Goal: Task Accomplishment & Management: Complete application form

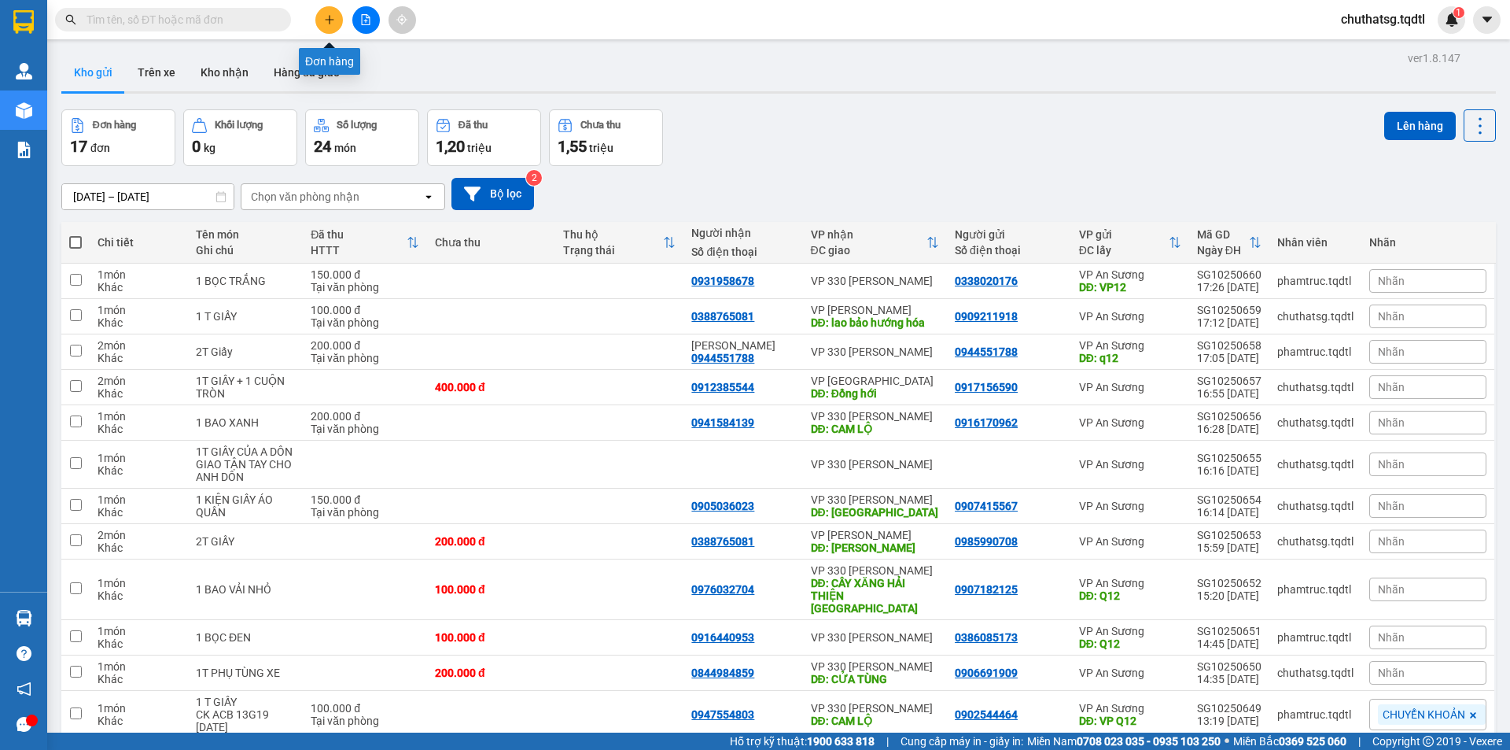
click at [330, 14] on icon "plus" at bounding box center [329, 19] width 11 height 11
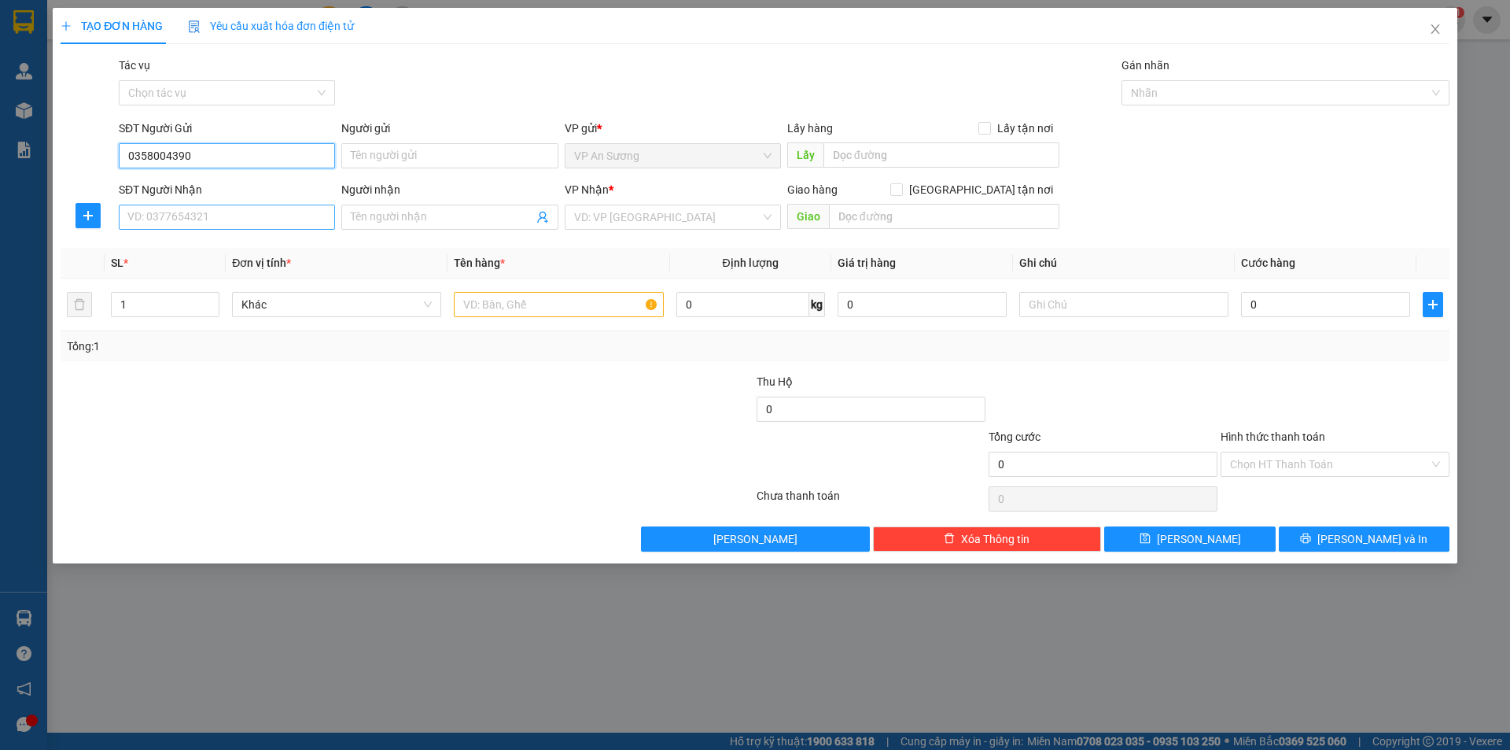
type input "0358004390"
click at [228, 225] on input "SĐT Người Nhận" at bounding box center [227, 217] width 216 height 25
type input "0343397371"
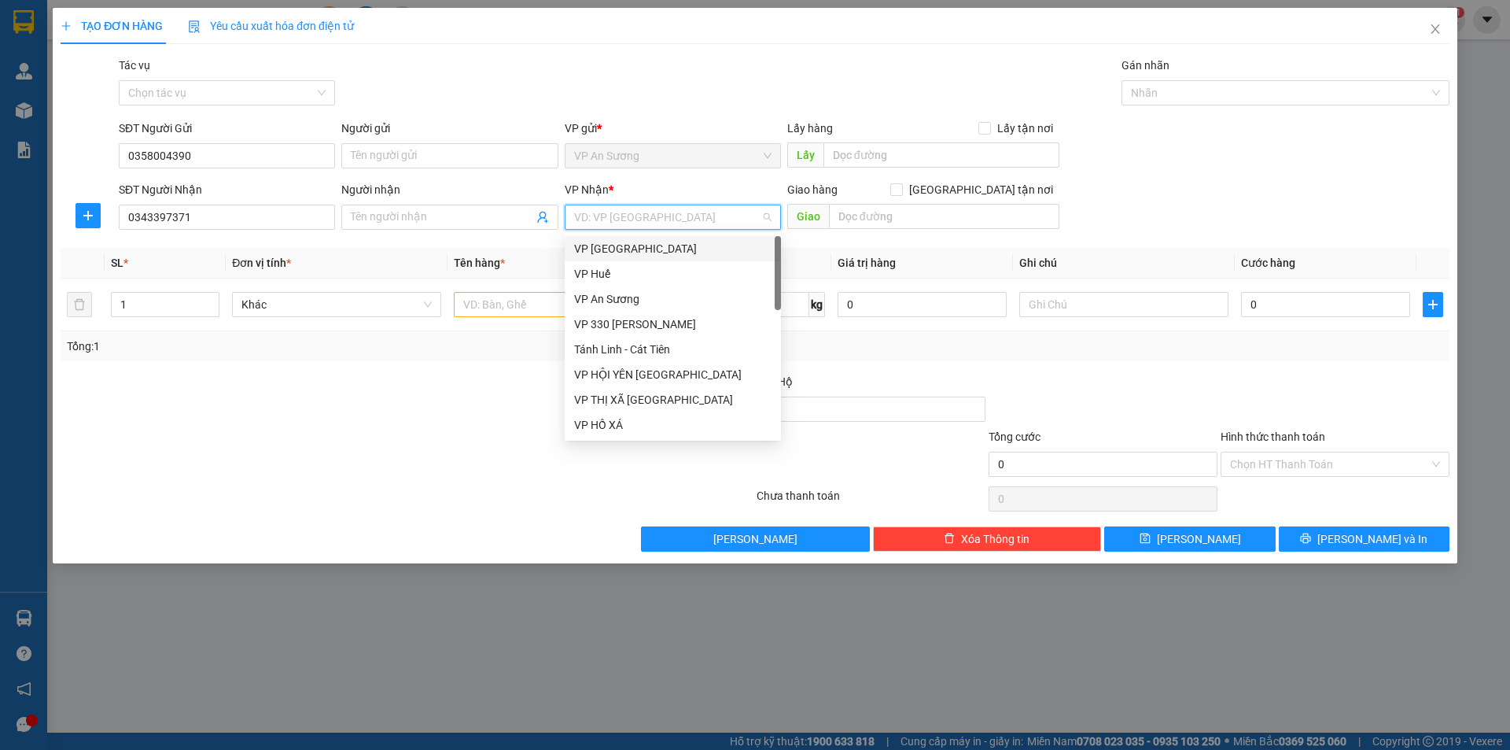
drag, startPoint x: 642, startPoint y: 219, endPoint x: 635, endPoint y: 241, distance: 22.4
click at [642, 220] on input "search" at bounding box center [667, 217] width 186 height 24
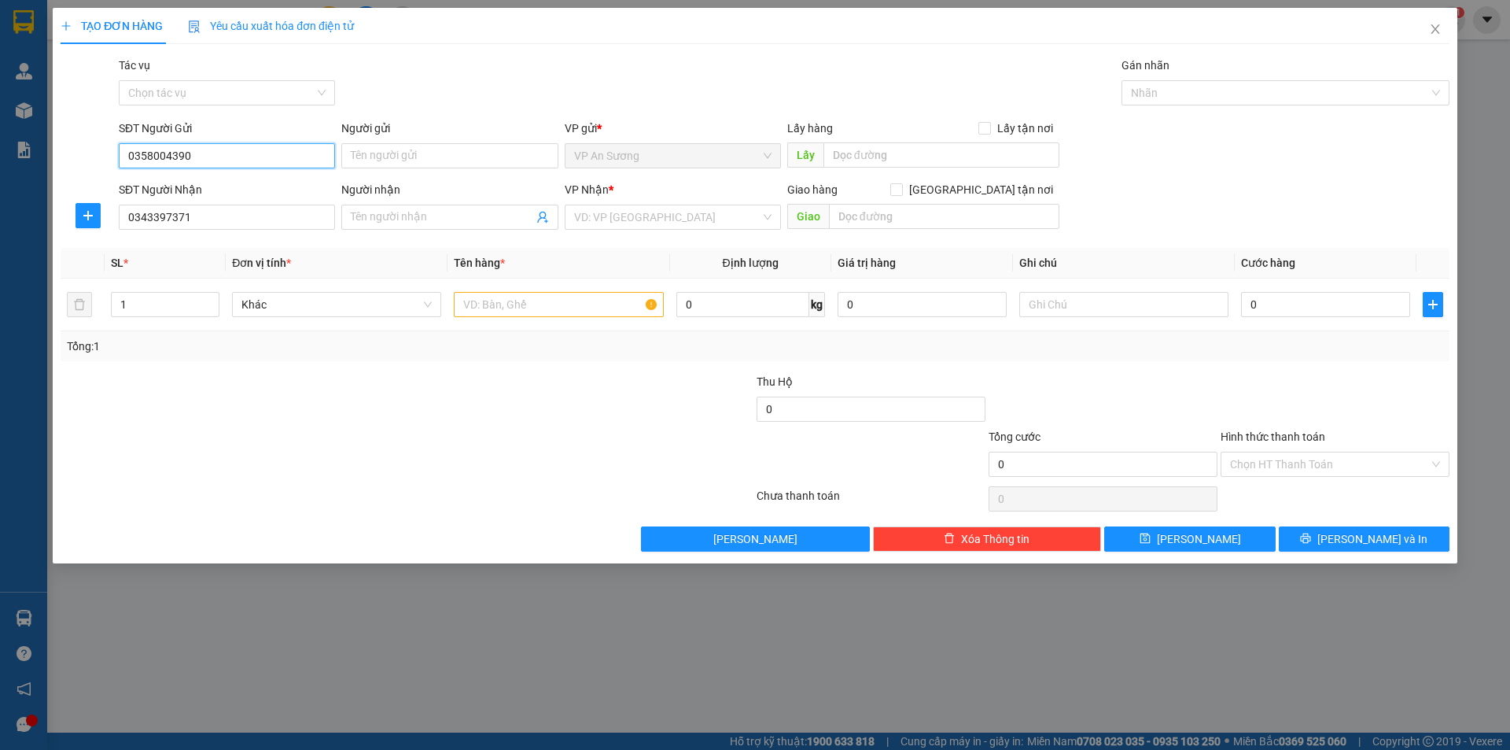
click at [229, 148] on input "0358004390" at bounding box center [227, 155] width 216 height 25
click at [211, 198] on div "0906335138" at bounding box center [227, 187] width 216 height 25
type input "0906335138"
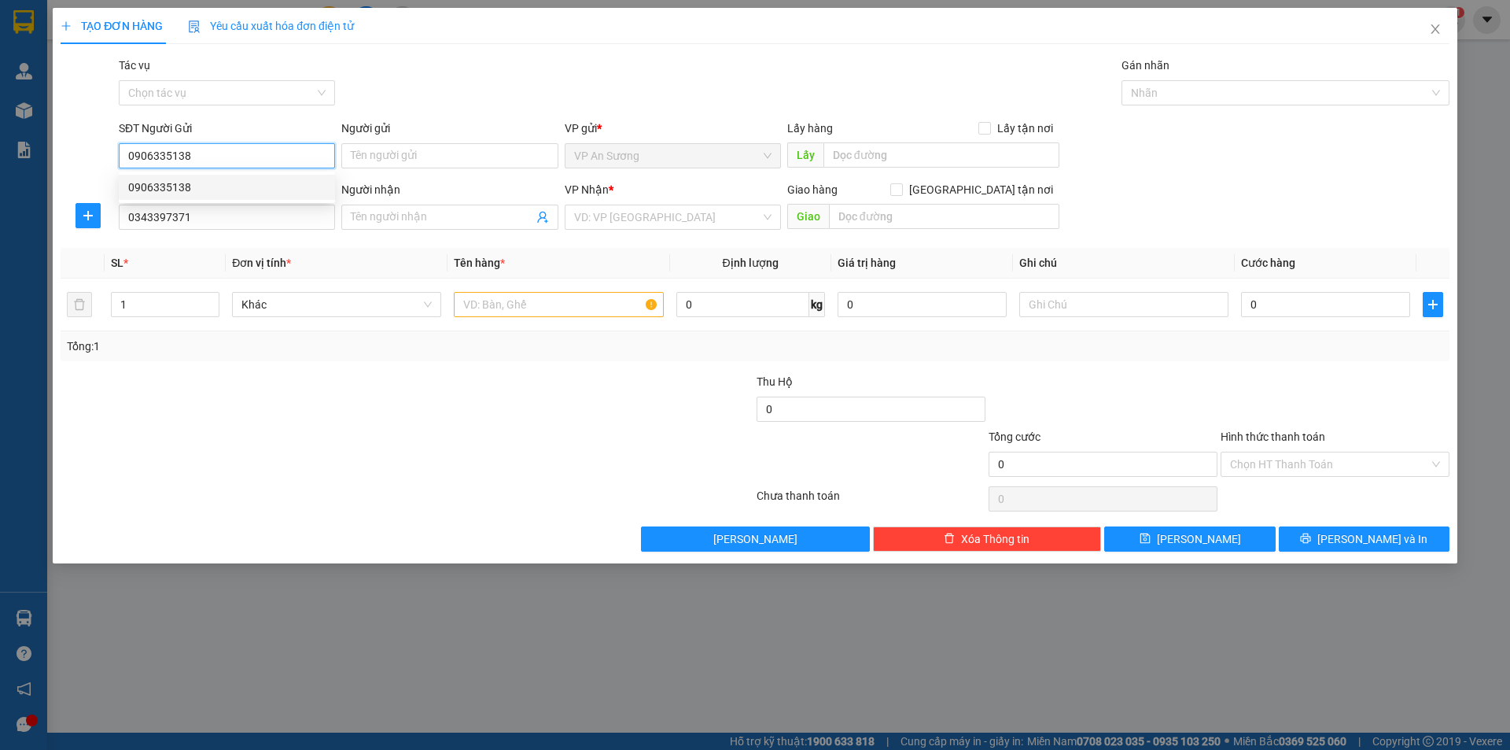
type input "150.000"
type input "0906335138"
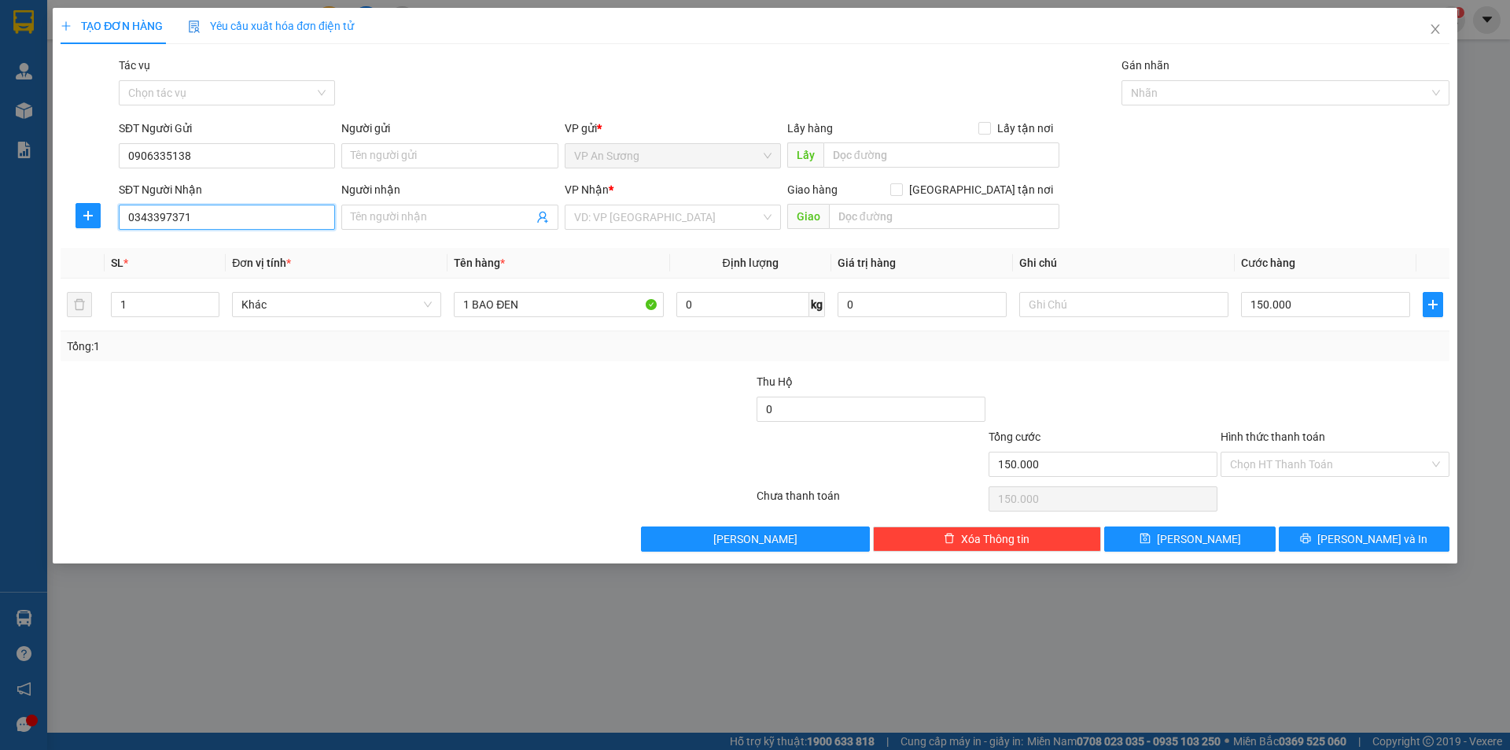
click at [216, 209] on input "0343397371" at bounding box center [227, 217] width 216 height 25
click at [218, 216] on input "0343397371" at bounding box center [227, 217] width 216 height 25
click at [169, 339] on div "Tổng: 1" at bounding box center [325, 345] width 516 height 17
click at [213, 214] on input "0343397371" at bounding box center [227, 217] width 216 height 25
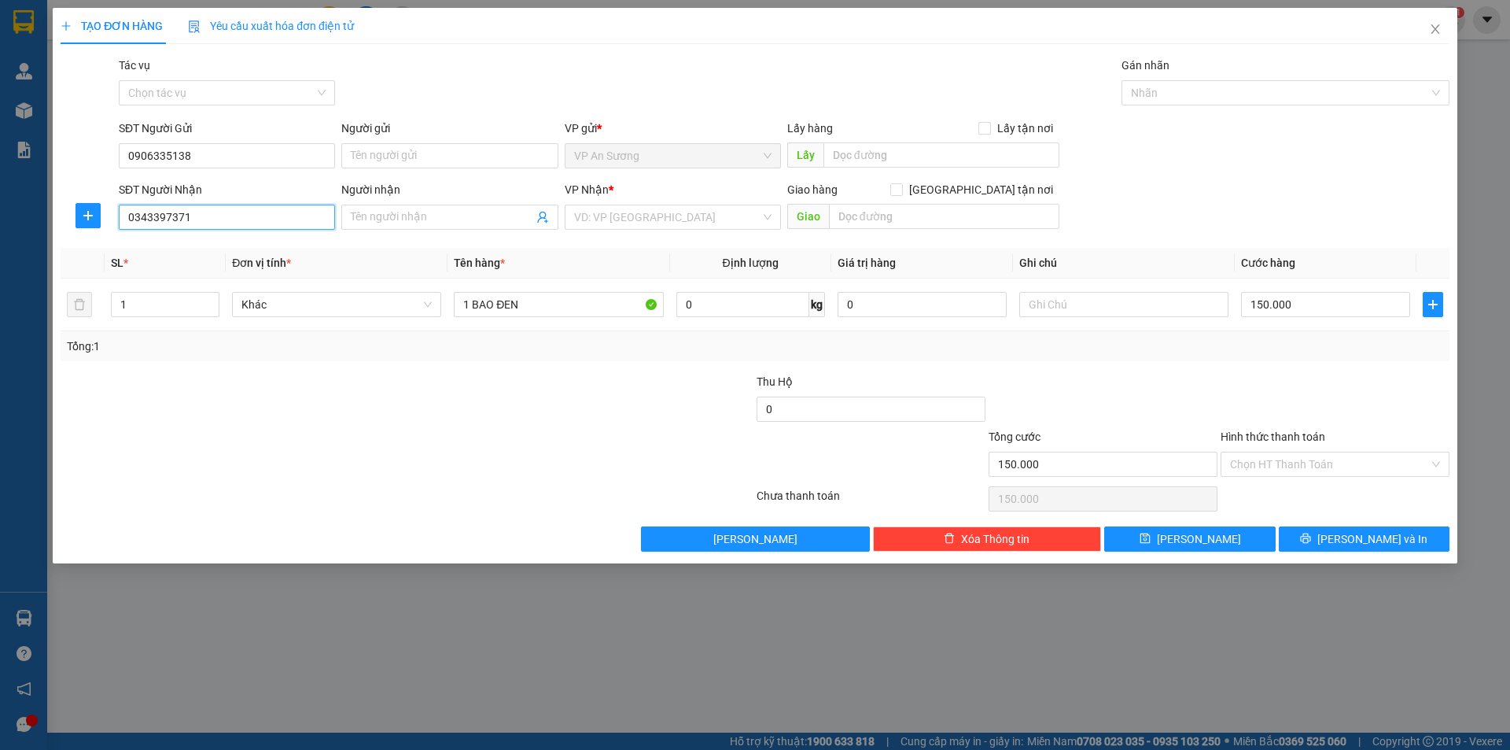
click at [213, 214] on input "0343397371" at bounding box center [227, 217] width 216 height 25
type input "09091123688"
click at [533, 385] on div at bounding box center [639, 400] width 232 height 55
click at [620, 212] on input "search" at bounding box center [667, 217] width 186 height 24
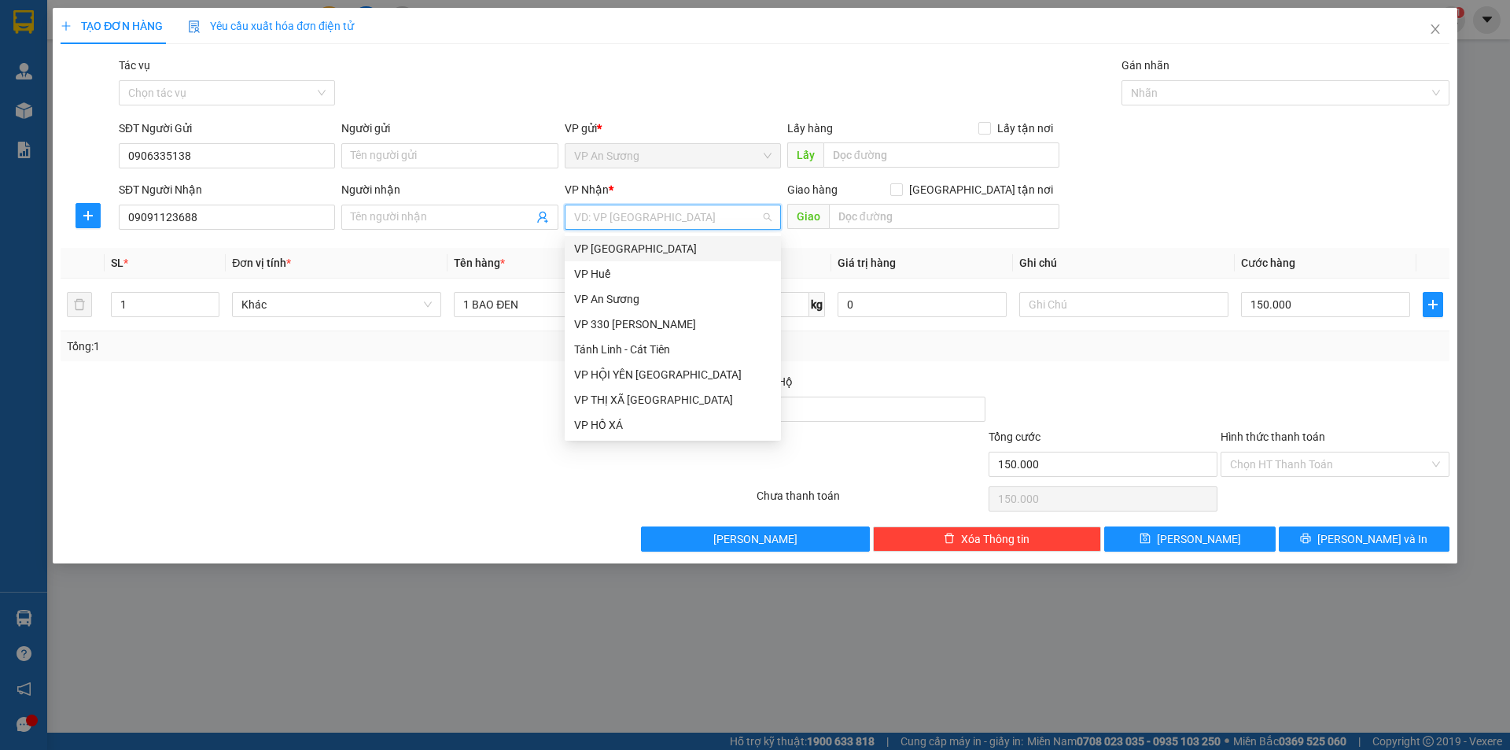
type input "V"
click at [619, 326] on div "VP 330 [PERSON_NAME]" at bounding box center [672, 323] width 197 height 17
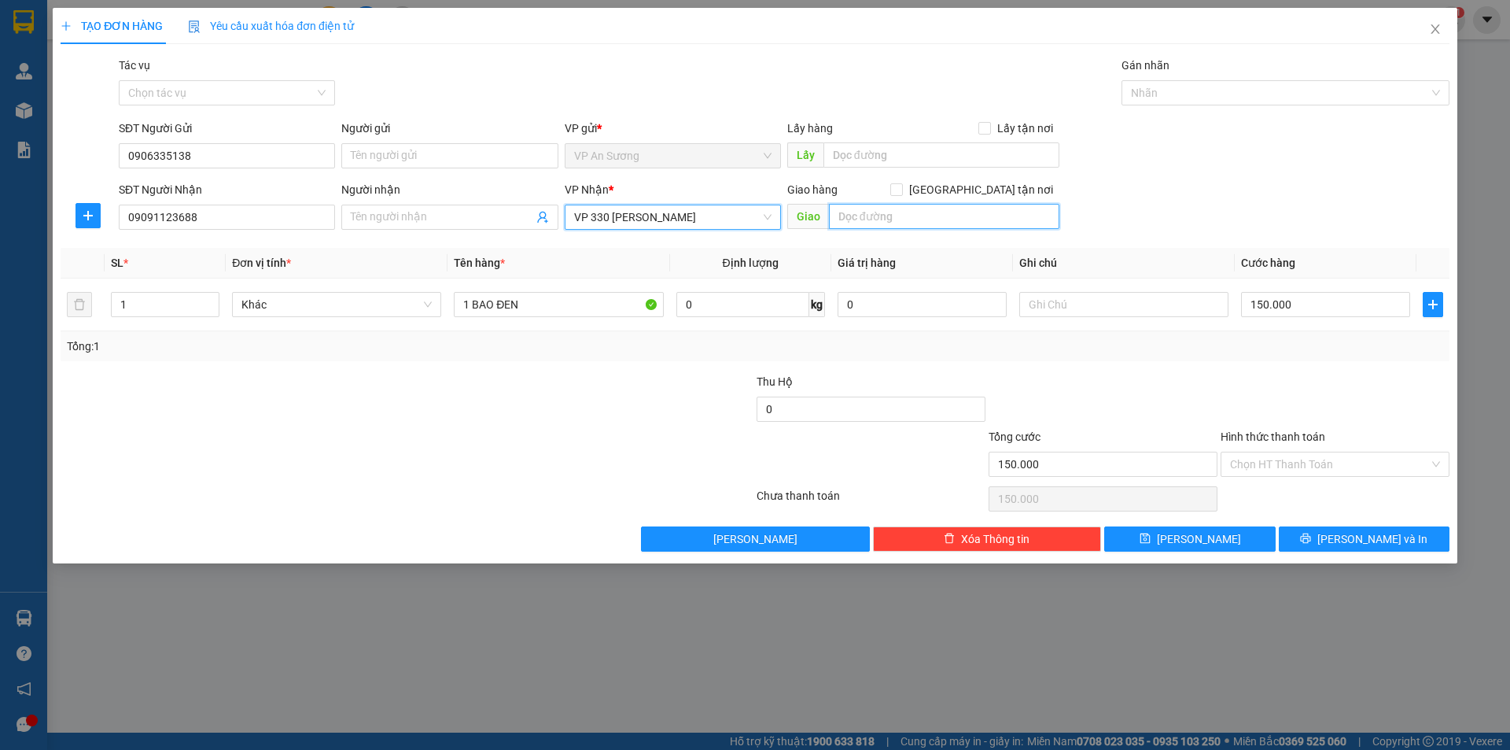
click at [870, 220] on input "text" at bounding box center [944, 216] width 230 height 25
type input "D"
type input "Đ"
click at [1324, 289] on td "150.000" at bounding box center [1326, 304] width 182 height 53
click at [1324, 295] on input "150.000" at bounding box center [1325, 304] width 169 height 25
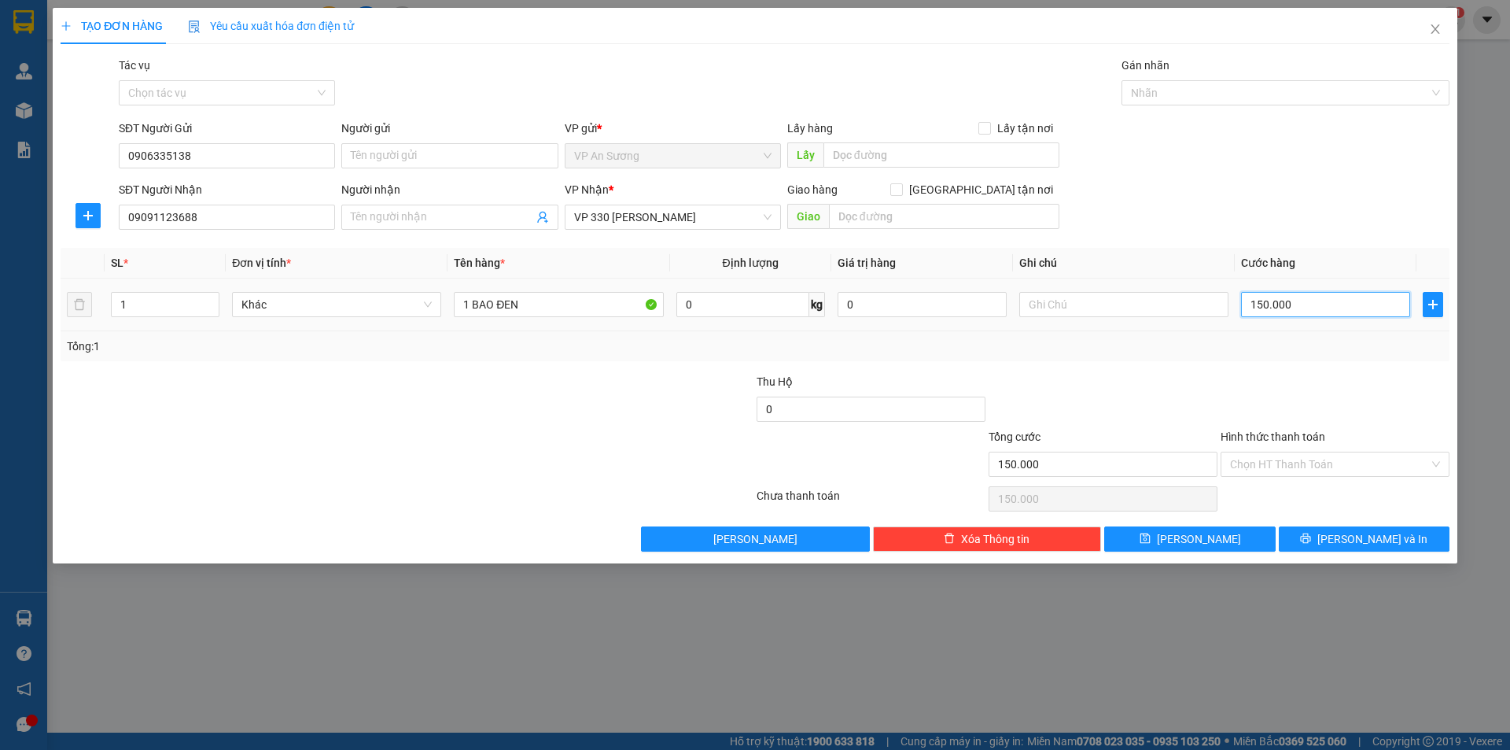
type input "1"
type input "15"
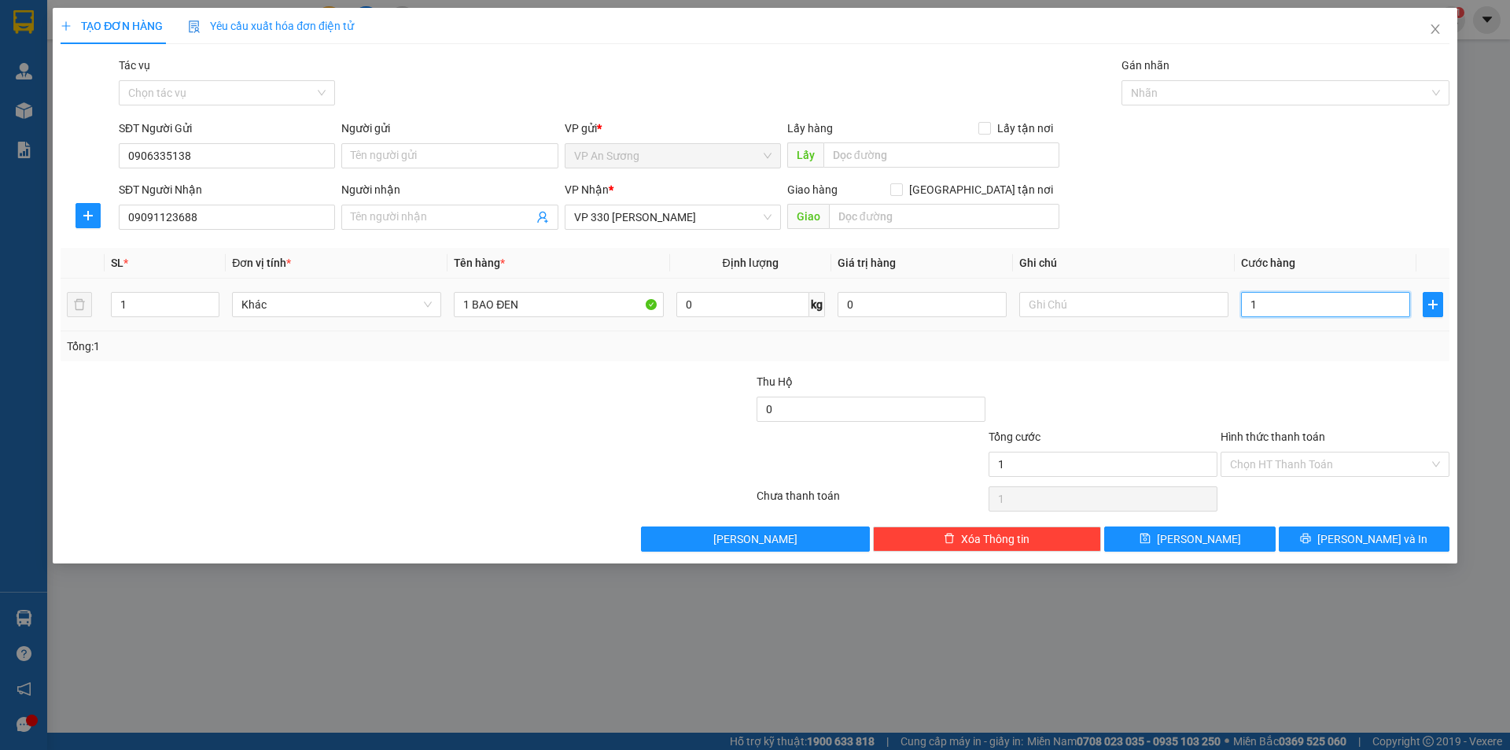
type input "15"
type input "150"
type input "1.500"
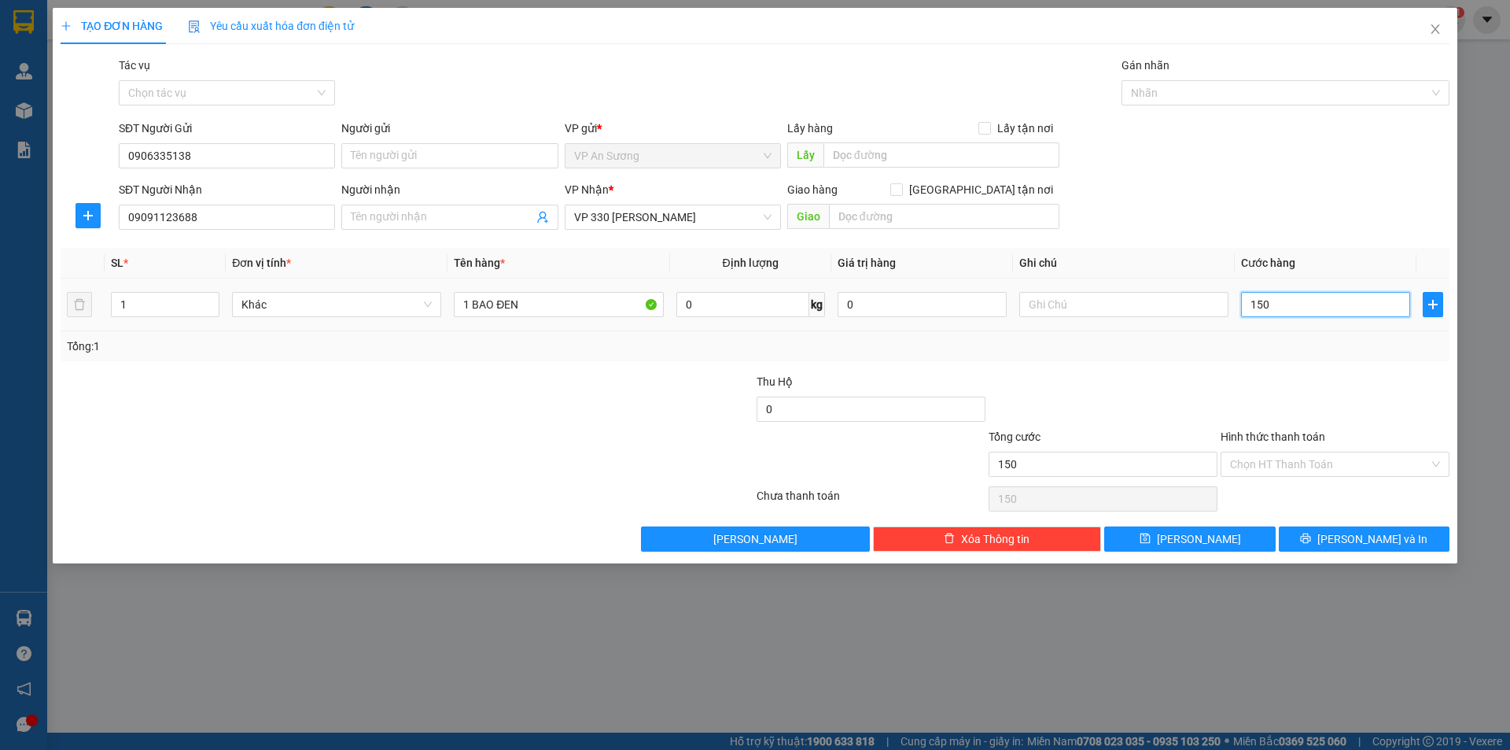
type input "1.500"
type input "15.000"
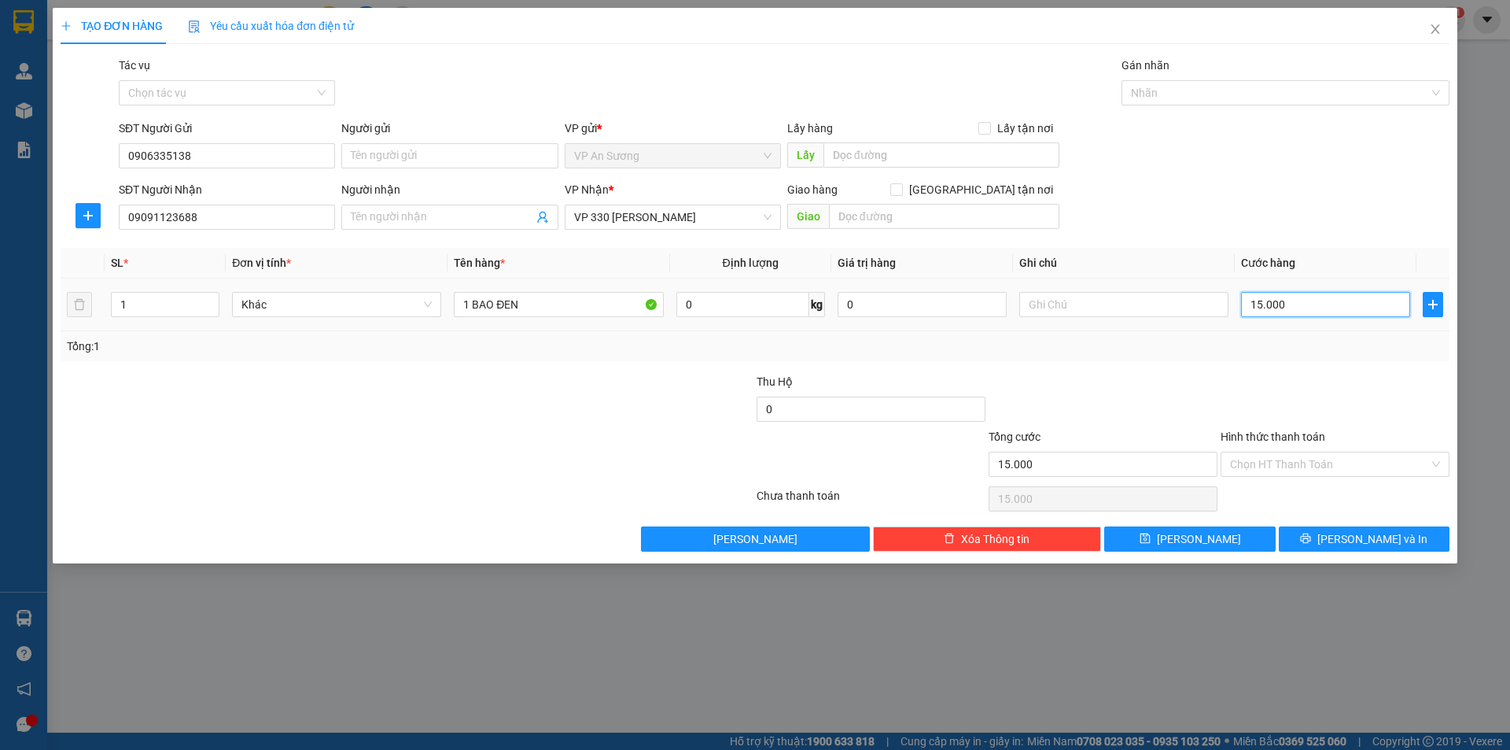
type input "150.000"
type input "1.500.000"
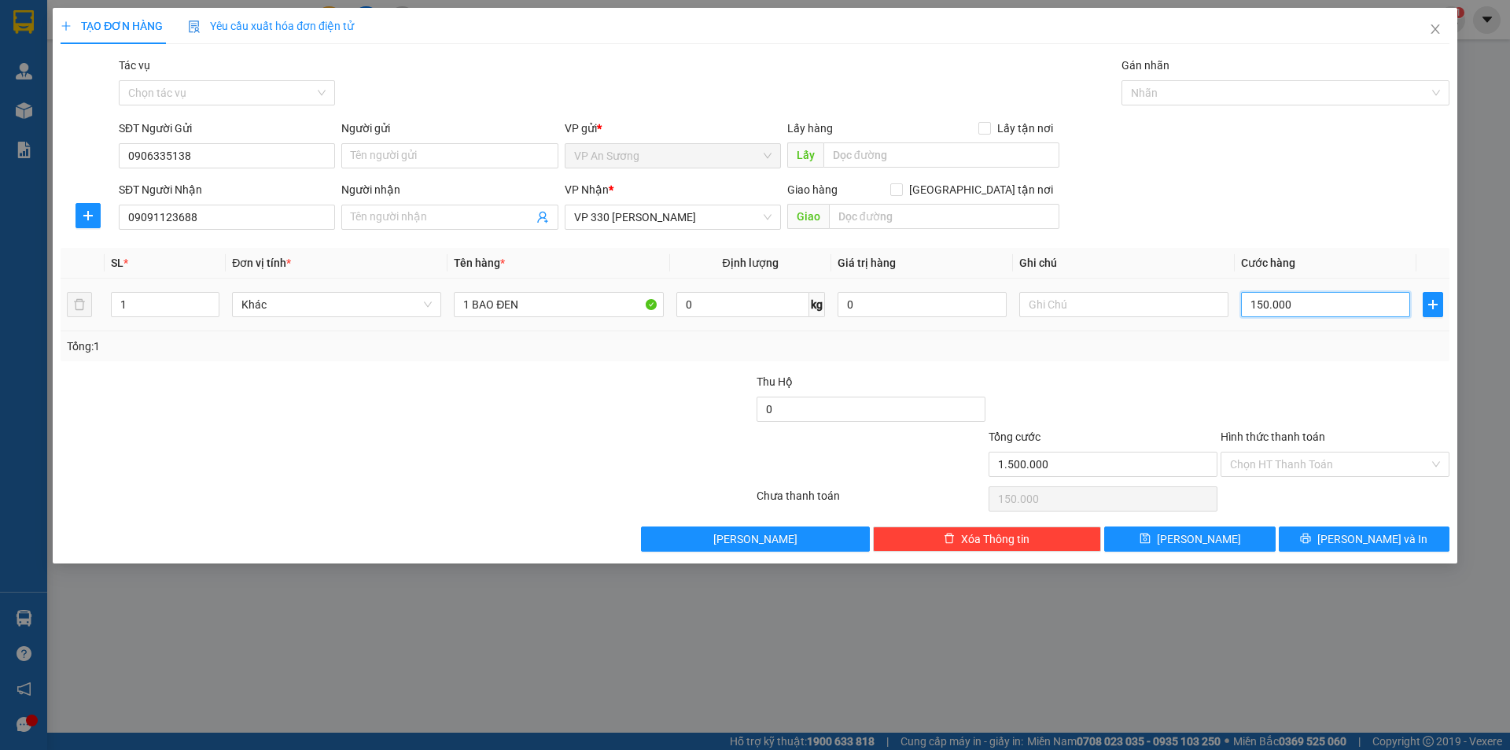
type input "1.500.000"
type input "150.000"
click at [1370, 541] on span "[PERSON_NAME] và In" at bounding box center [1373, 538] width 110 height 17
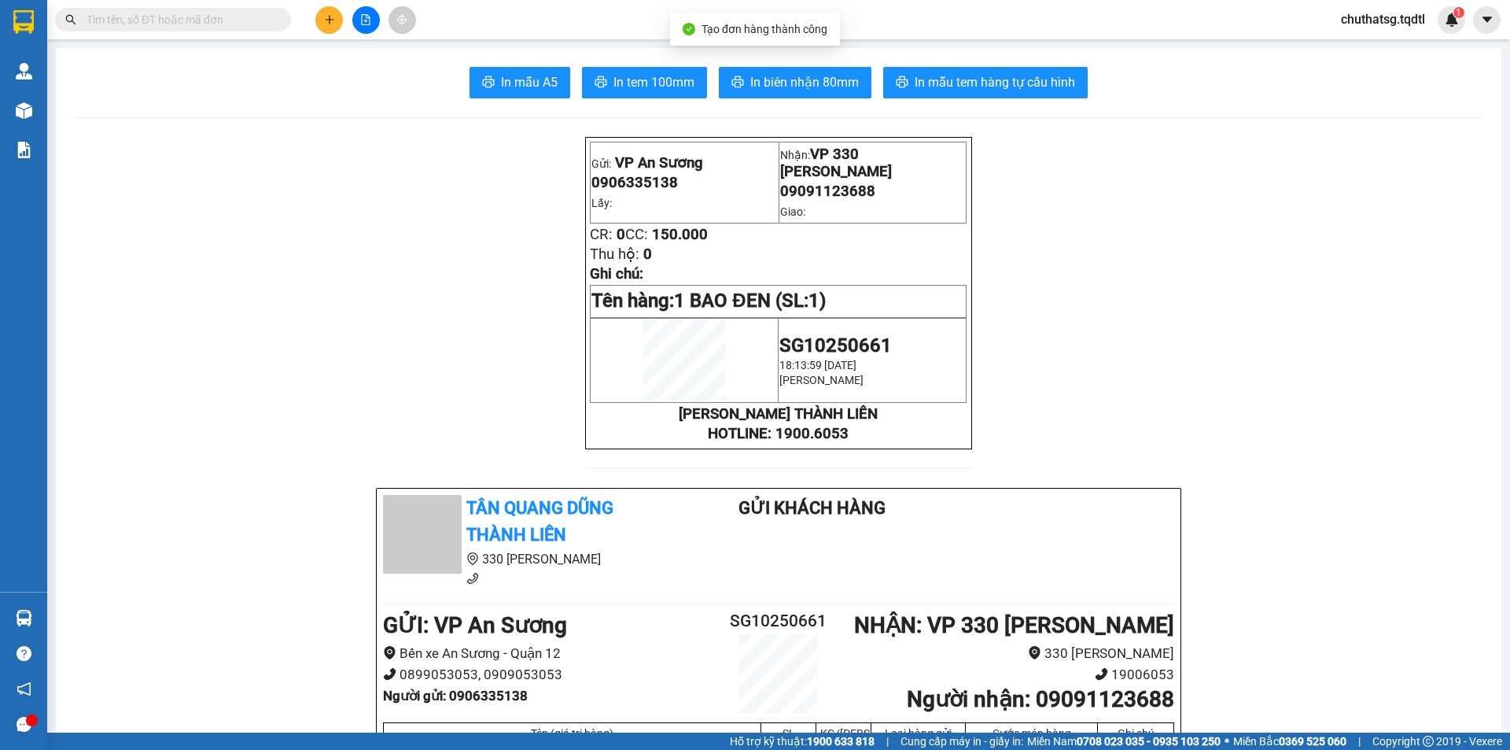
drag, startPoint x: 790, startPoint y: 53, endPoint x: 794, endPoint y: 65, distance: 11.7
click at [804, 86] on span "In biên nhận 80mm" at bounding box center [804, 82] width 109 height 20
click at [994, 69] on button "In mẫu tem hàng tự cấu hình" at bounding box center [985, 82] width 205 height 31
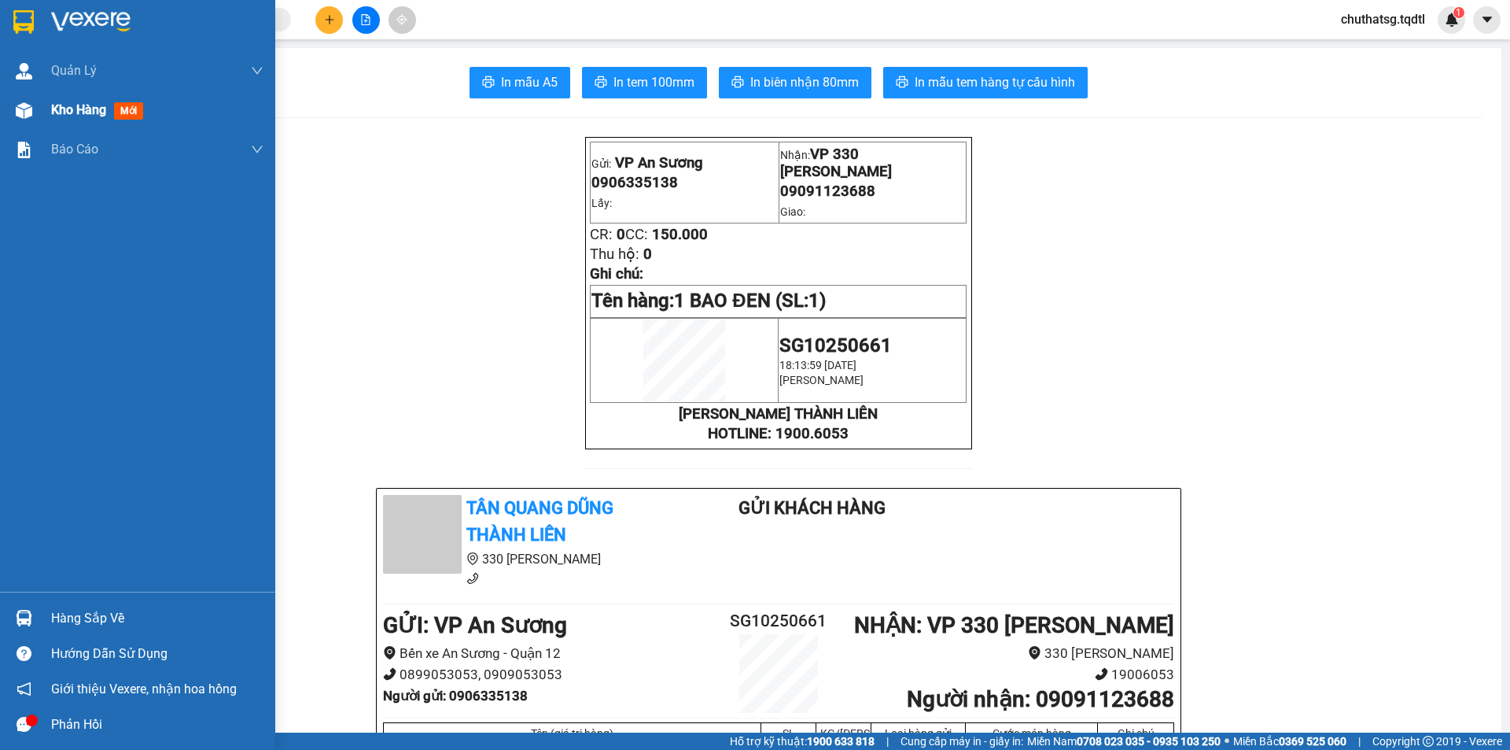
click at [89, 110] on span "Kho hàng" at bounding box center [78, 109] width 55 height 15
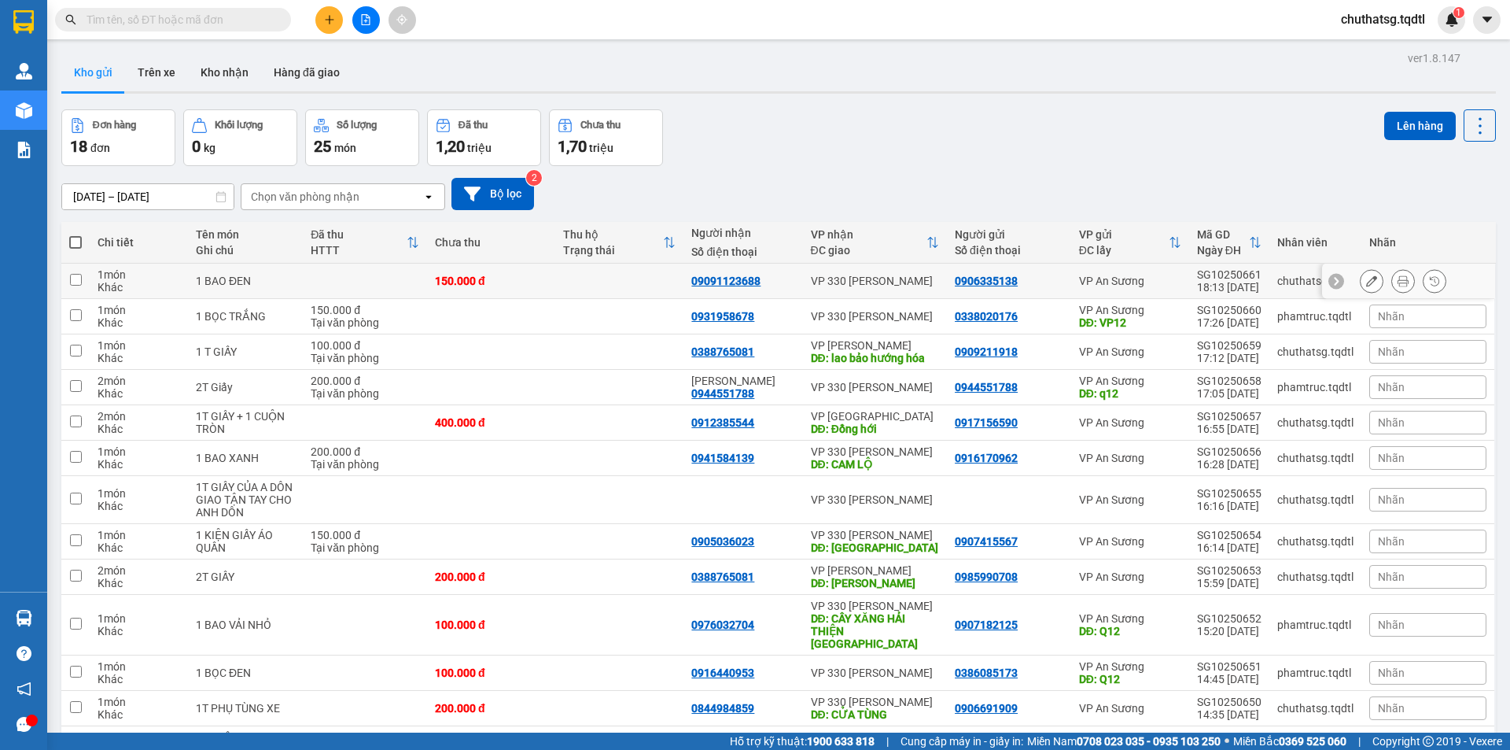
click at [1370, 278] on button at bounding box center [1372, 281] width 22 height 28
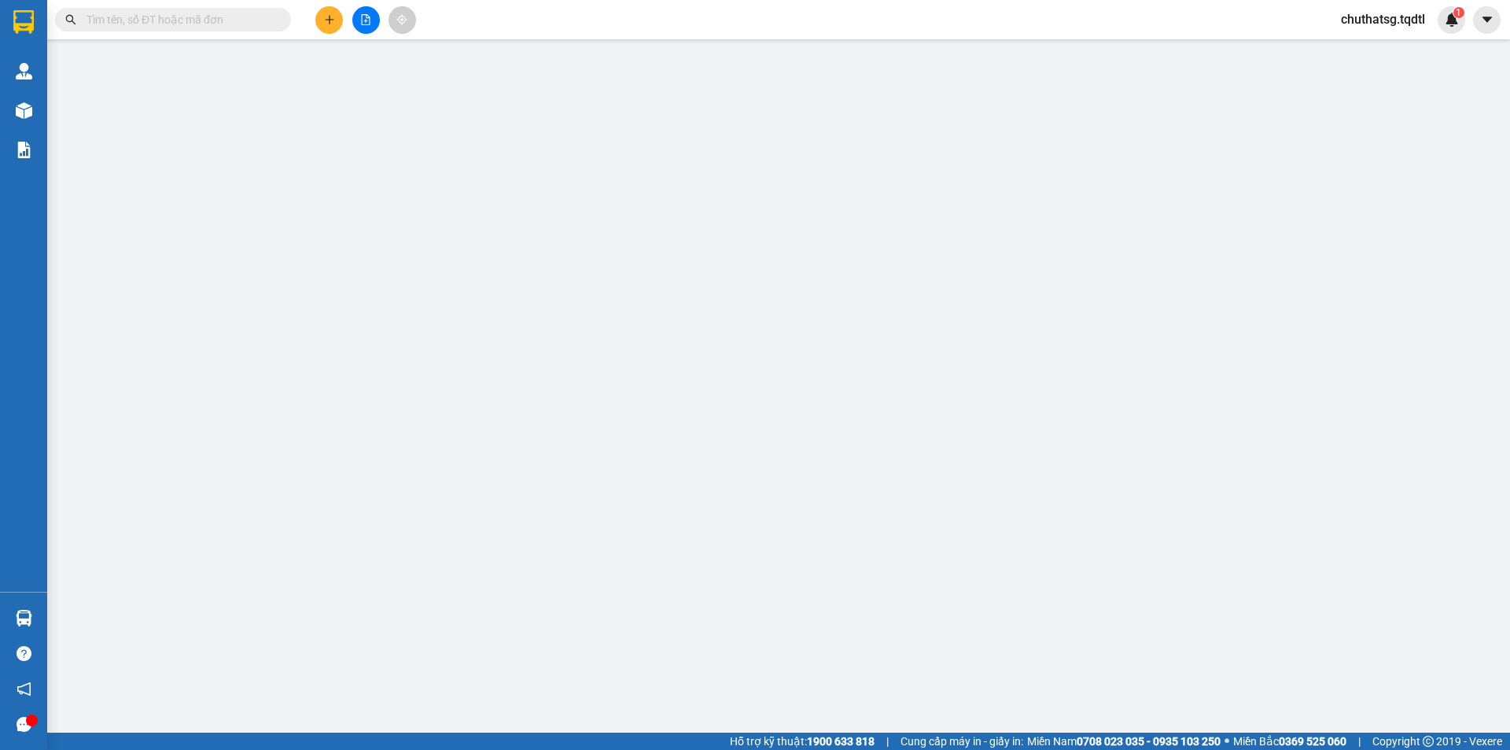
type input "0906335138"
type input "09091123688"
type input "150.000"
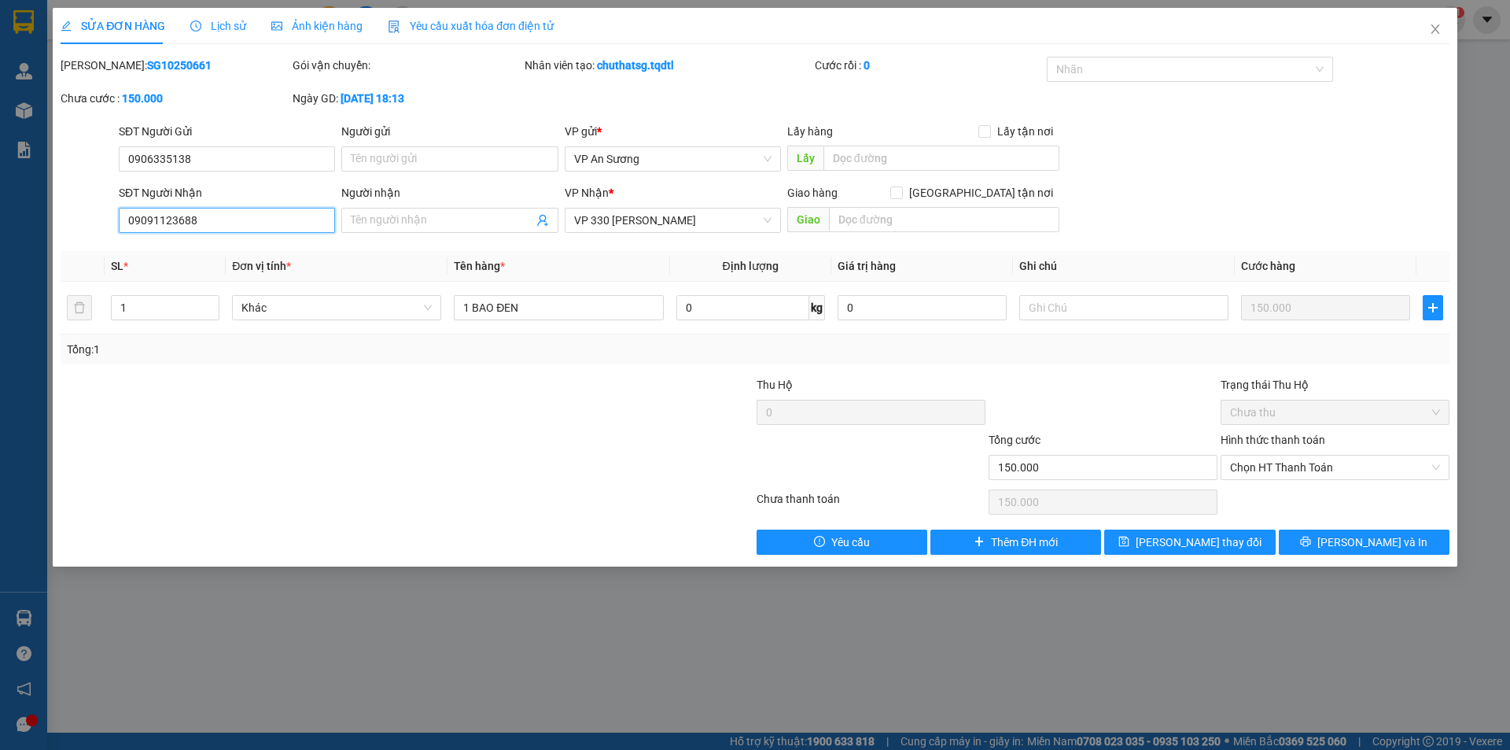
click at [286, 219] on input "09091123688" at bounding box center [227, 220] width 216 height 25
type input "0"
type input "0901123688"
click at [1132, 428] on div at bounding box center [1103, 403] width 232 height 55
click at [1365, 541] on span "[PERSON_NAME] và In" at bounding box center [1373, 541] width 110 height 17
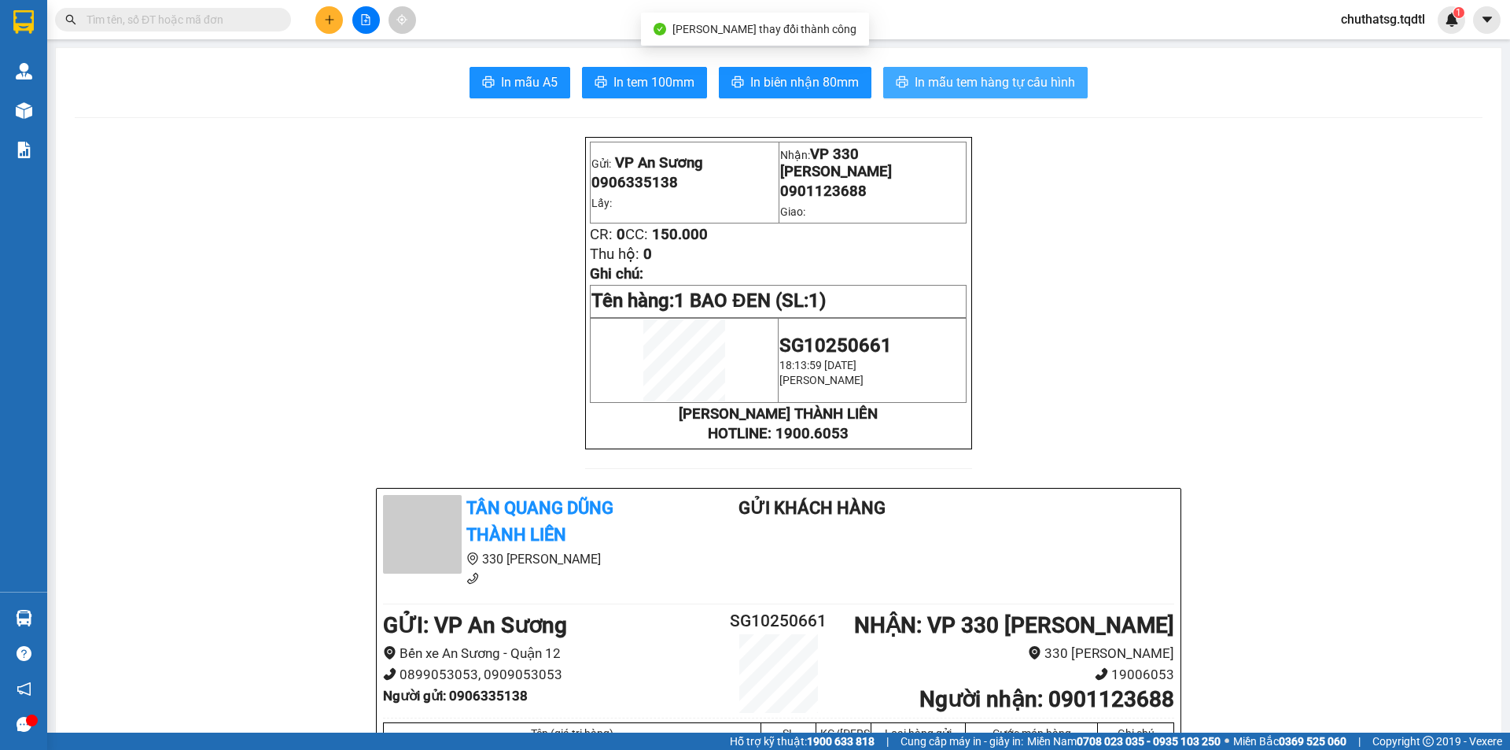
click at [967, 75] on span "In mẫu tem hàng tự cấu hình" at bounding box center [995, 82] width 160 height 20
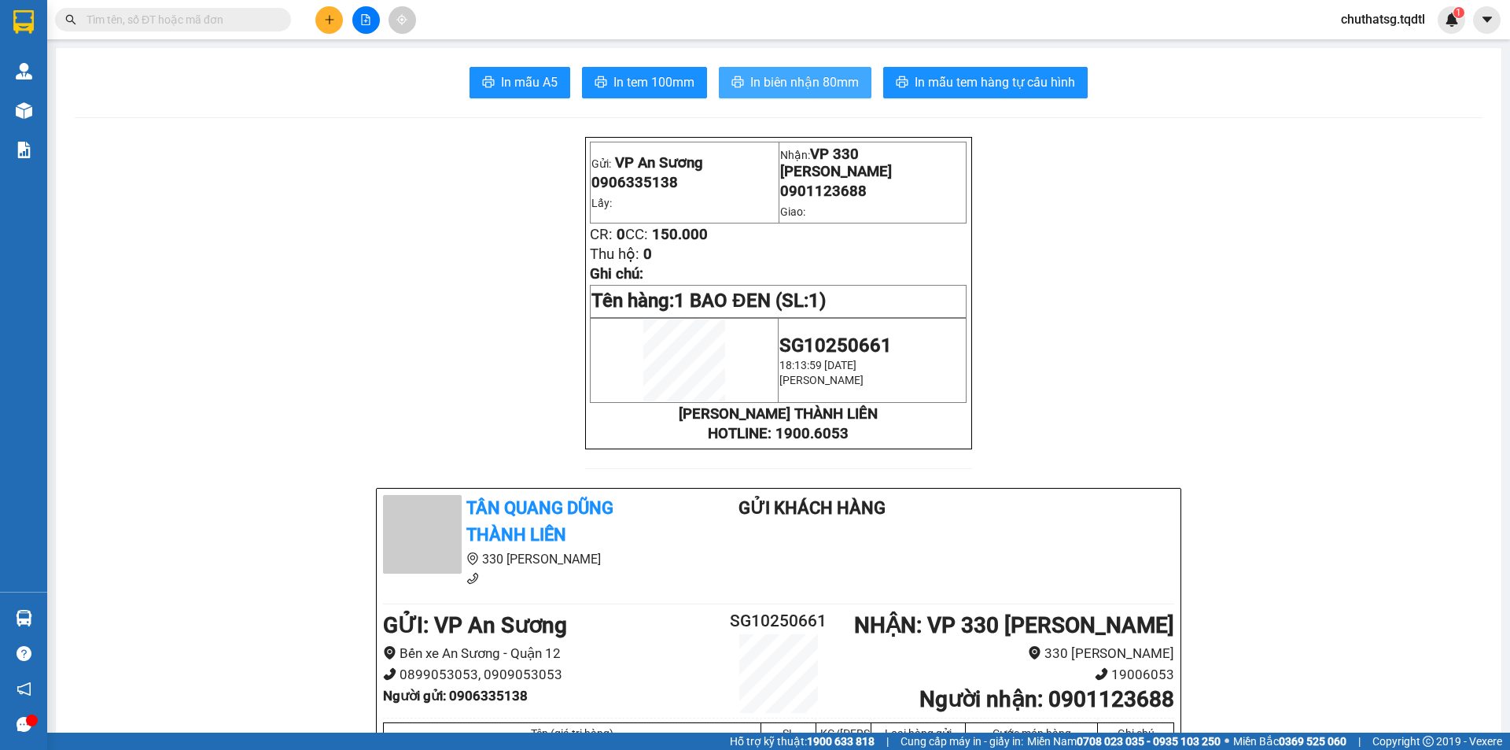
click at [826, 86] on span "In biên nhận 80mm" at bounding box center [804, 82] width 109 height 20
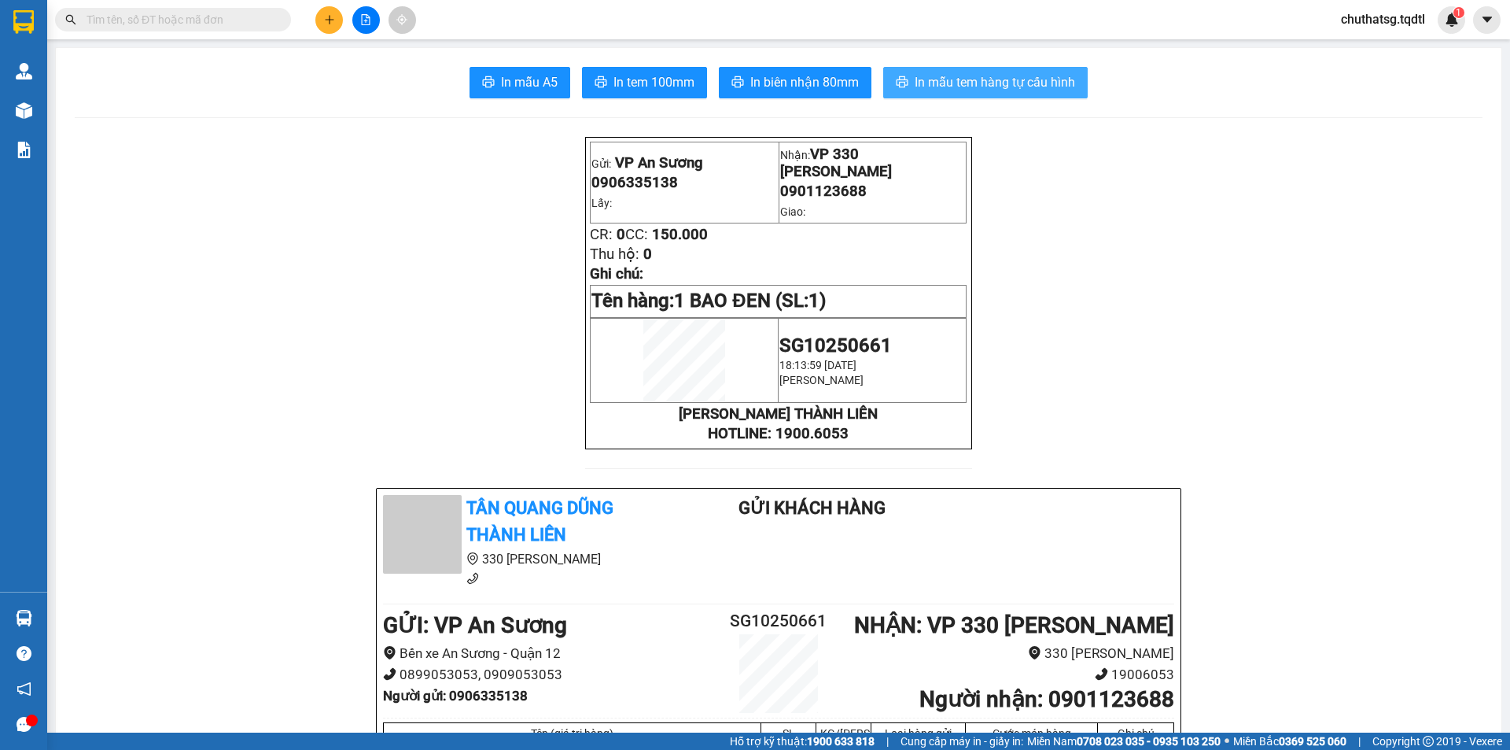
click at [1041, 86] on span "In mẫu tem hàng tự cấu hình" at bounding box center [995, 82] width 160 height 20
click at [326, 19] on icon "plus" at bounding box center [329, 19] width 11 height 11
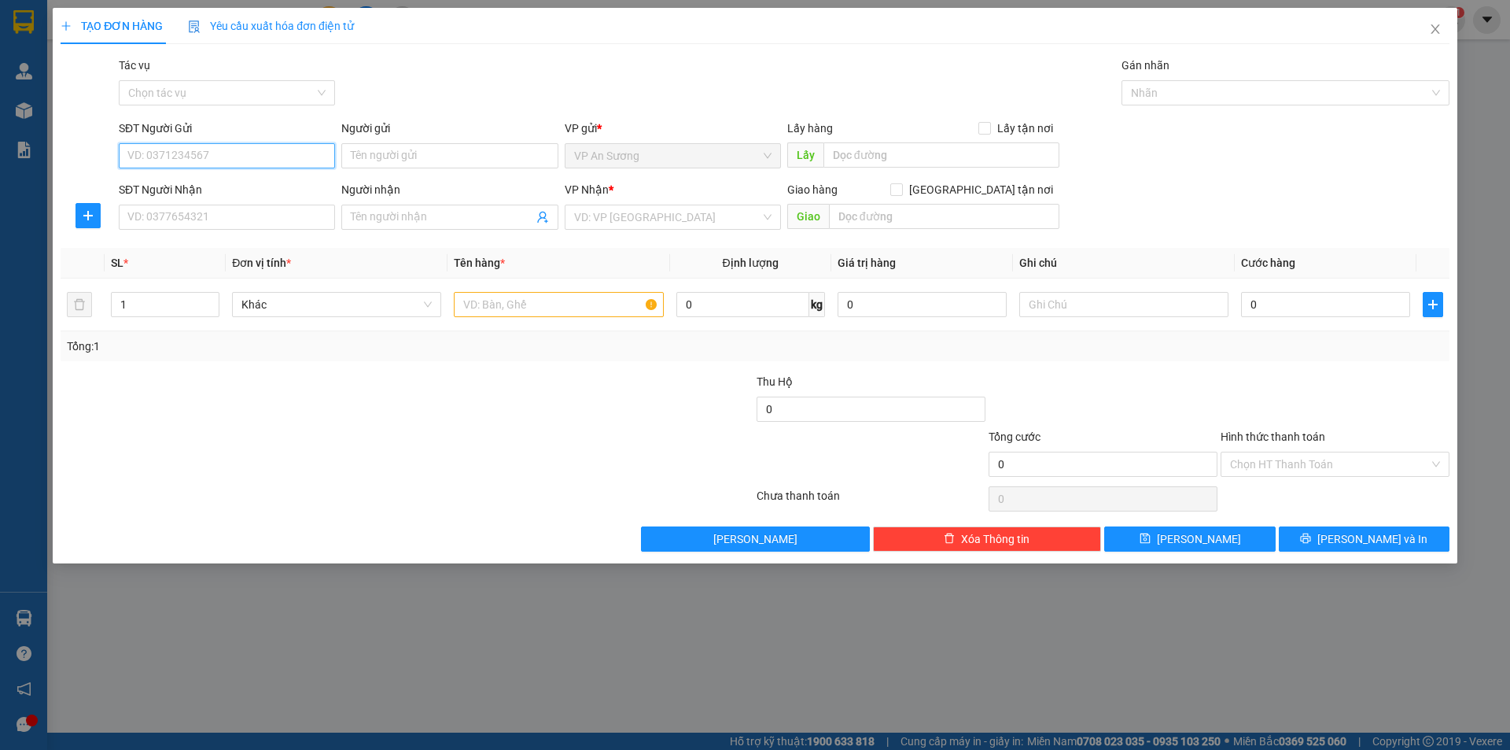
drag, startPoint x: 224, startPoint y: 153, endPoint x: 203, endPoint y: 414, distance: 261.2
click at [223, 170] on div "SĐT Người Gửi VD: 0371234567" at bounding box center [227, 147] width 216 height 55
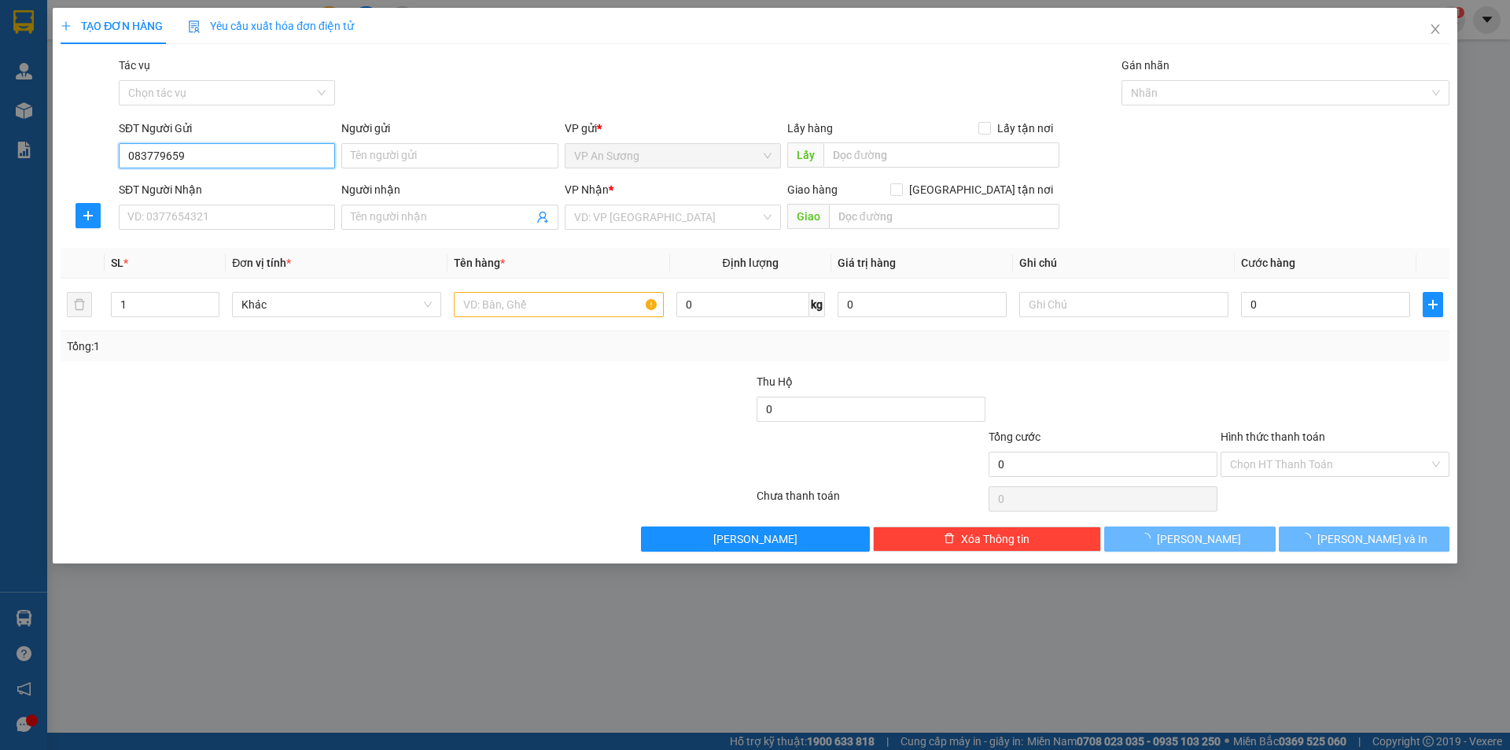
type input "0837796594"
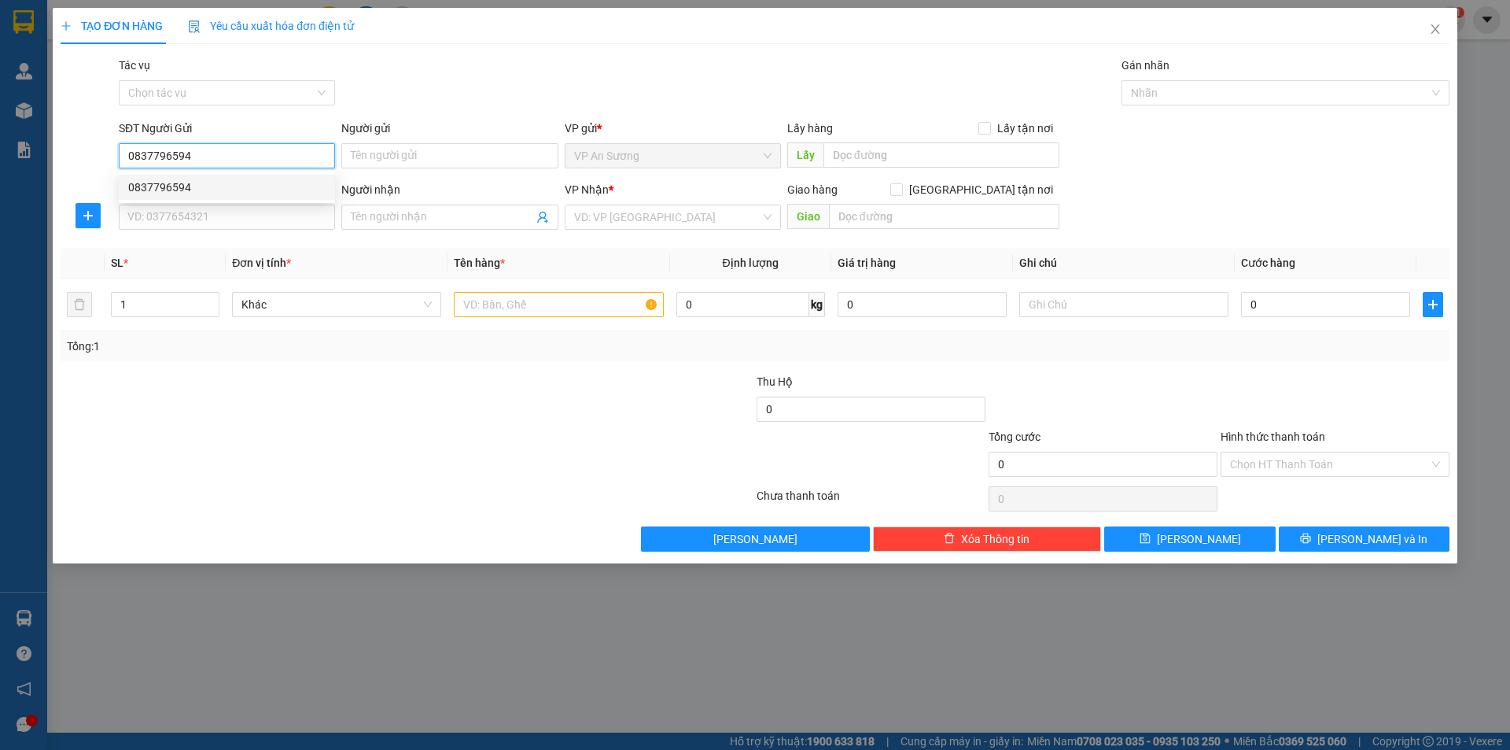
click at [243, 184] on div "0837796594" at bounding box center [226, 187] width 197 height 17
type input "0935333222"
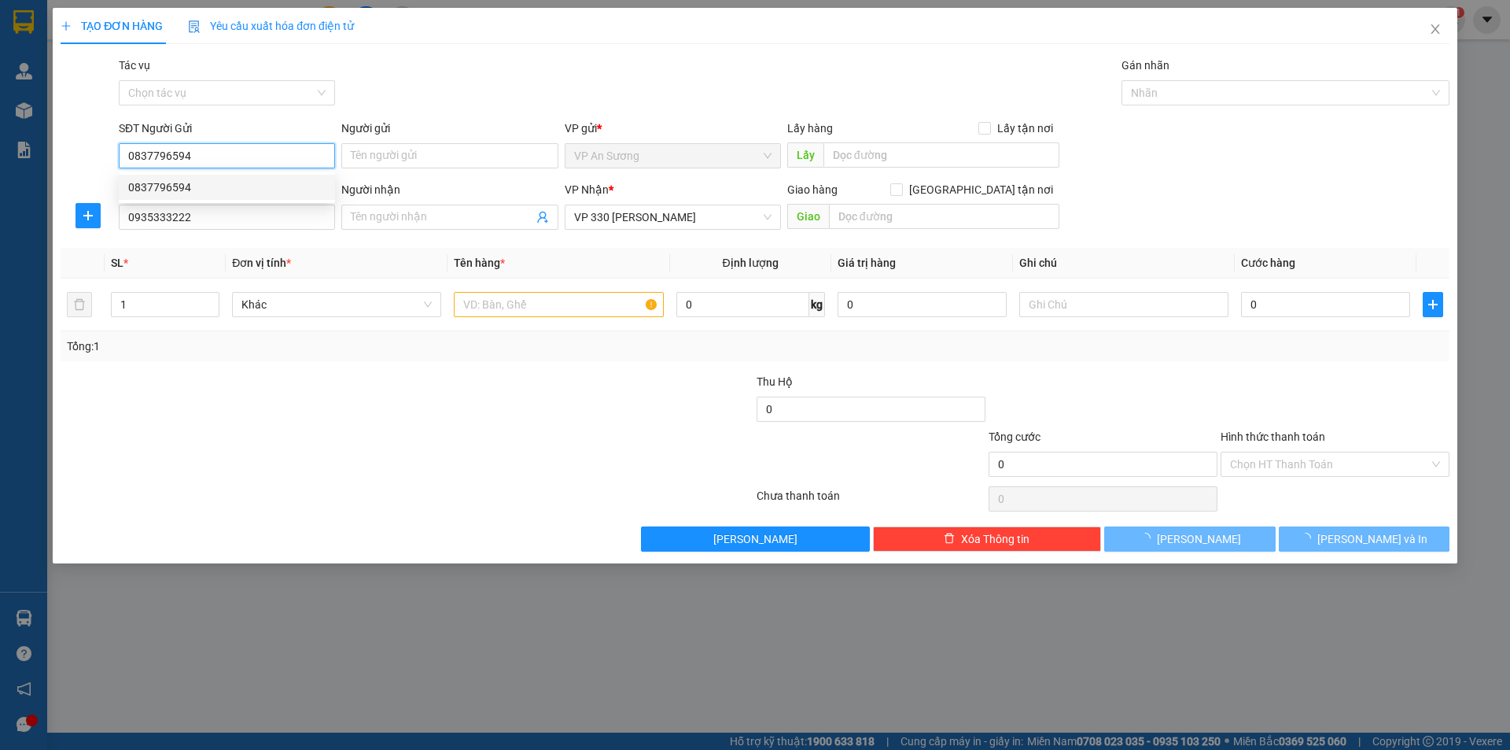
type input "200.000"
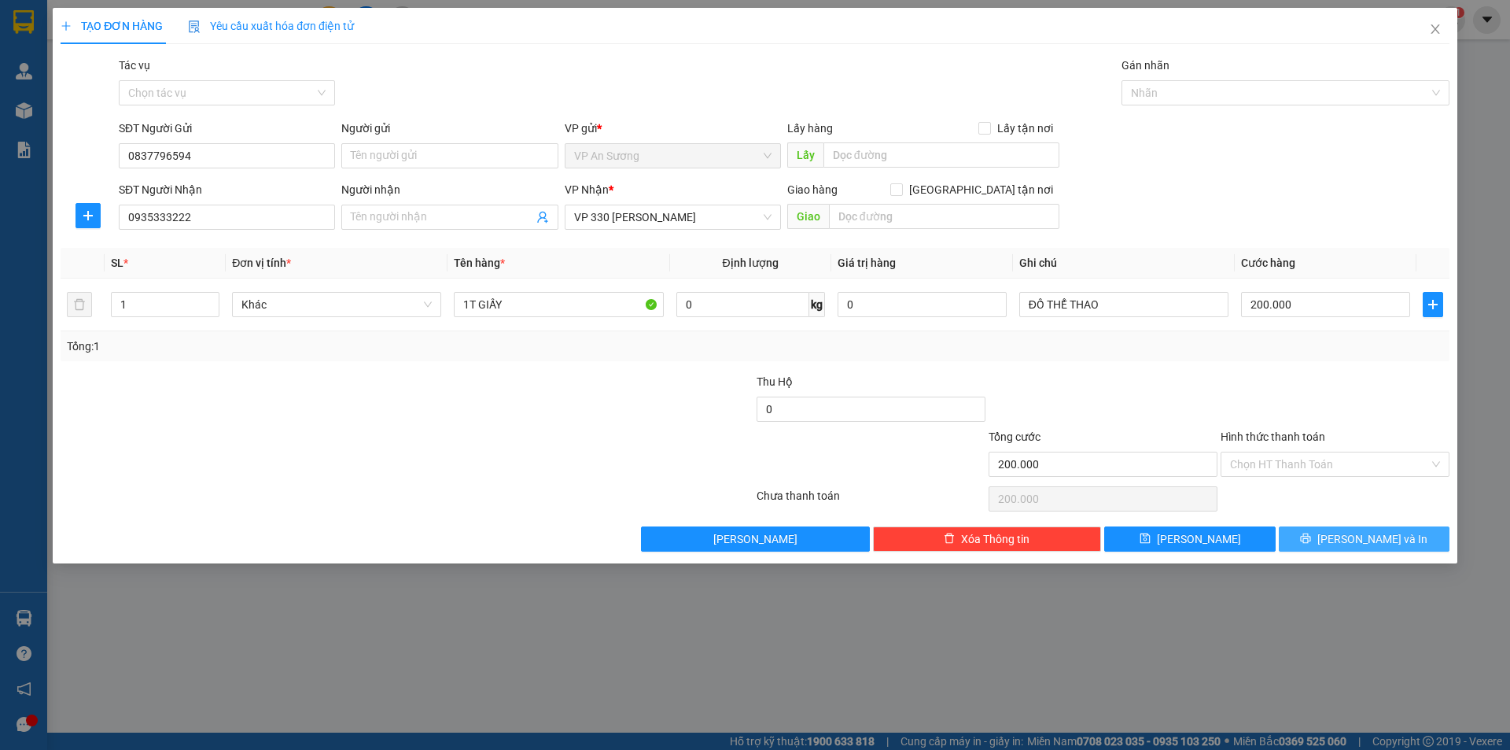
drag, startPoint x: 1337, startPoint y: 541, endPoint x: 1302, endPoint y: 522, distance: 40.5
click at [1311, 541] on icon "printer" at bounding box center [1305, 538] width 11 height 11
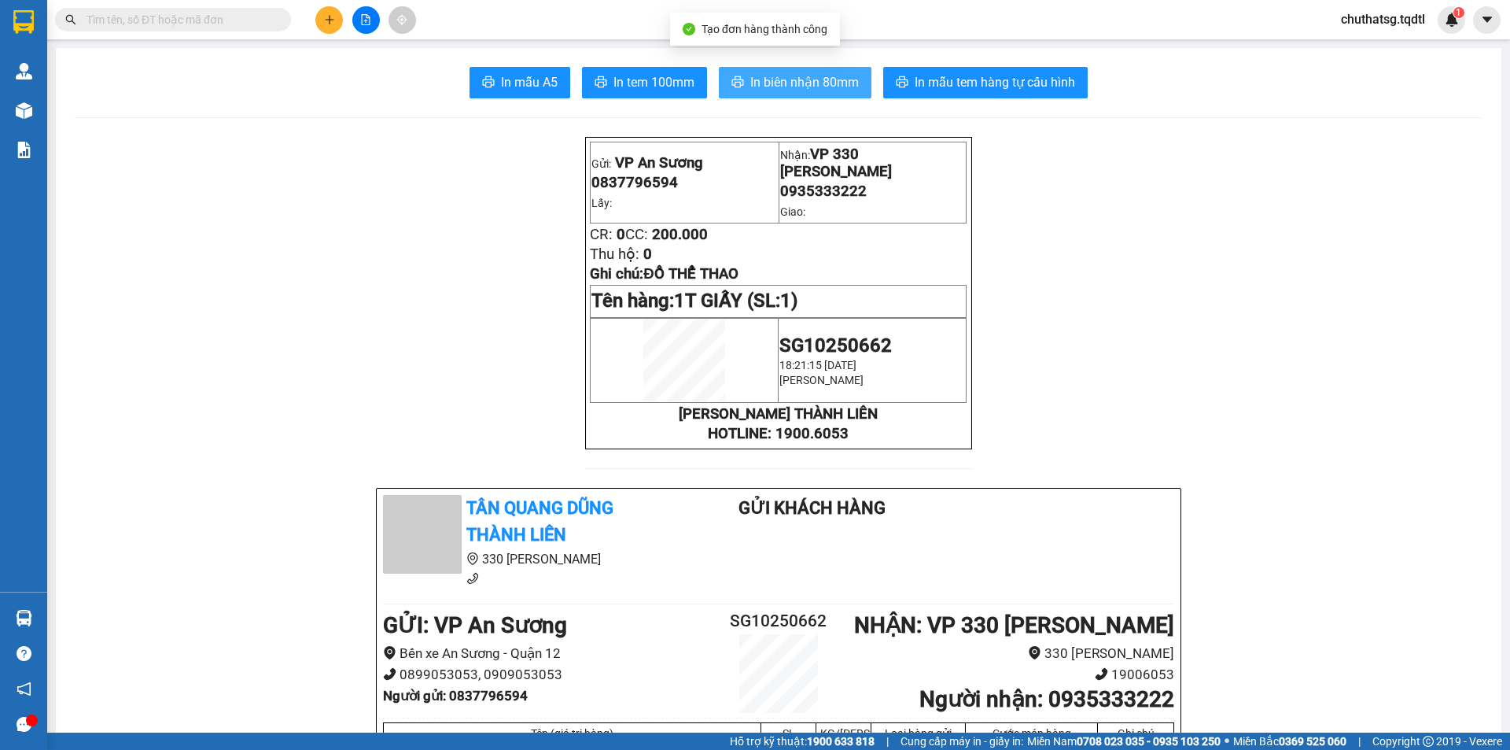
drag, startPoint x: 763, startPoint y: 82, endPoint x: 823, endPoint y: 126, distance: 74.3
click at [763, 86] on span "In biên nhận 80mm" at bounding box center [804, 82] width 109 height 20
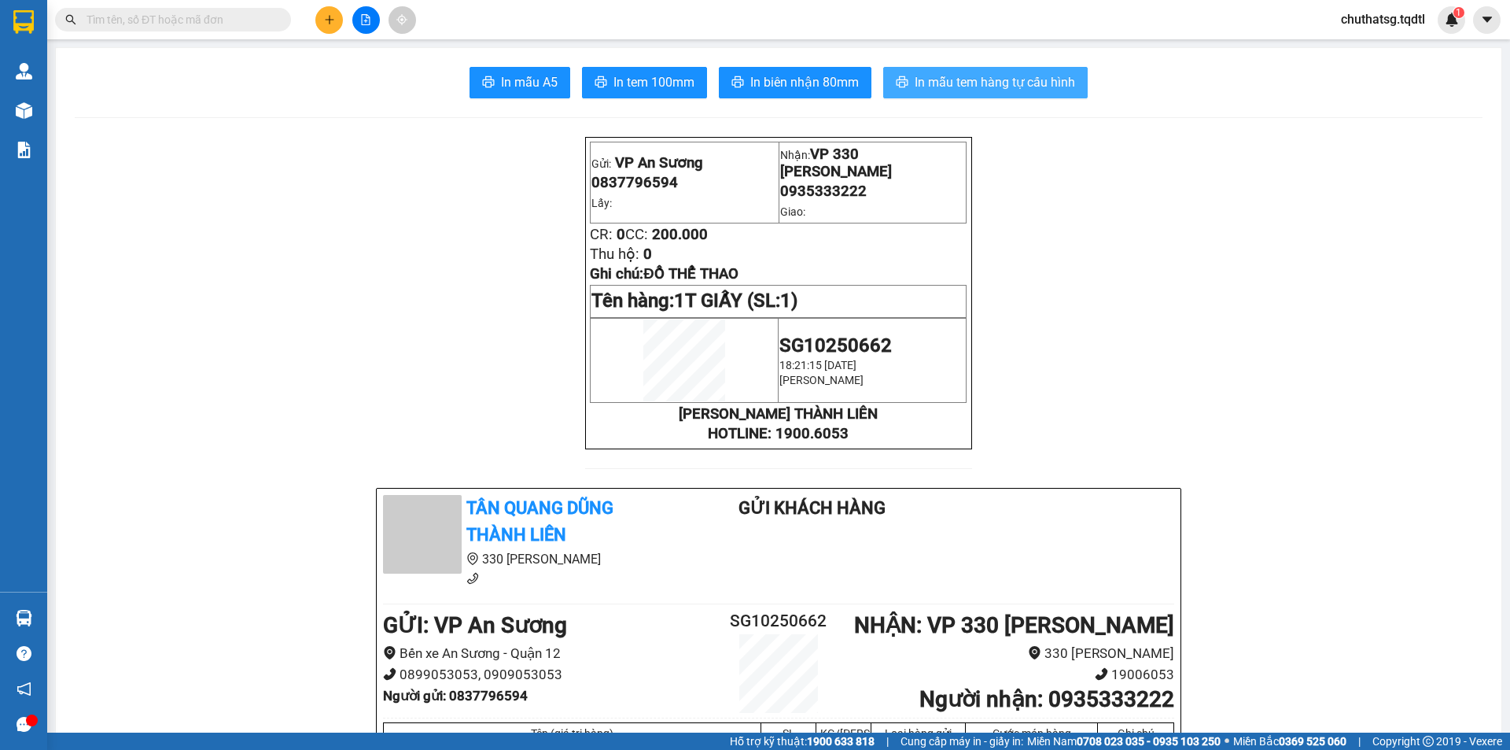
drag, startPoint x: 976, startPoint y: 61, endPoint x: 986, endPoint y: 70, distance: 12.8
click at [986, 70] on button "In mẫu tem hàng tự cấu hình" at bounding box center [985, 82] width 205 height 31
click at [329, 27] on button at bounding box center [329, 20] width 28 height 28
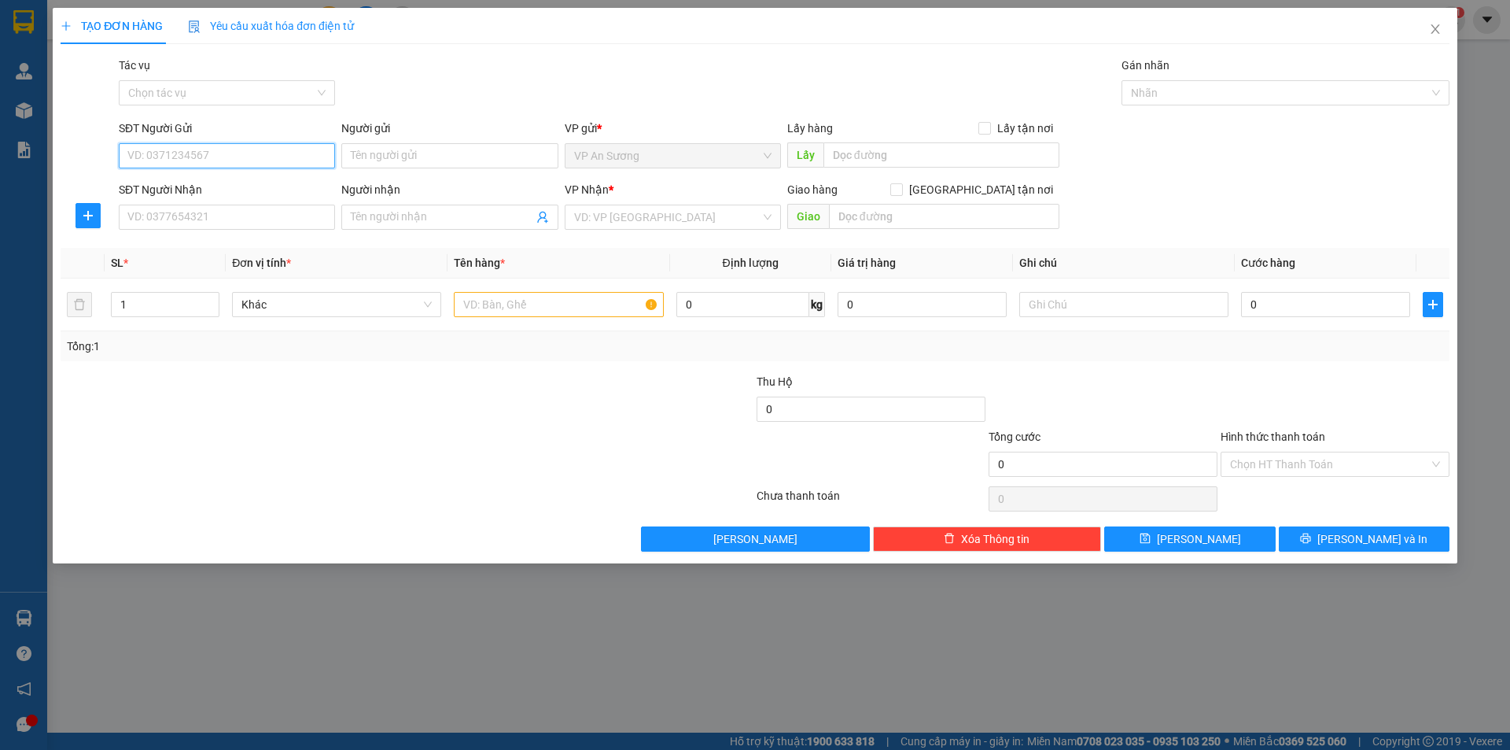
click at [265, 156] on input "SĐT Người Gửi" at bounding box center [227, 155] width 216 height 25
click at [242, 157] on input "SĐT Người Gửi" at bounding box center [227, 155] width 216 height 25
type input "0"
click at [274, 185] on div "0987738377" at bounding box center [226, 187] width 197 height 17
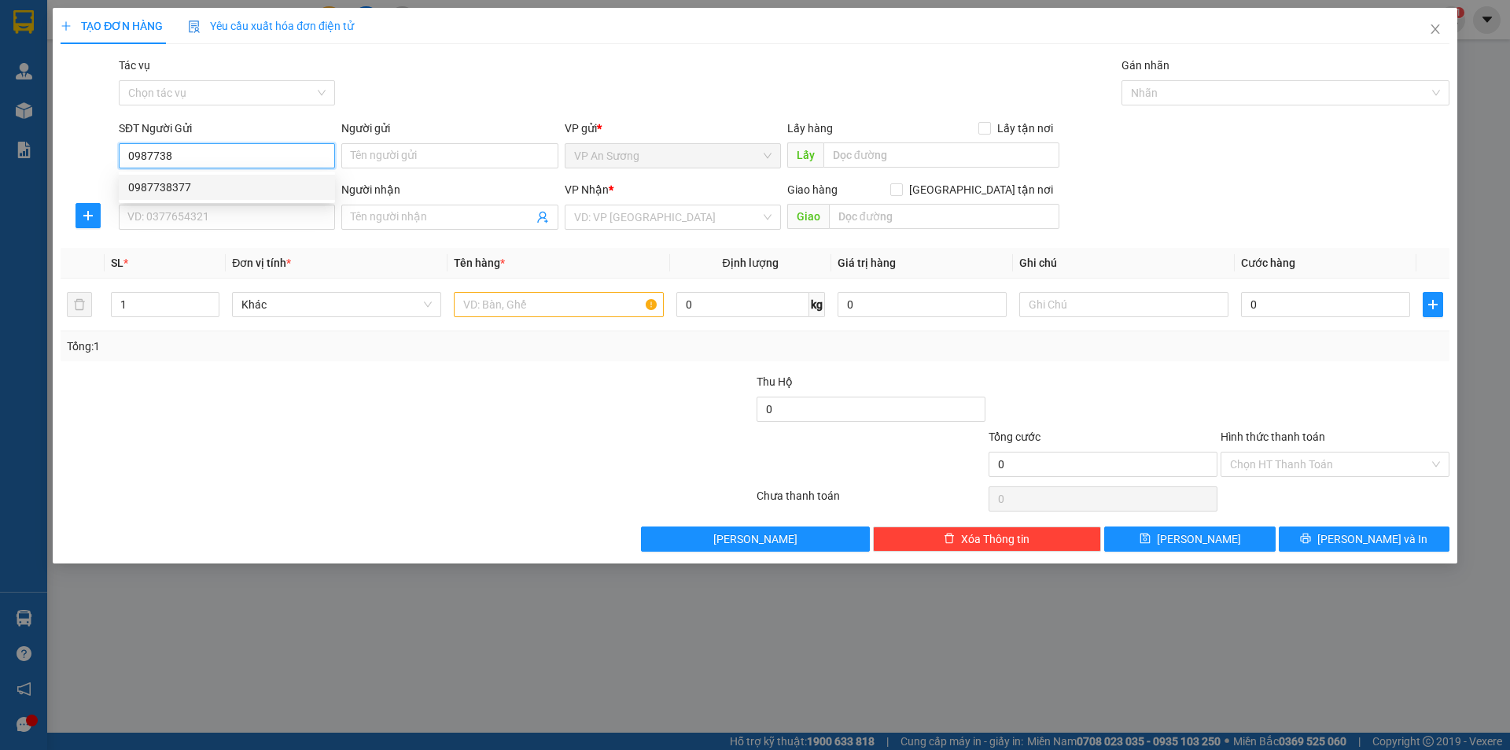
type input "0987738377"
type input "0941373838"
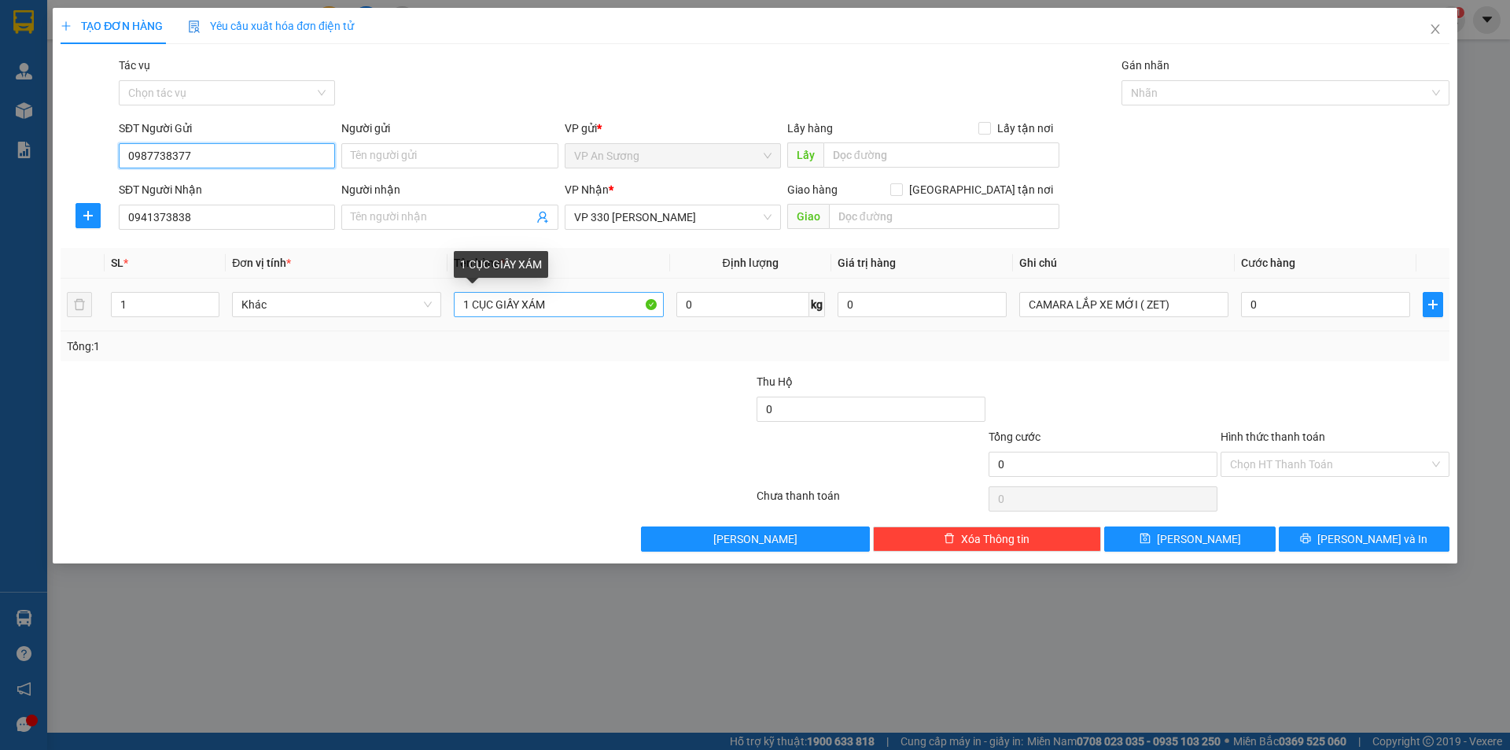
type input "0987738377"
click at [607, 301] on input "1 CỤC GIẤY XÁM" at bounding box center [558, 304] width 209 height 25
type input "1 CỤC GIẤY CAMMRA"
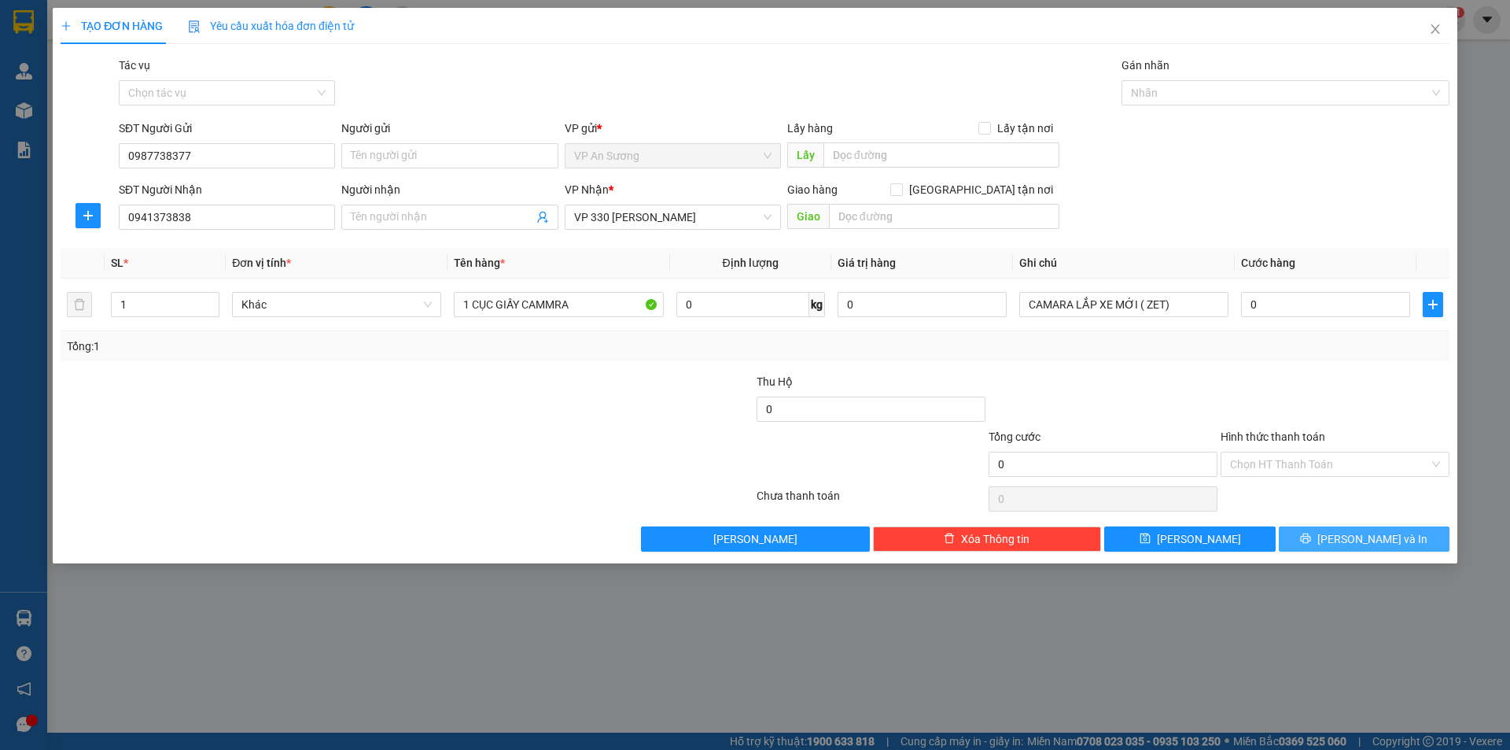
click at [1345, 535] on button "[PERSON_NAME] và In" at bounding box center [1364, 538] width 171 height 25
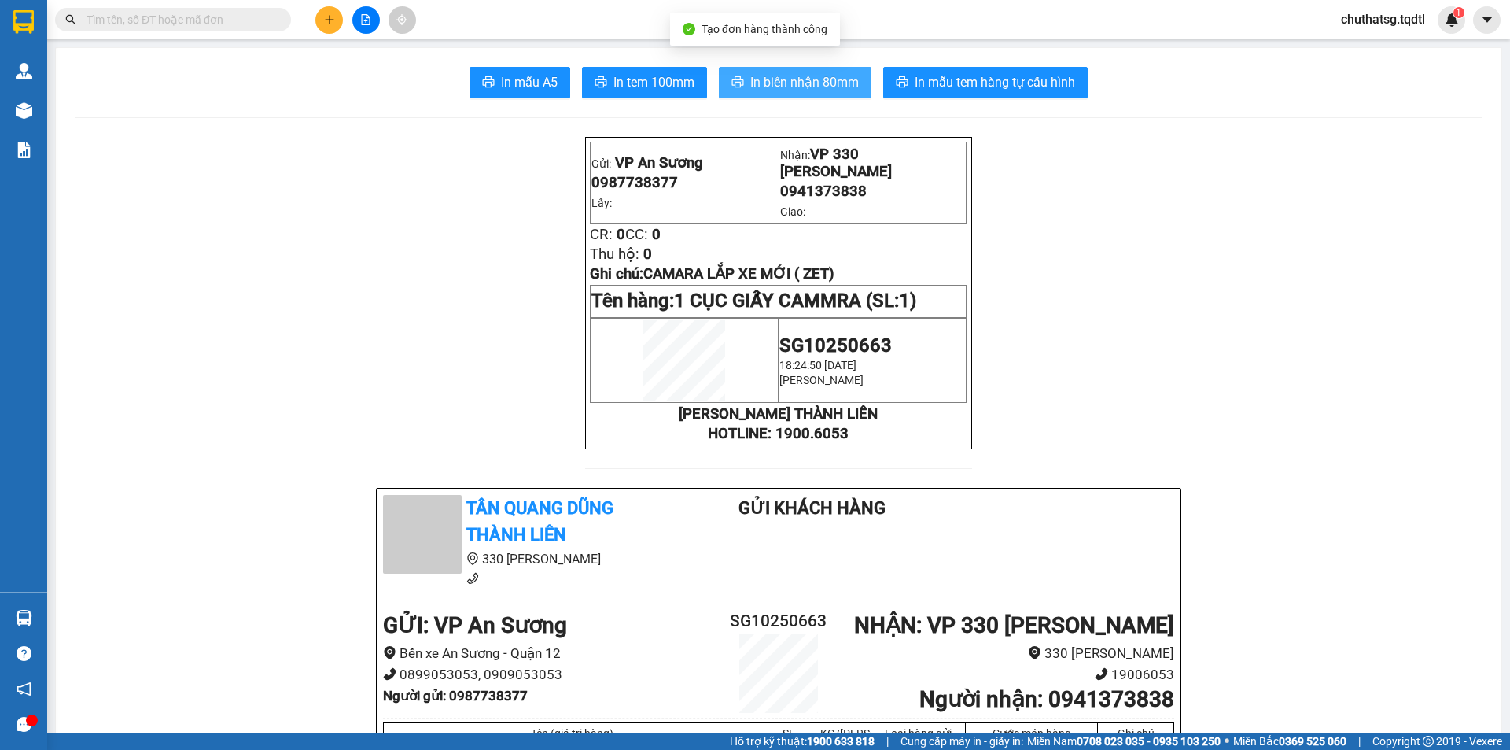
click at [795, 76] on span "In biên nhận 80mm" at bounding box center [804, 82] width 109 height 20
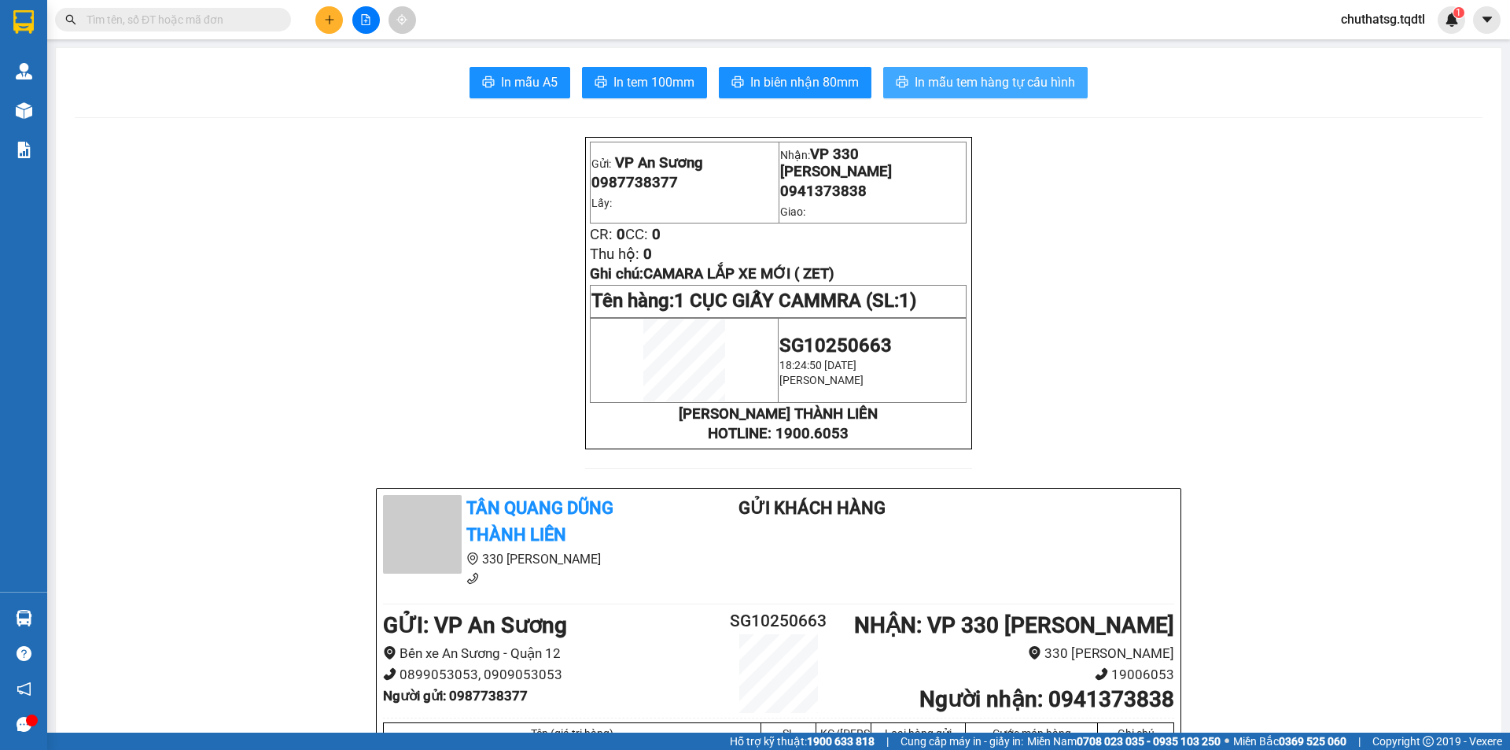
click at [1024, 87] on span "In mẫu tem hàng tự cấu hình" at bounding box center [995, 82] width 160 height 20
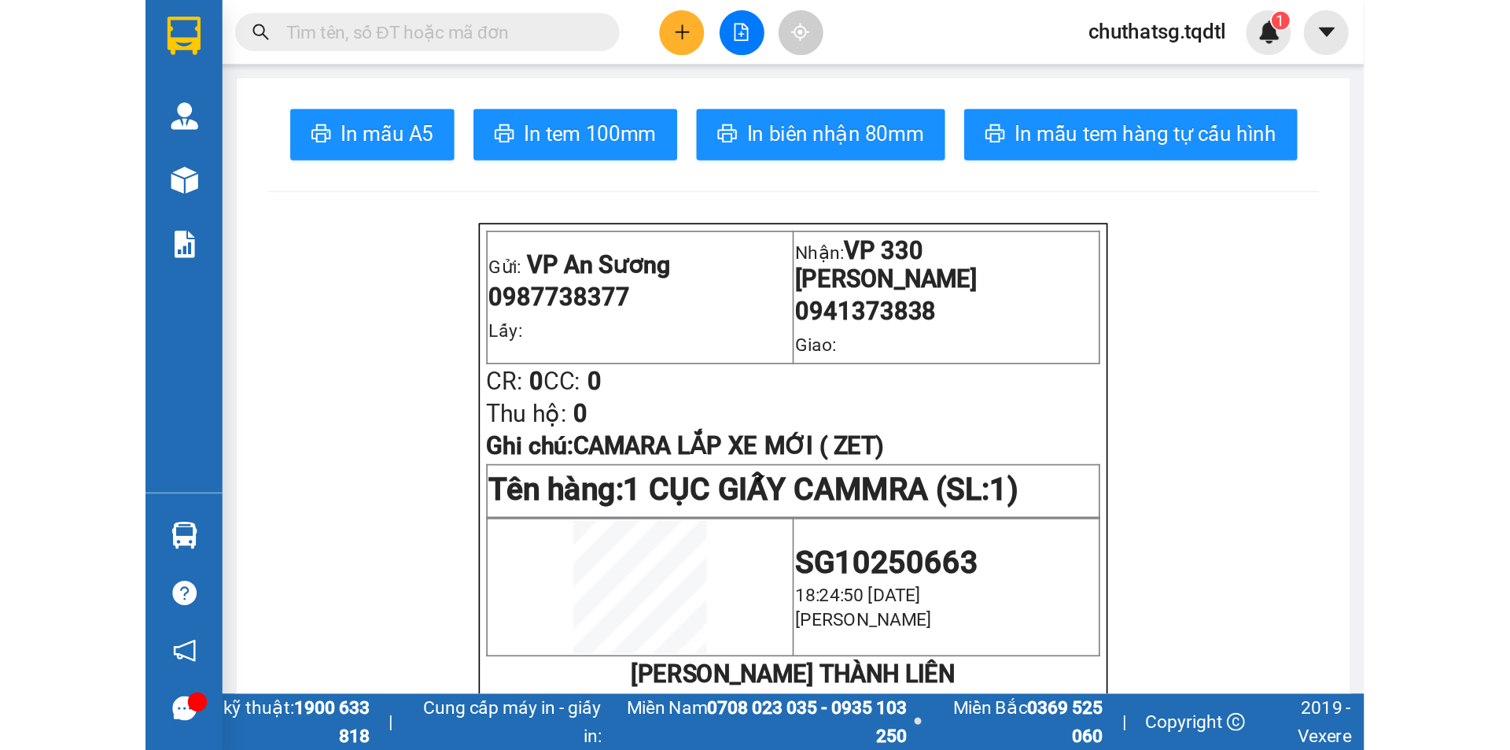
scroll to position [196, 0]
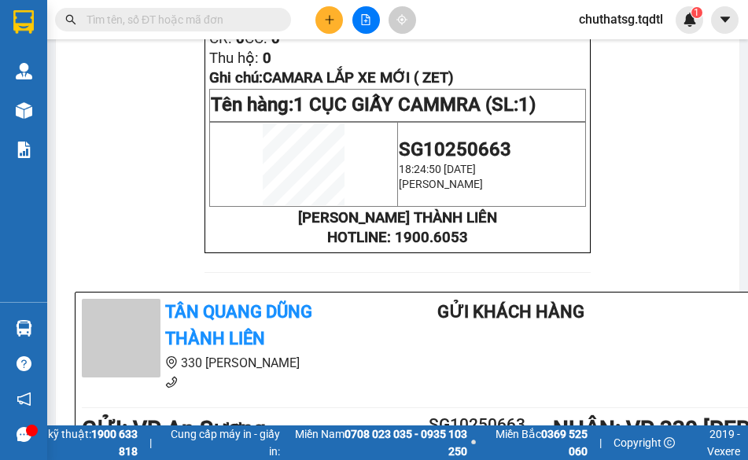
drag, startPoint x: -148, startPoint y: 616, endPoint x: 842, endPoint y: 251, distance: 1055.5
click at [748, 251] on html "Kết quả tìm kiếm ( 0 ) Bộ lọc No Data chuthatsg.tqdtl 1 Quản [PERSON_NAME] lý k…" at bounding box center [374, 230] width 748 height 460
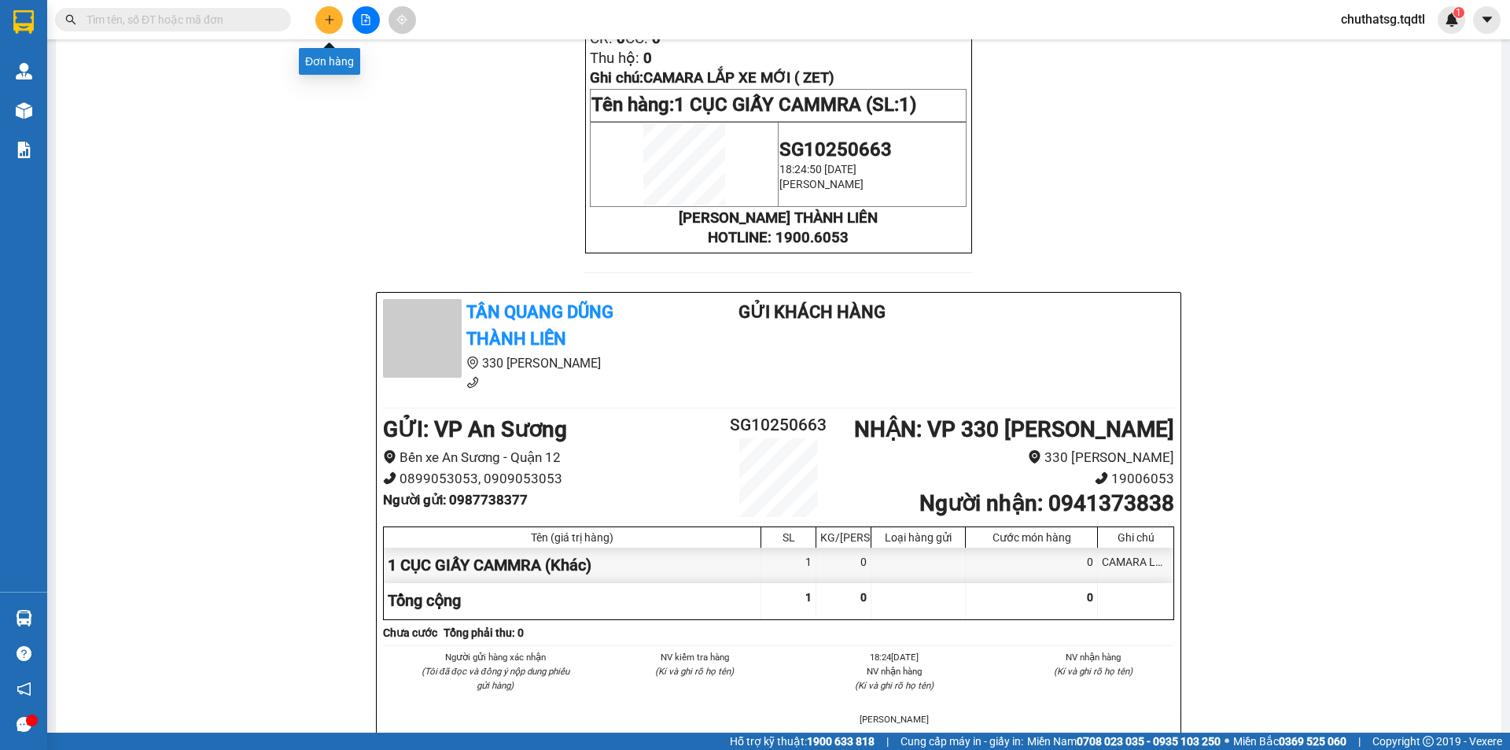
click at [332, 20] on icon "plus" at bounding box center [329, 19] width 9 height 1
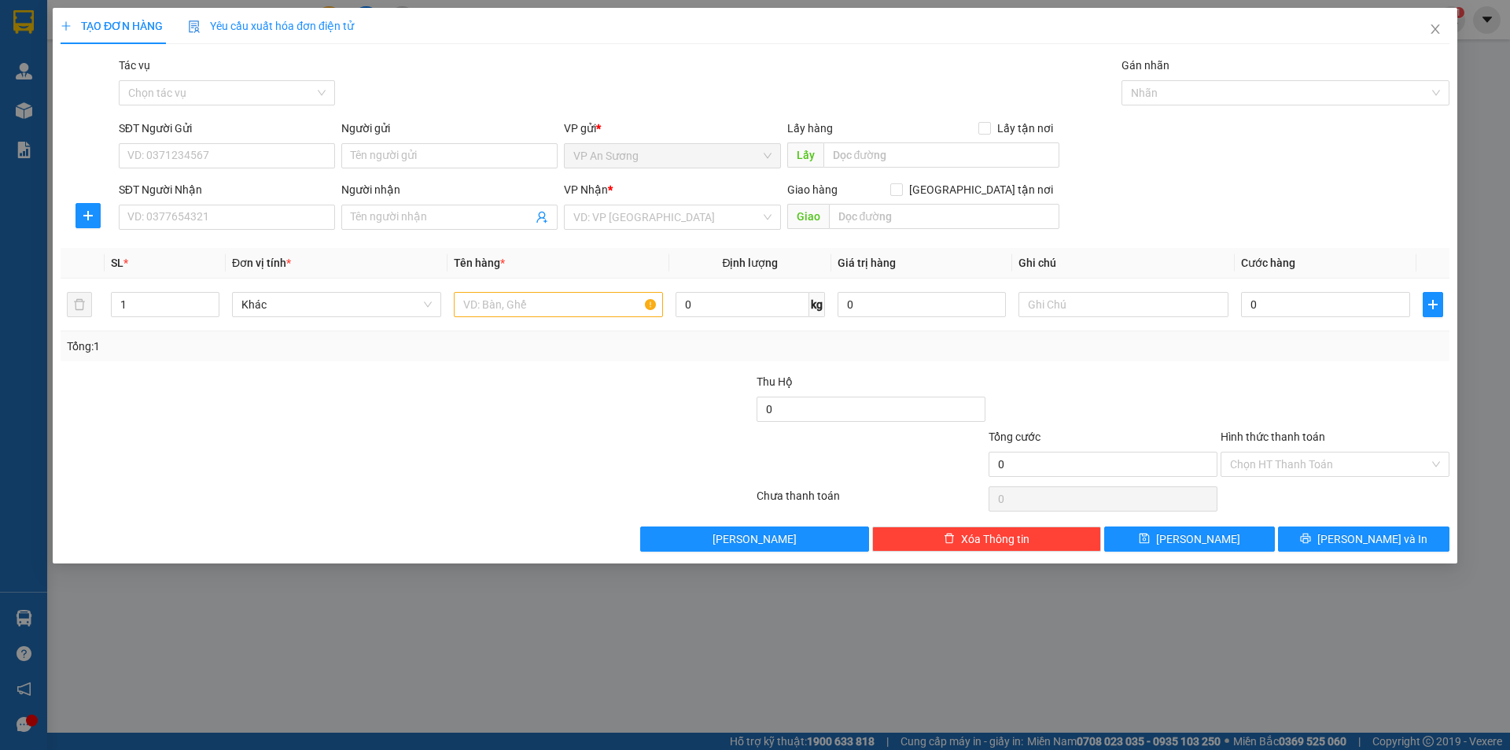
drag, startPoint x: 100, startPoint y: 384, endPoint x: 244, endPoint y: 393, distance: 144.2
click at [131, 382] on div at bounding box center [291, 400] width 464 height 55
click at [193, 150] on input "SĐT Người Gửi" at bounding box center [227, 155] width 216 height 25
click at [179, 190] on div "0975057499" at bounding box center [226, 187] width 197 height 17
type input "0975057499"
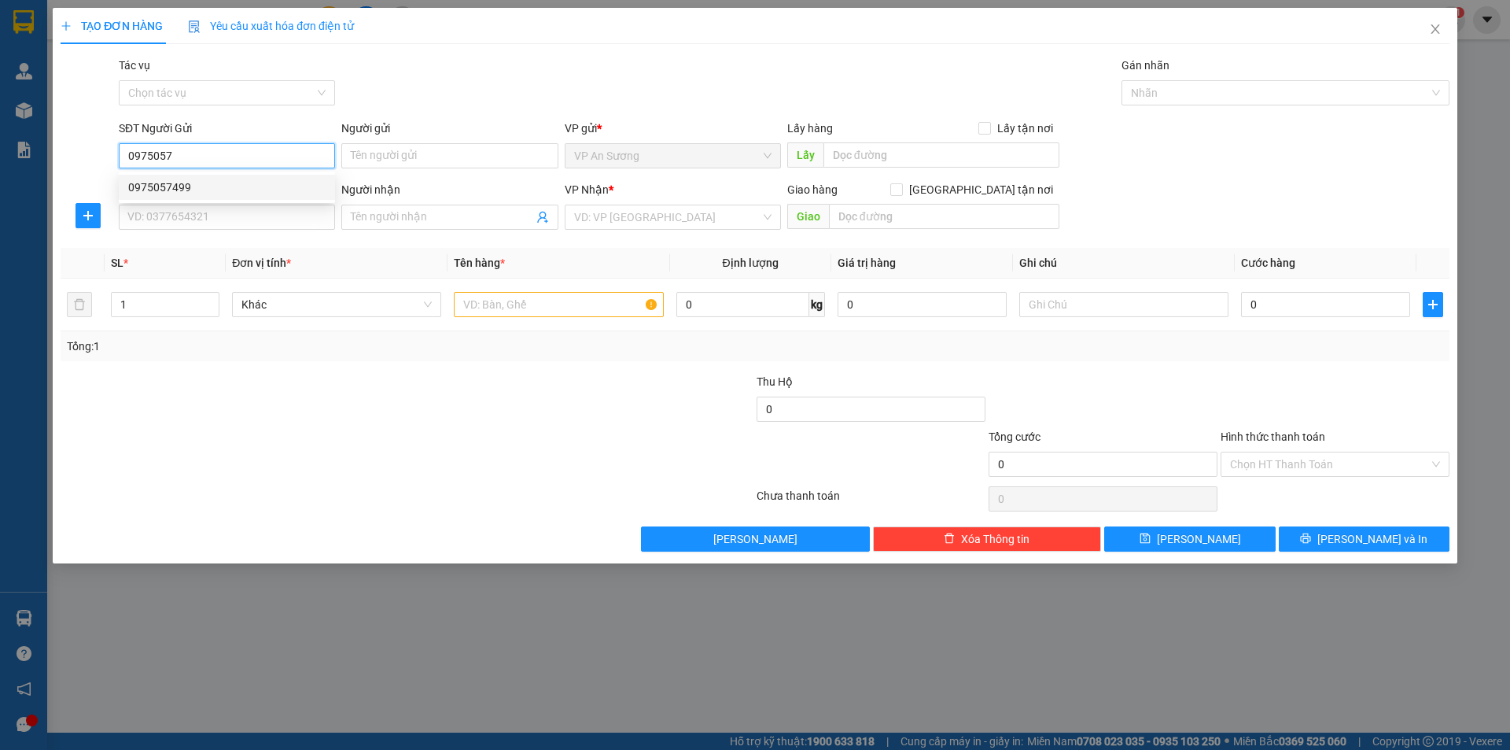
type input "0942264418"
type input "CAM LỘ"
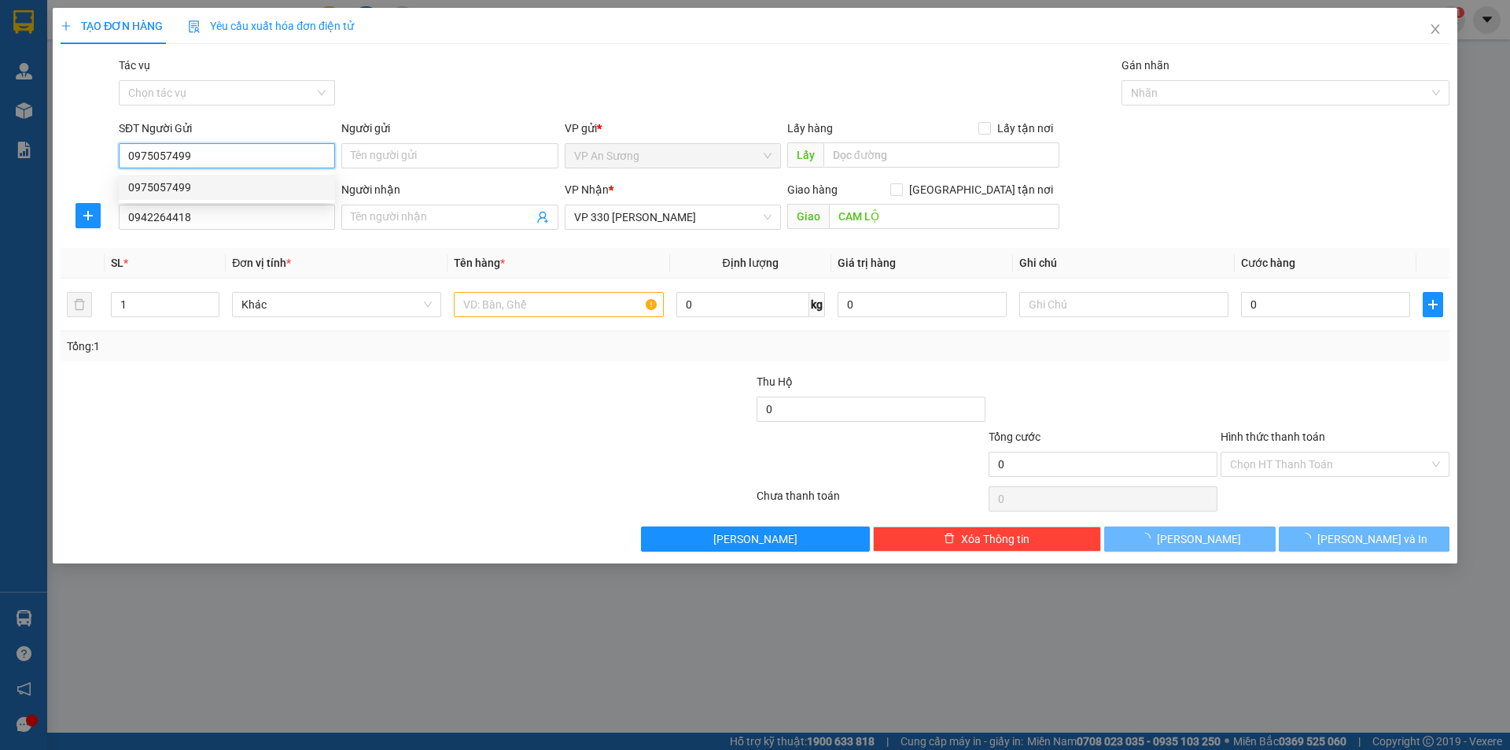
type input "300.000"
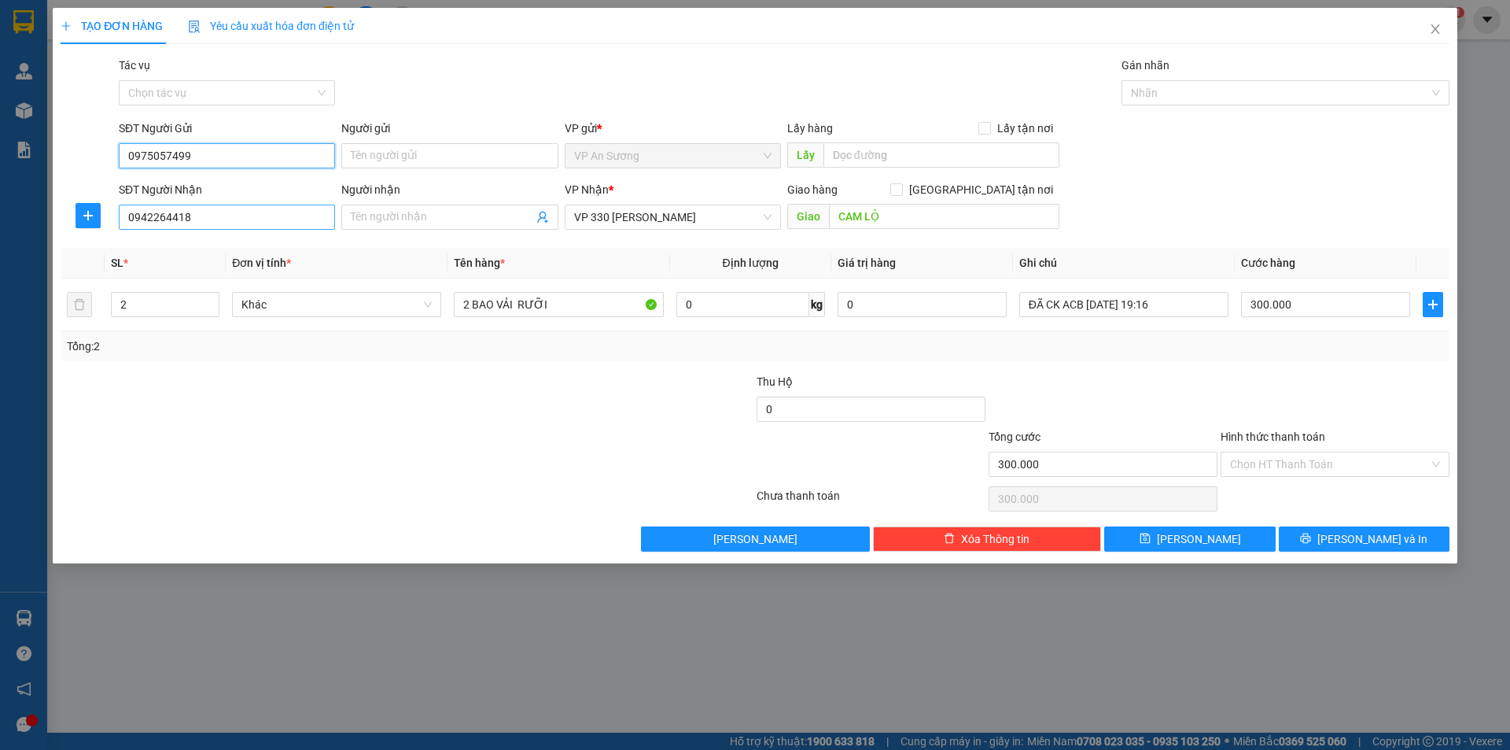
type input "0975057499"
click at [188, 217] on input "0942264418" at bounding box center [227, 217] width 216 height 25
type input "0"
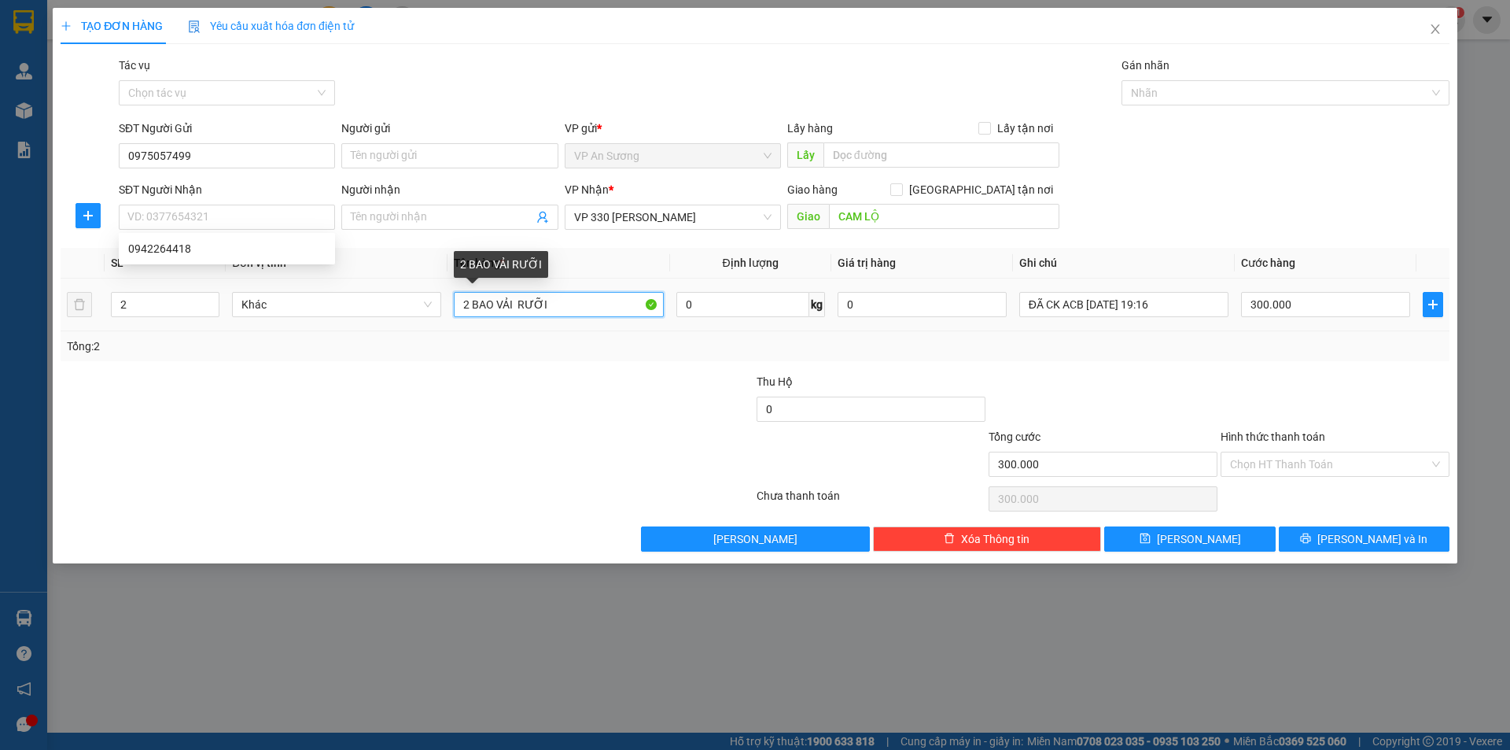
click at [563, 307] on input "2 BAO VẢI RƯỠI" at bounding box center [558, 304] width 209 height 25
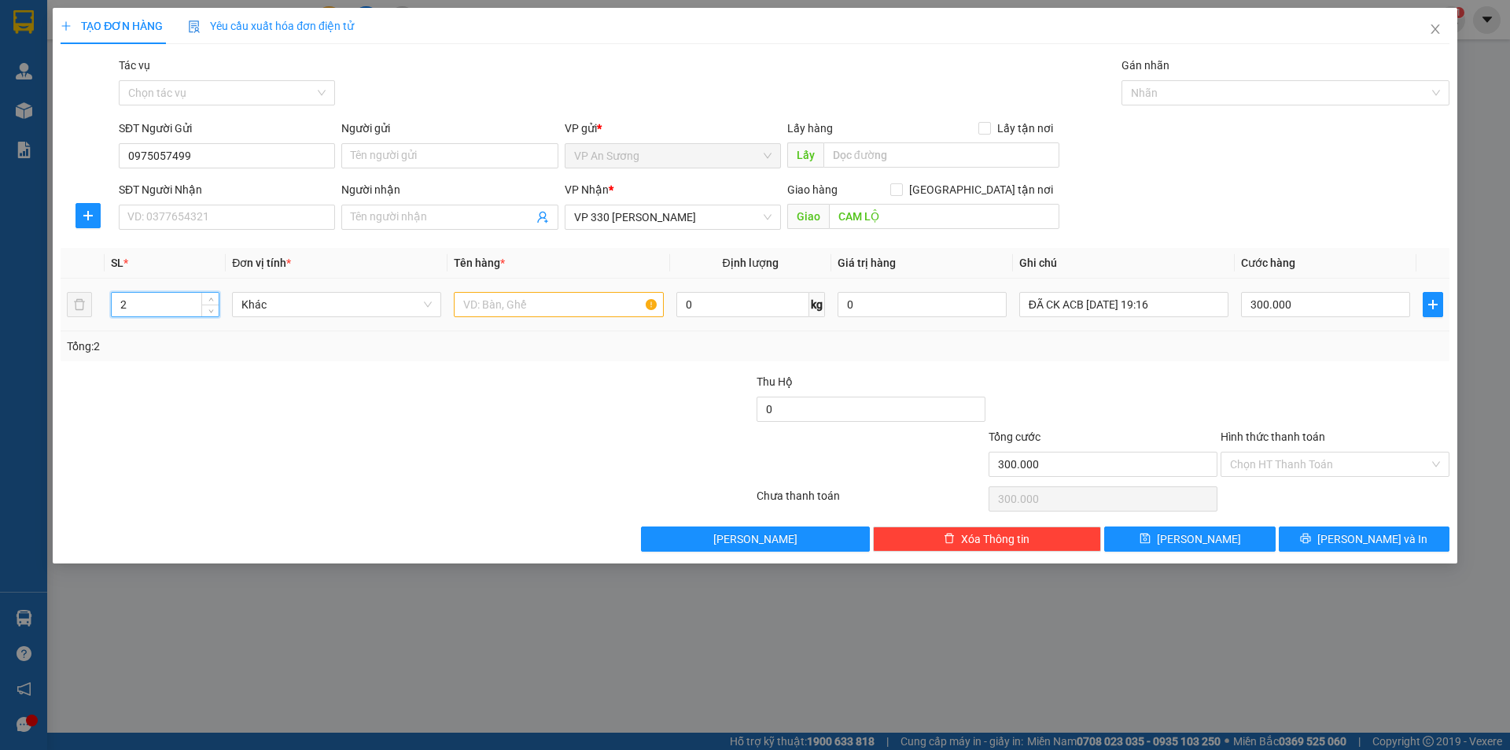
click at [167, 305] on input "2" at bounding box center [165, 305] width 107 height 24
type input "1"
click at [556, 311] on input "text" at bounding box center [558, 304] width 209 height 25
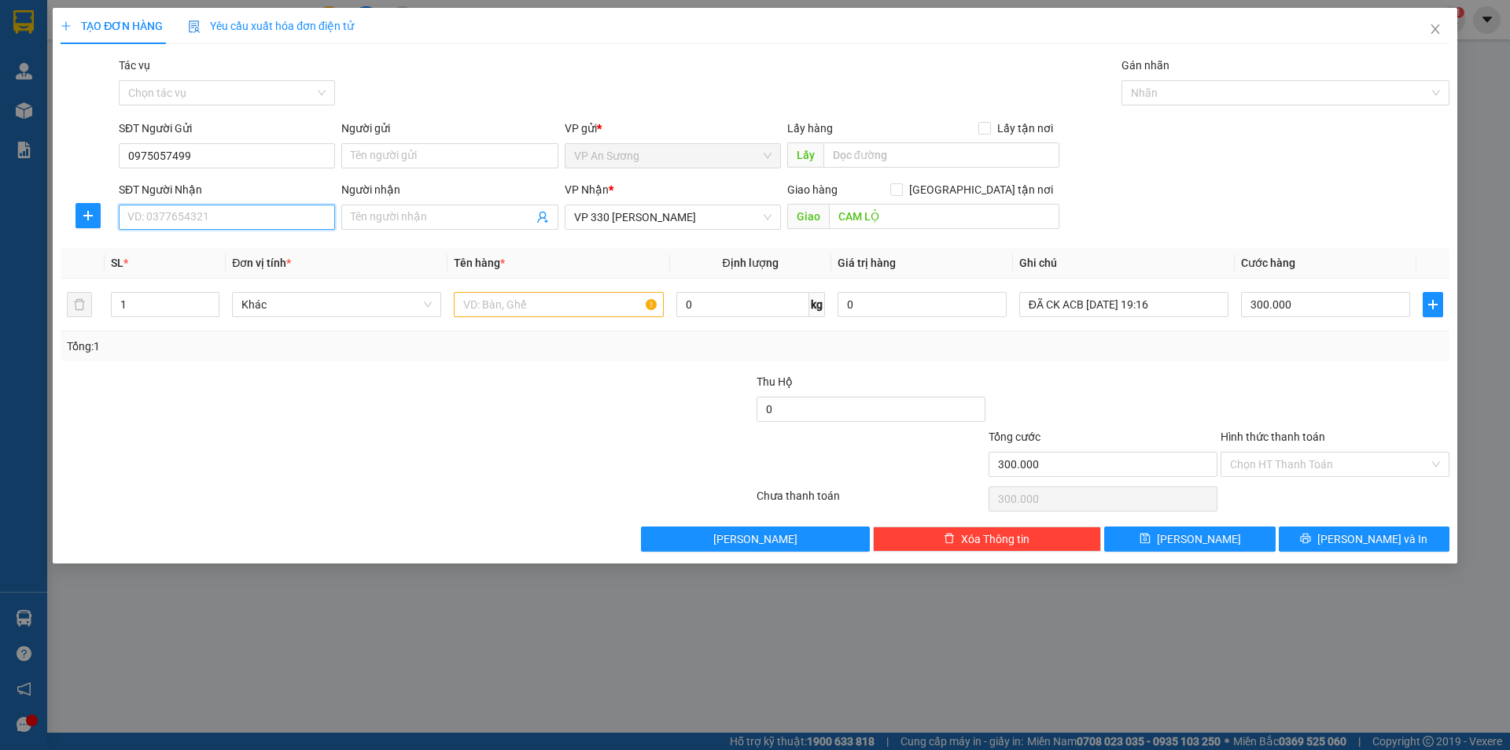
click at [308, 217] on input "SĐT Người Nhận" at bounding box center [227, 217] width 216 height 25
click at [238, 251] on div "0814441467" at bounding box center [226, 248] width 197 height 17
type input "0814441467"
type input "[GEOGRAPHIC_DATA]"
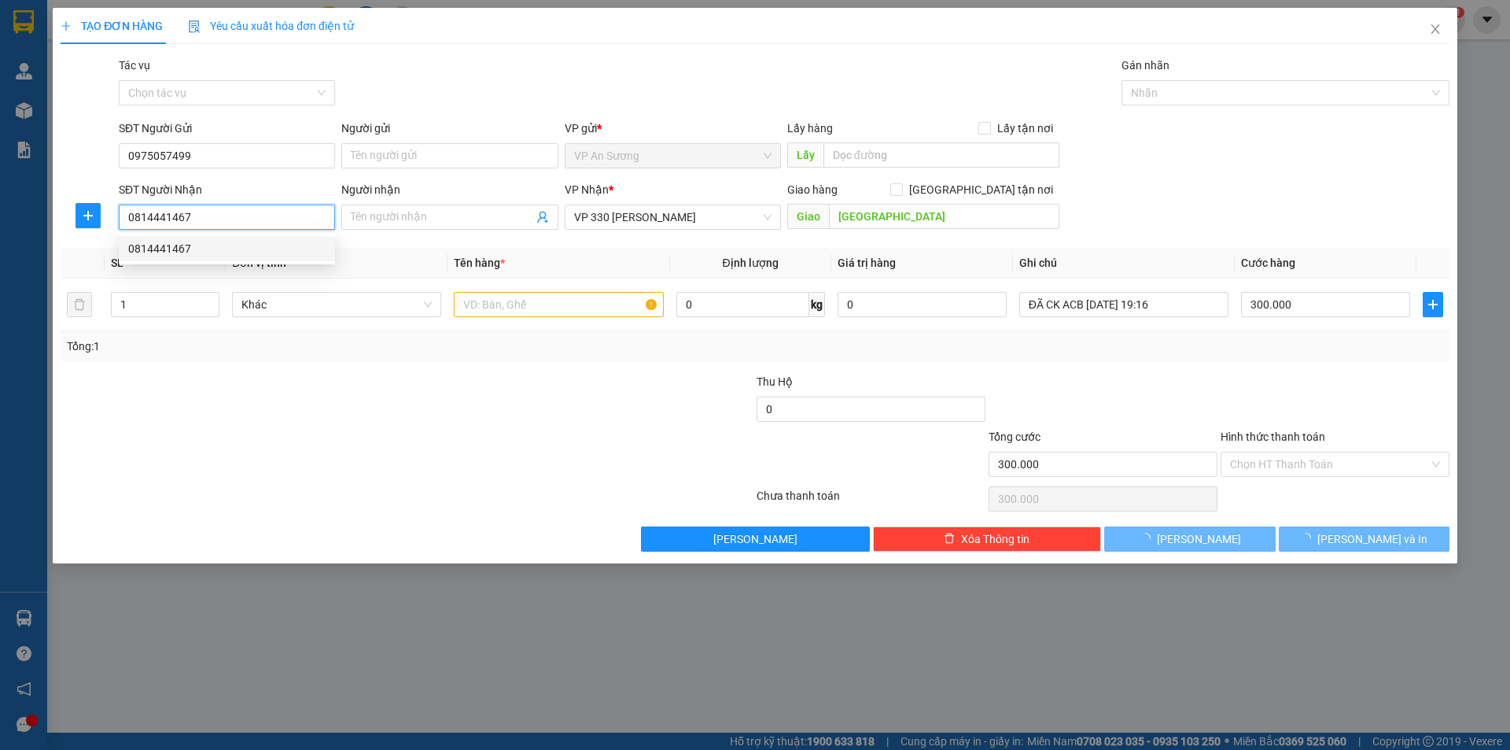
type input "200.000"
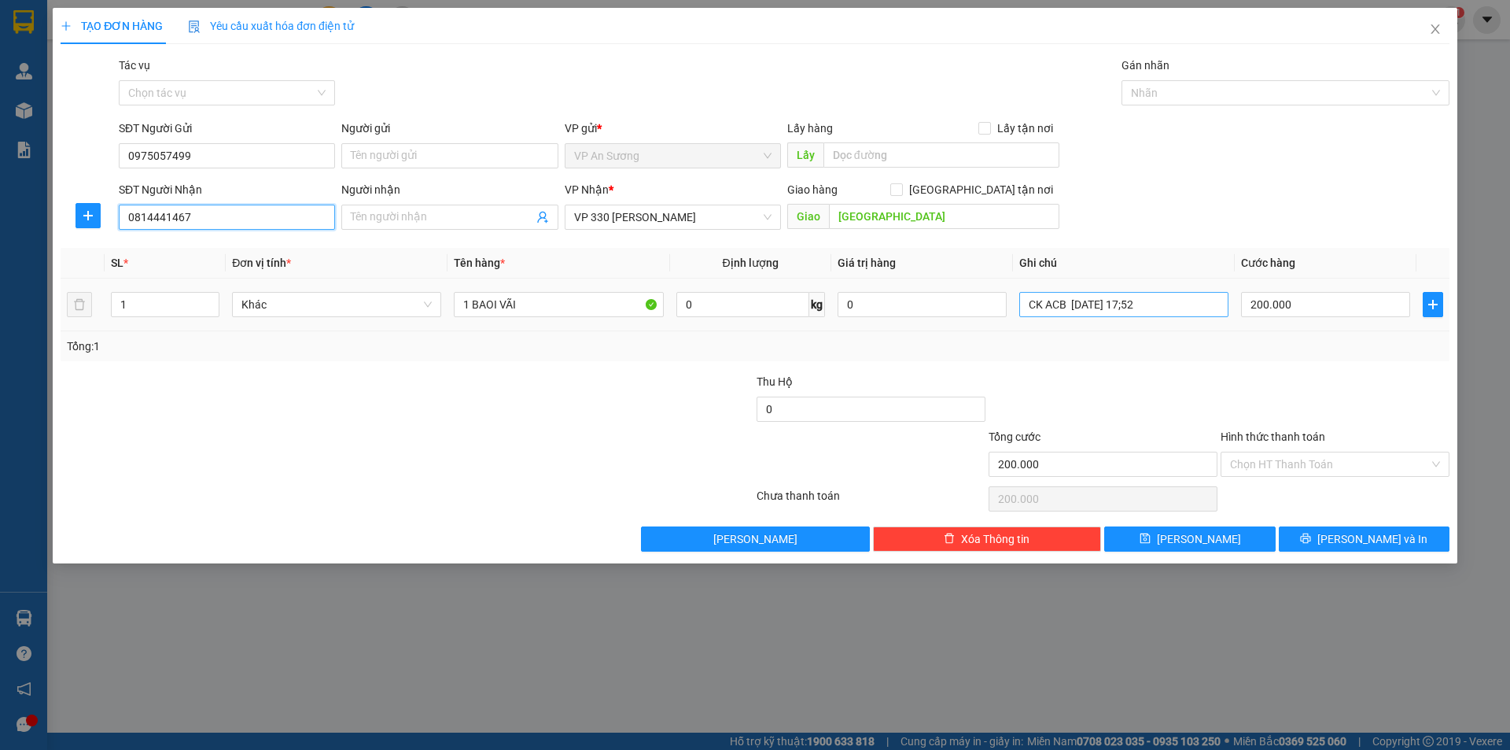
type input "0814441467"
click at [1184, 304] on input "CK ACB [DATE] 17;52" at bounding box center [1123, 304] width 209 height 25
type input "CK ACB [DATE] 18:48"
click at [1314, 305] on input "200.000" at bounding box center [1325, 304] width 169 height 25
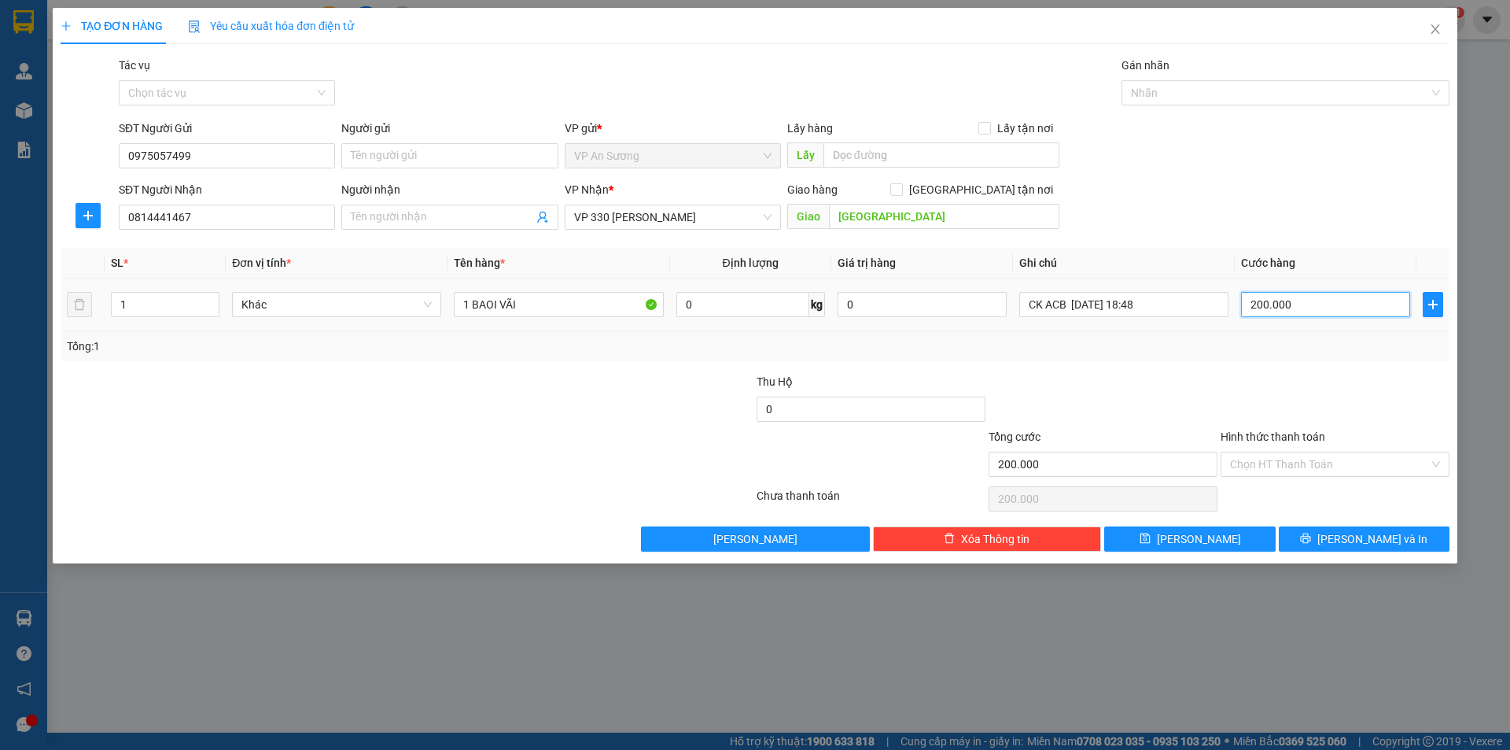
type input "0"
type input "3"
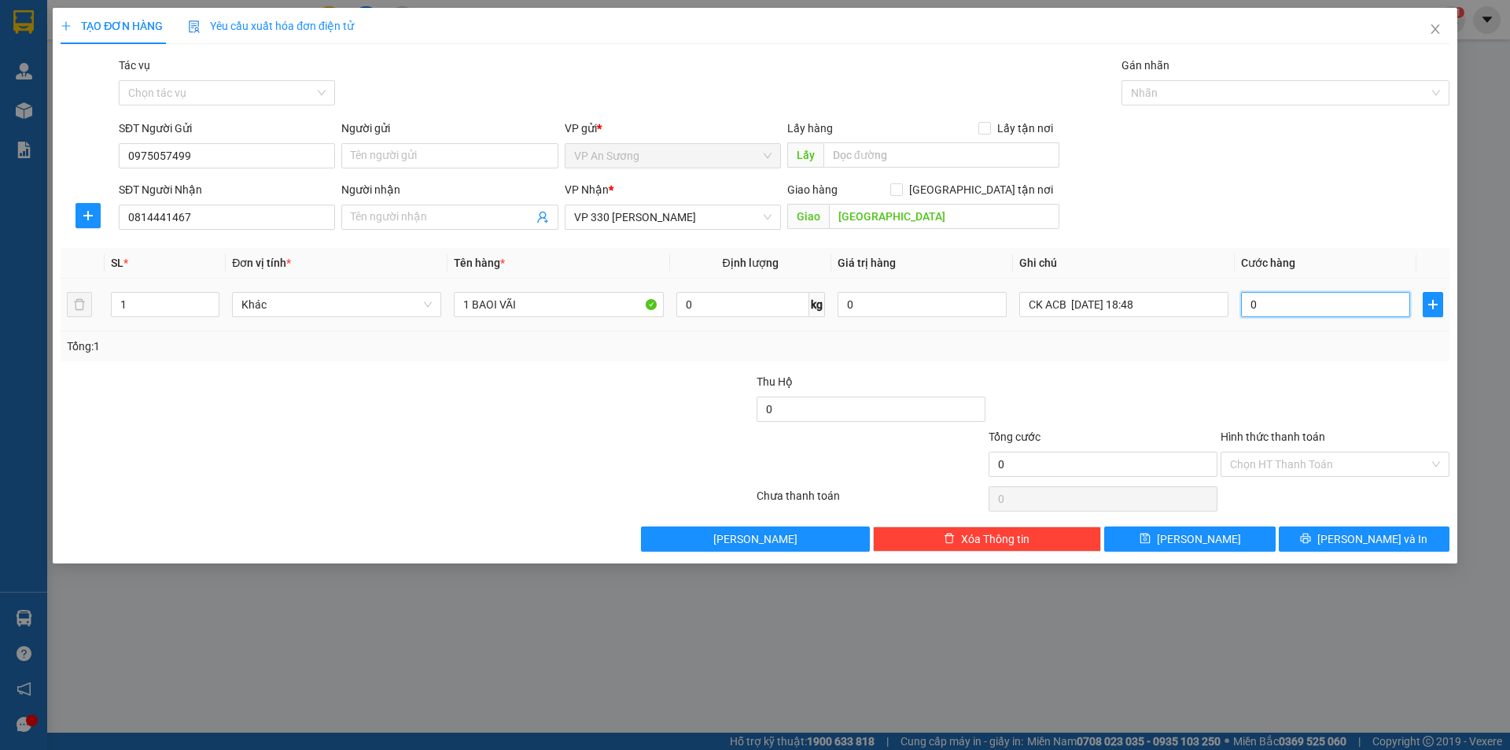
type input "03"
type input "39"
type input "039"
type input "3"
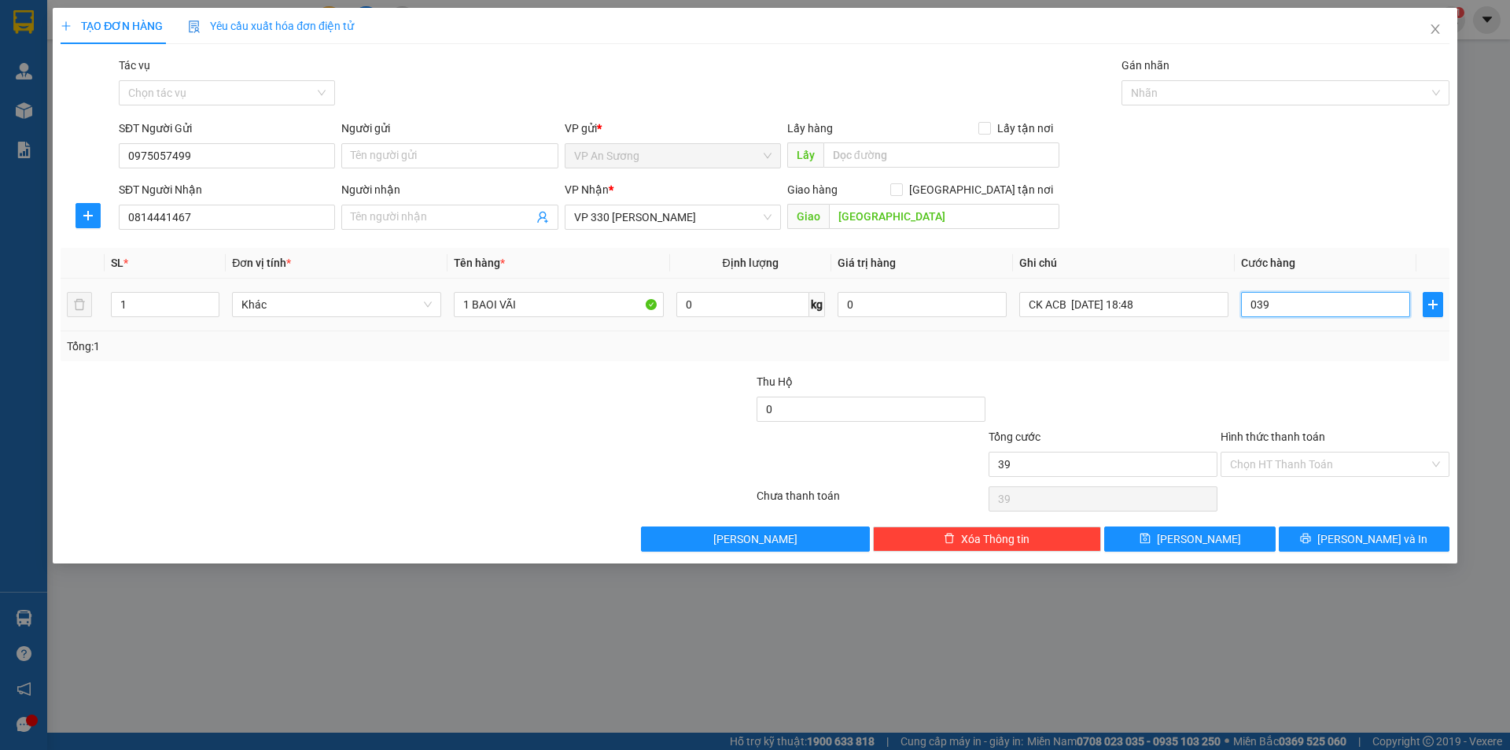
type input "3"
type input "03"
type input "0"
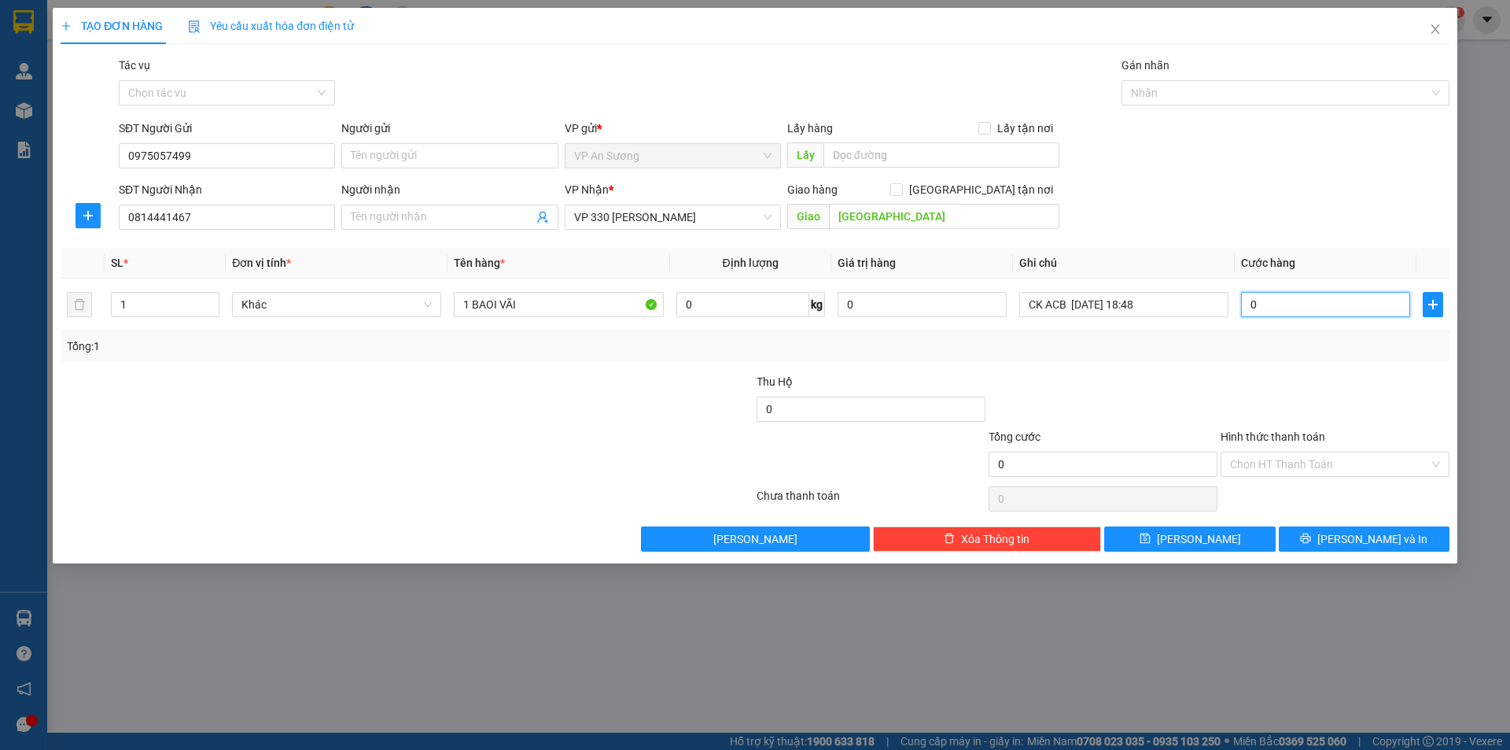
type input "3"
type input "03"
type input "30"
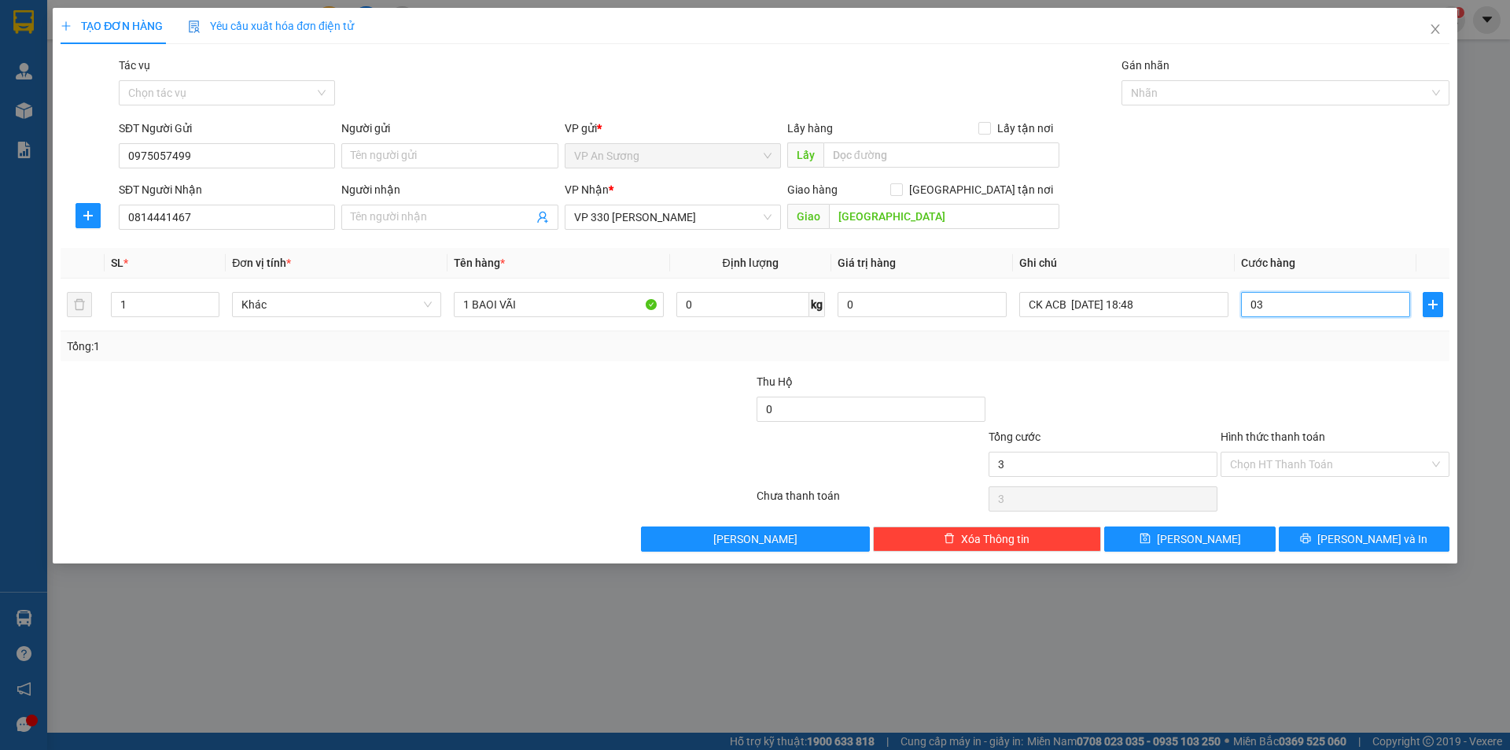
type input "030"
type input "300"
type input "03.000"
type input "3.000"
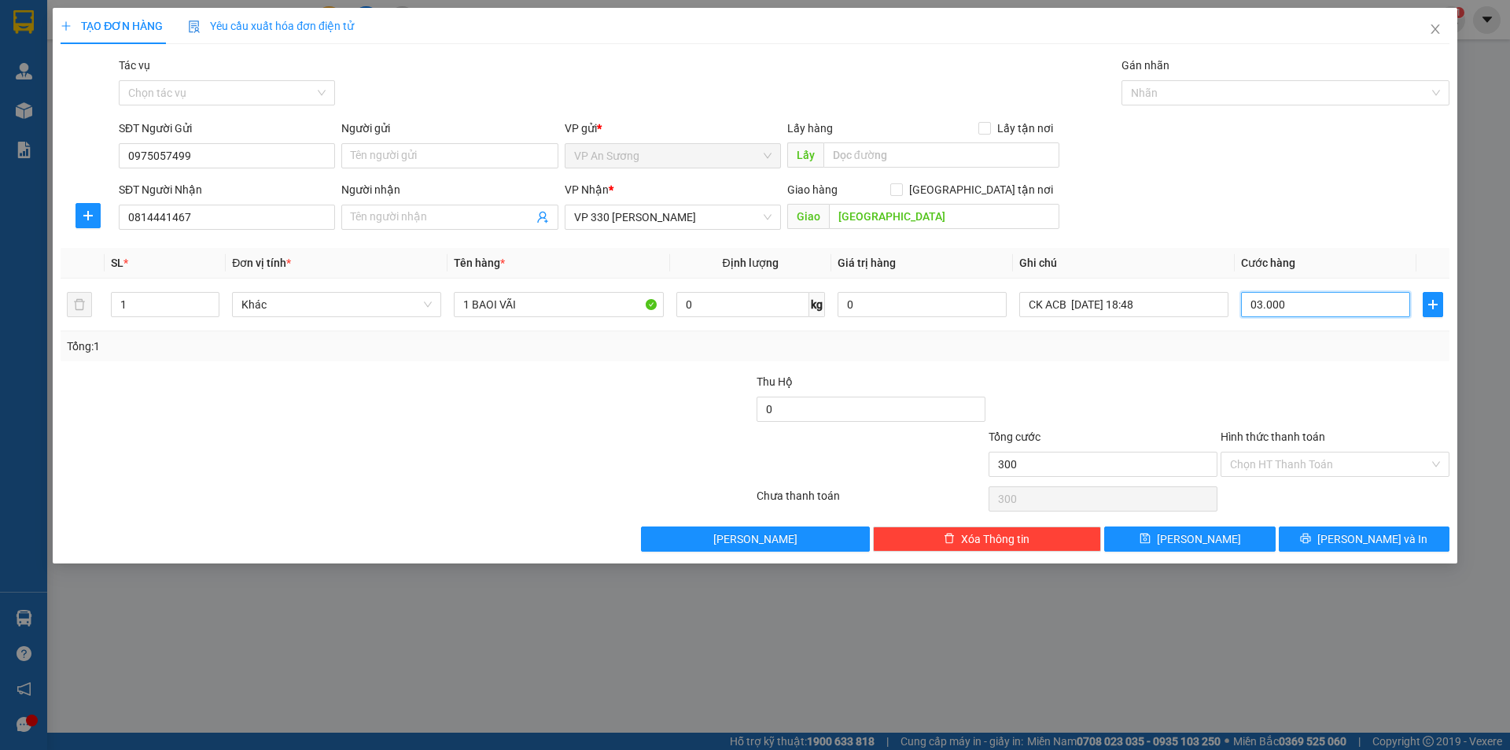
type input "3.000"
type input "30.000"
type input "030.000"
type input "300.000"
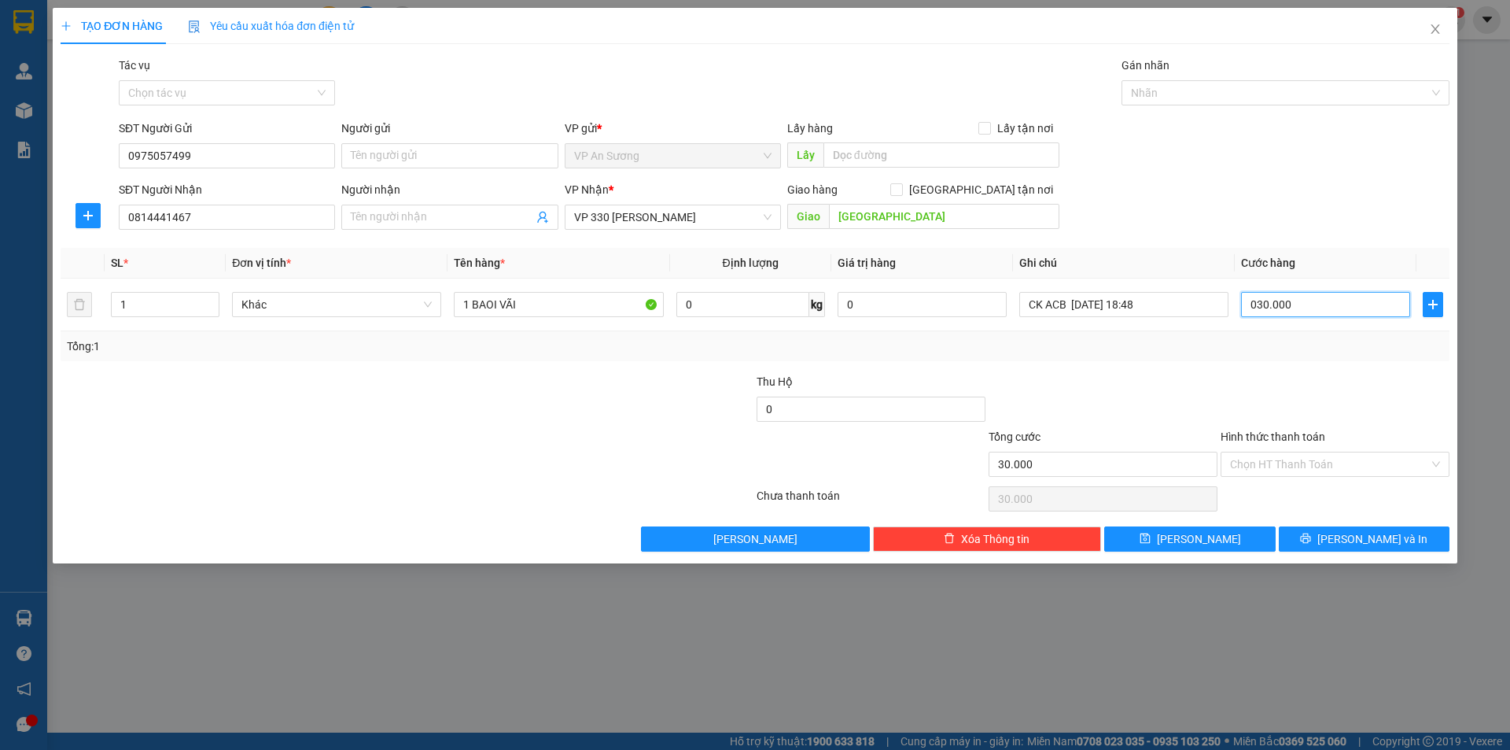
type input "300.000"
click at [1273, 123] on div "SĐT Người Gửi 0975057499 Người gửi Tên người gửi VP gửi * VP [PERSON_NAME] Lấy …" at bounding box center [784, 147] width 1337 height 55
click at [1307, 452] on input "Hình thức thanh toán" at bounding box center [1329, 464] width 199 height 24
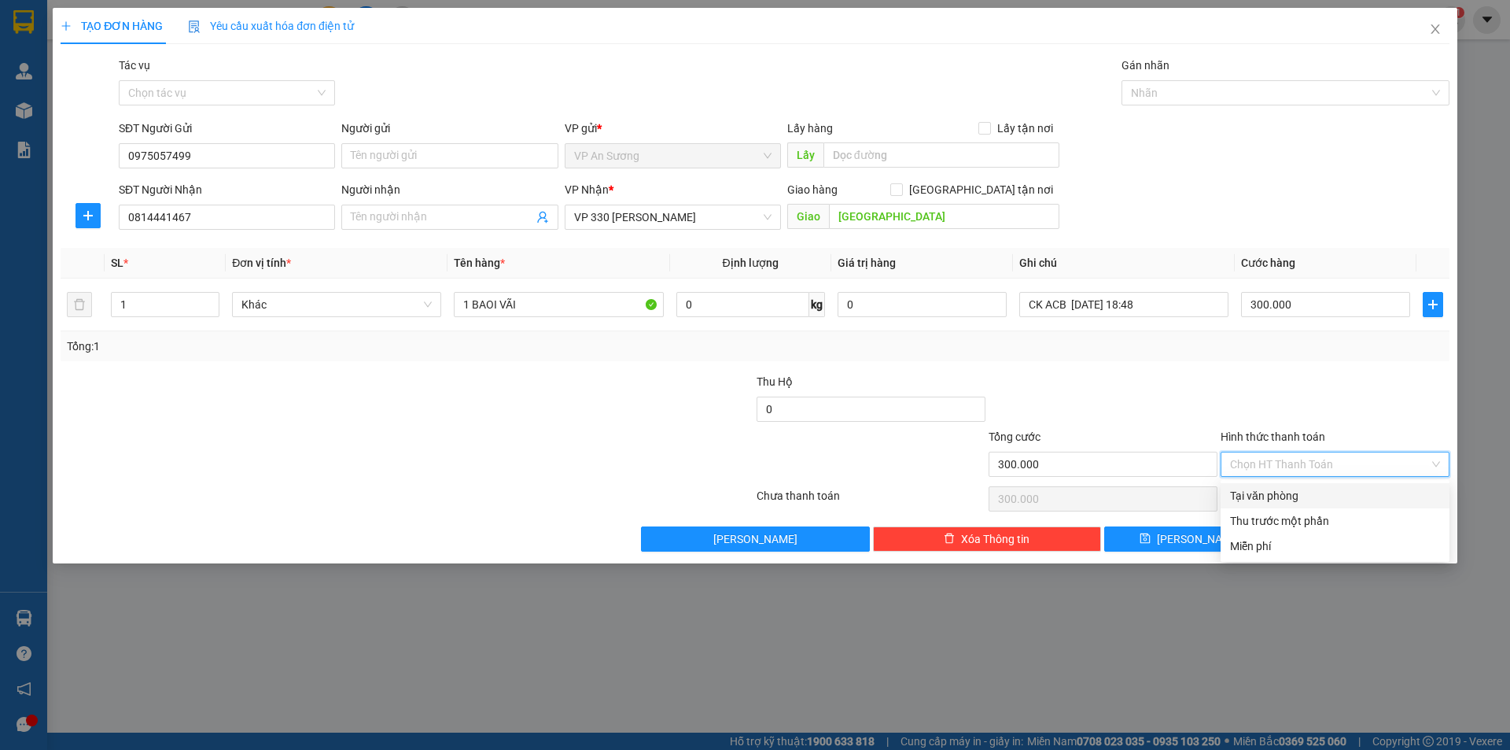
click at [1308, 477] on div "Hình thức thanh toán Chọn HT Thanh Toán" at bounding box center [1335, 455] width 229 height 55
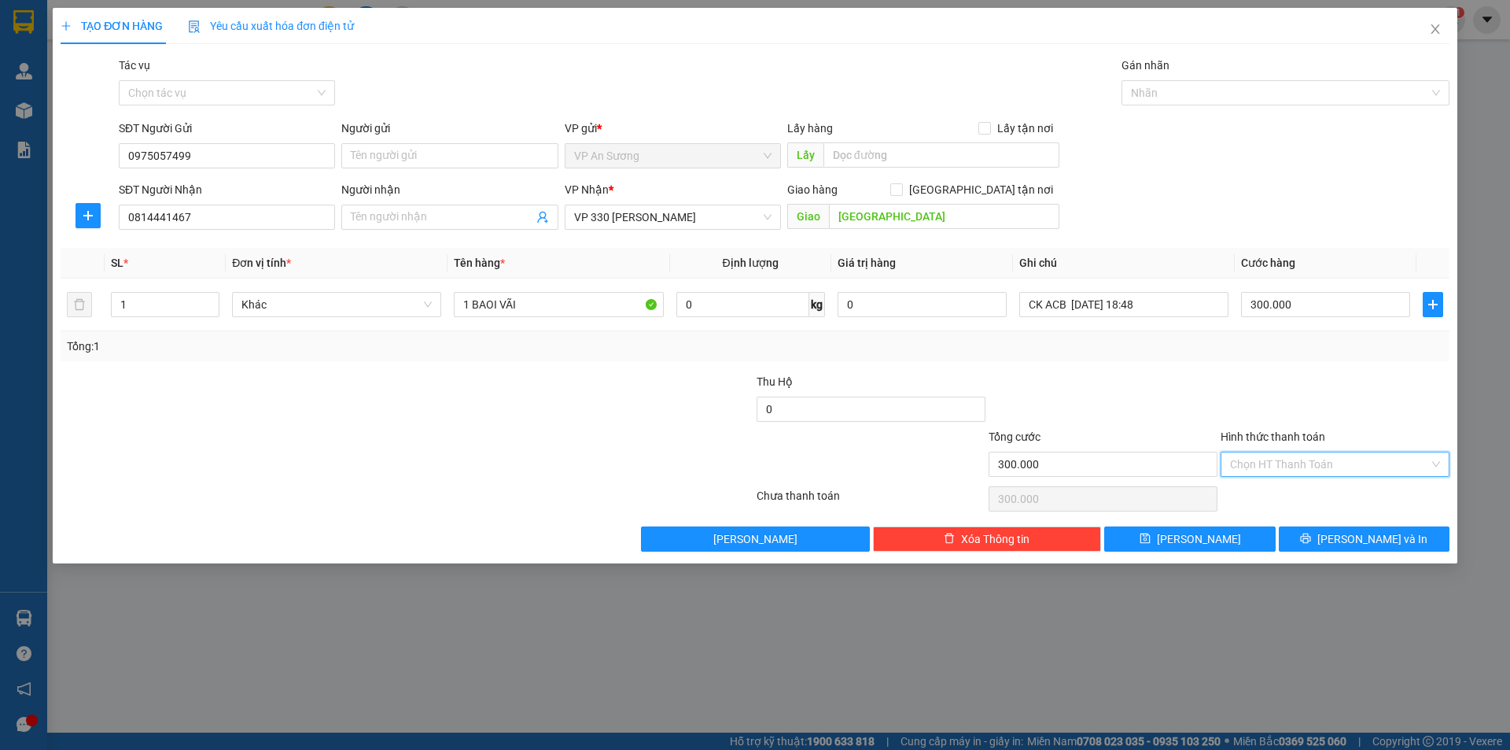
click at [1314, 462] on input "Hình thức thanh toán" at bounding box center [1329, 464] width 199 height 24
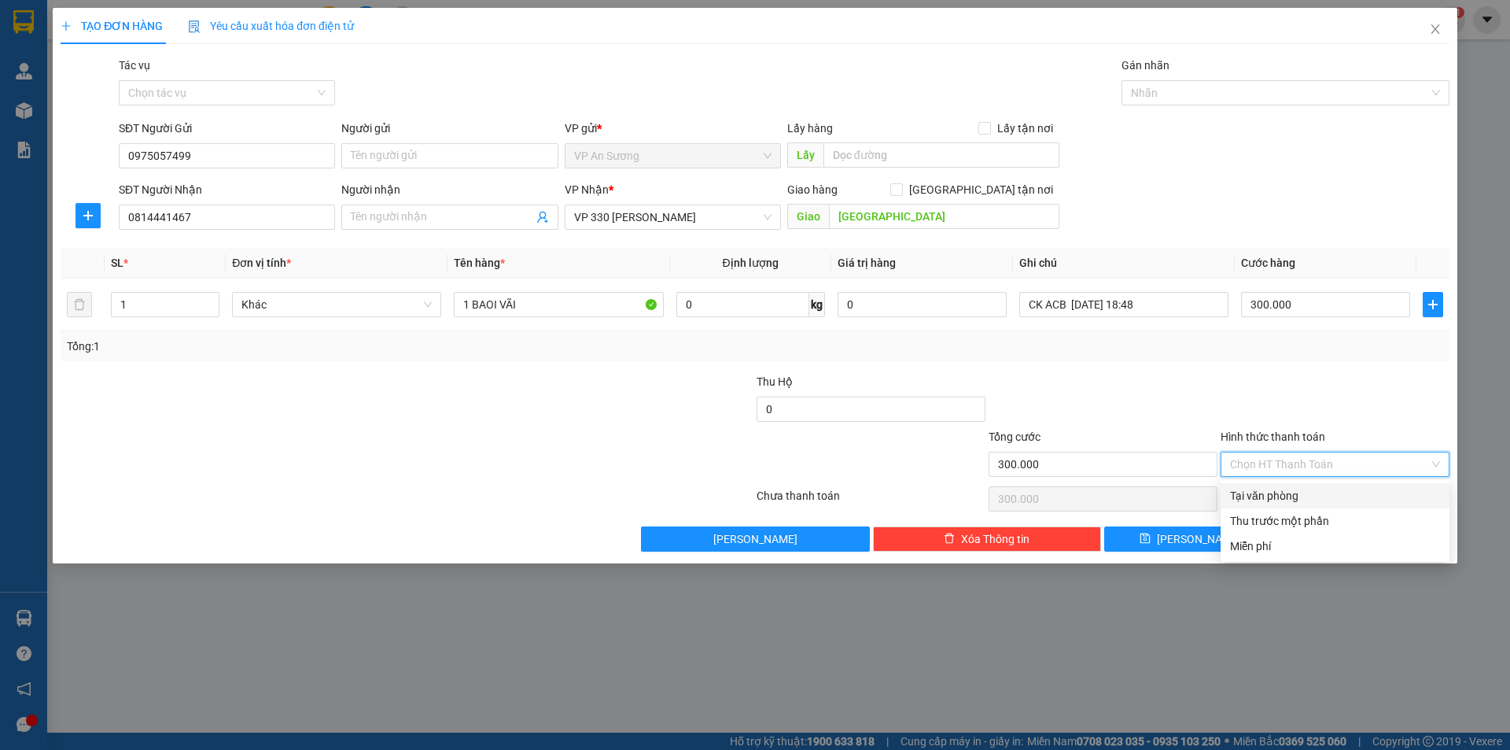
click at [1316, 498] on div "Tại văn phòng" at bounding box center [1335, 495] width 210 height 17
type input "0"
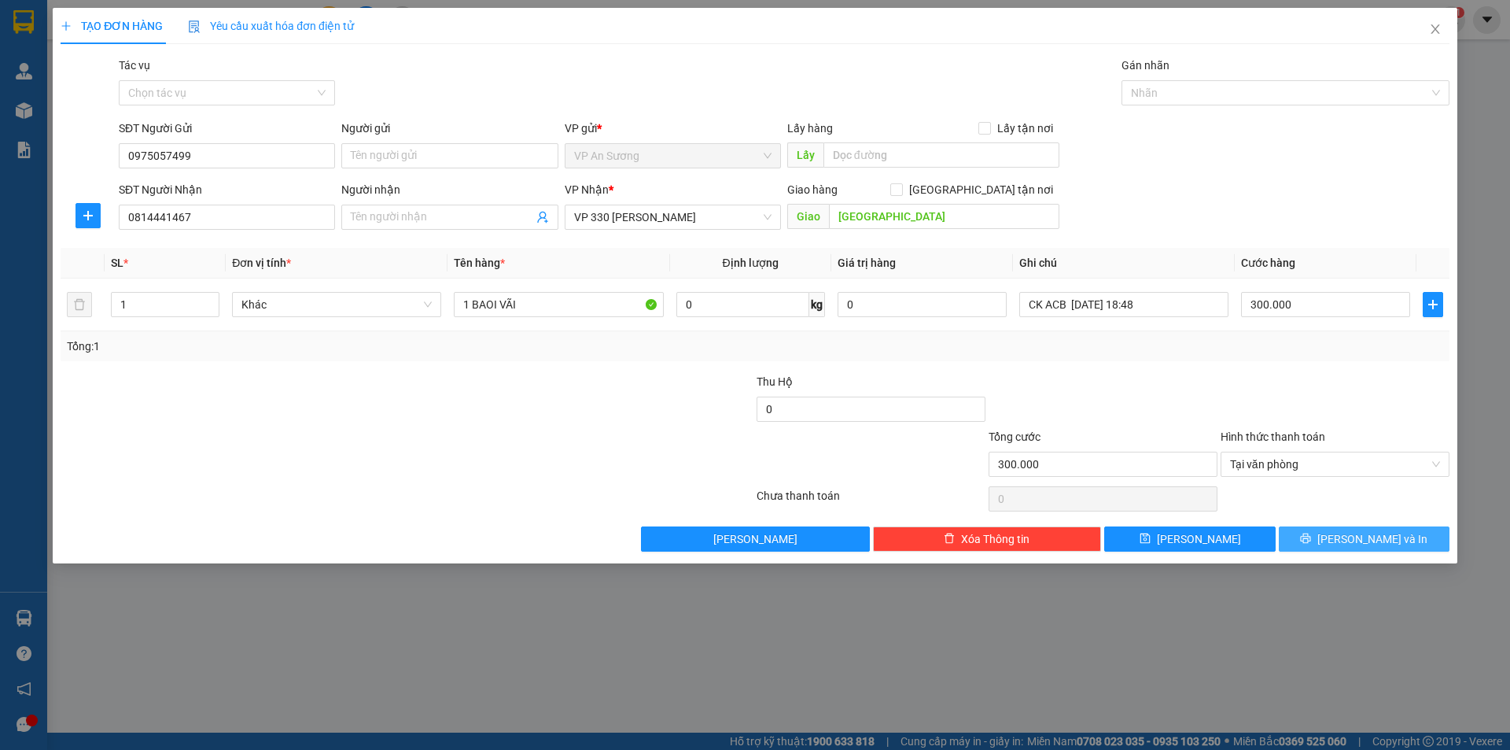
click at [1350, 535] on button "[PERSON_NAME] và In" at bounding box center [1364, 538] width 171 height 25
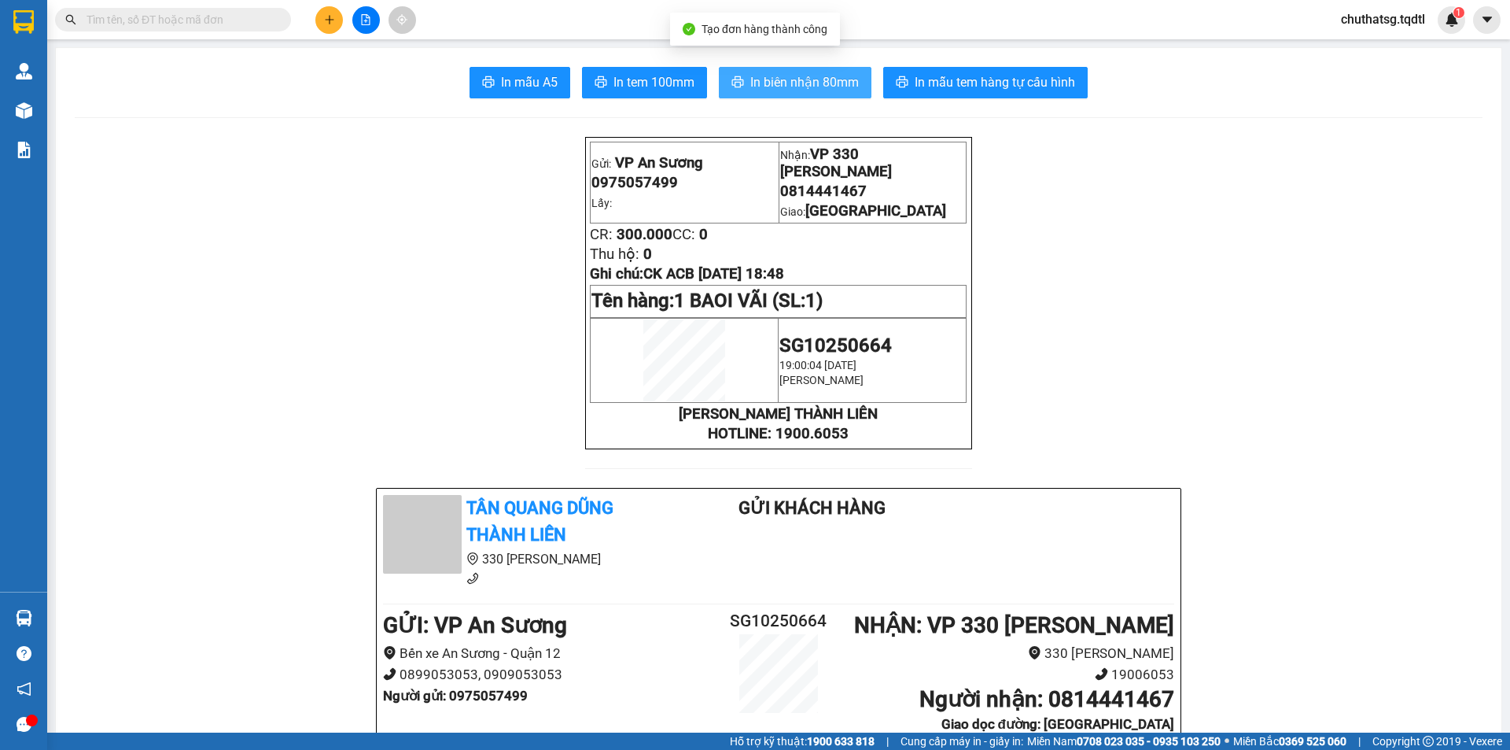
drag, startPoint x: 795, startPoint y: 75, endPoint x: 813, endPoint y: 89, distance: 23.0
click at [796, 77] on span "In biên nhận 80mm" at bounding box center [804, 82] width 109 height 20
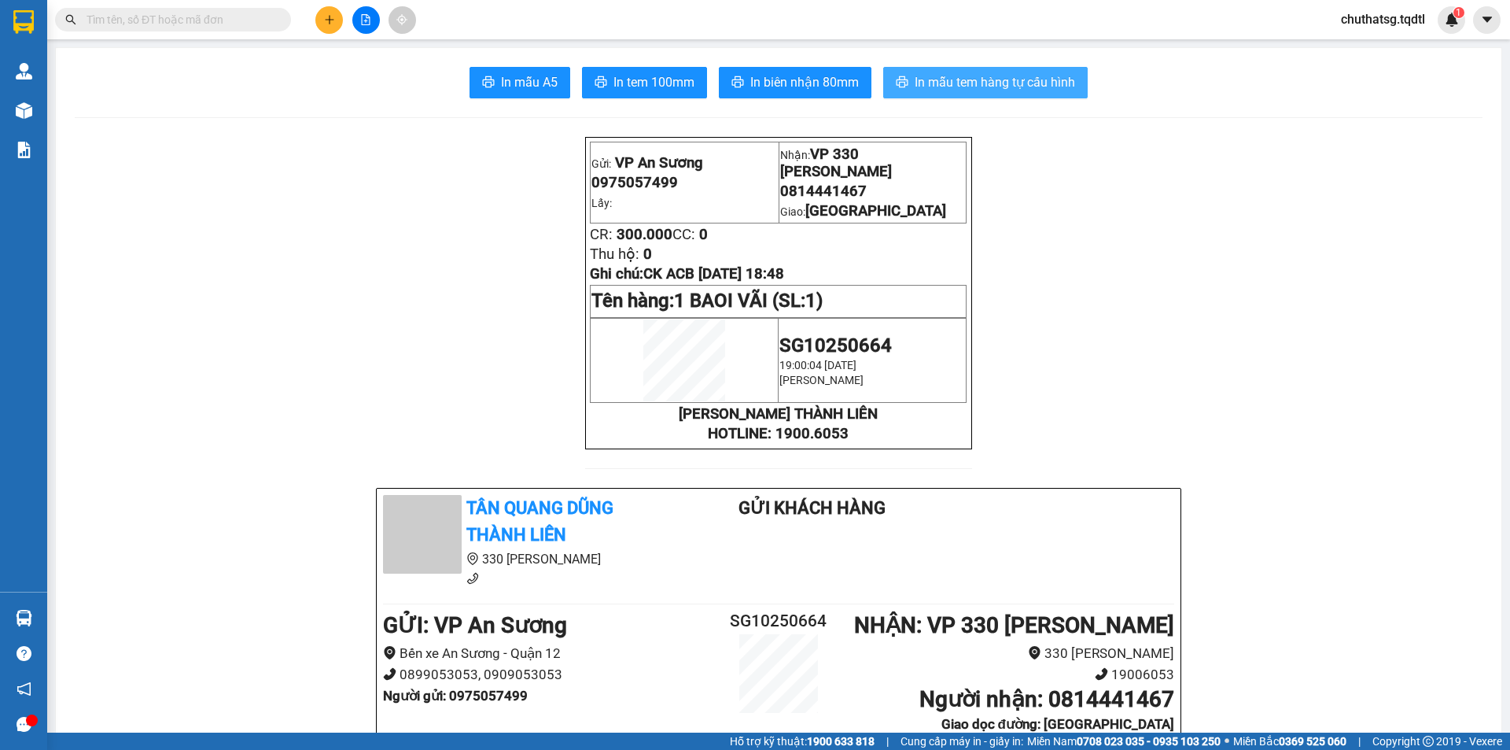
click at [1026, 76] on span "In mẫu tem hàng tự cấu hình" at bounding box center [995, 82] width 160 height 20
click at [330, 17] on icon "plus" at bounding box center [329, 19] width 1 height 9
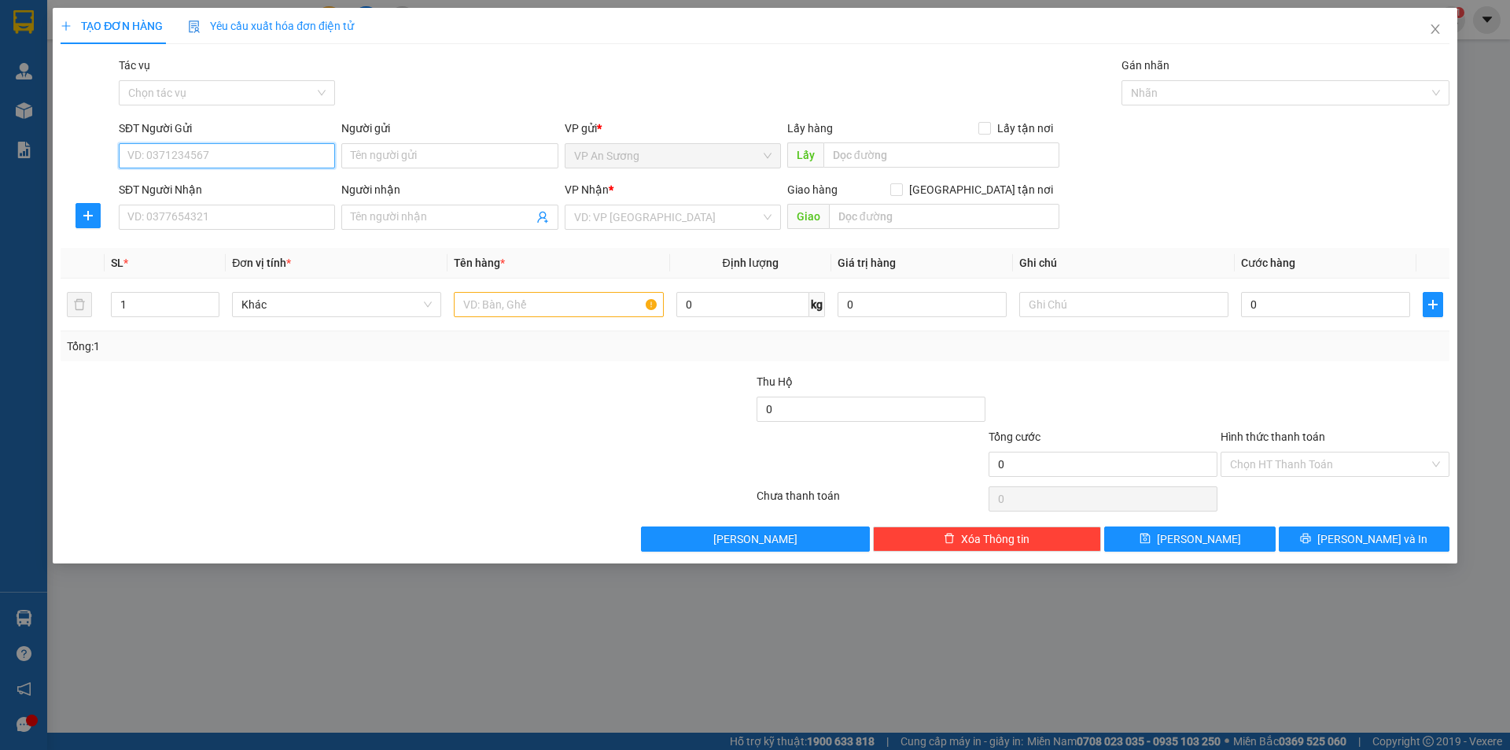
click at [275, 145] on input "SĐT Người Gửi" at bounding box center [227, 155] width 216 height 25
click at [283, 181] on div "0975057499" at bounding box center [226, 187] width 197 height 17
type input "0975057499"
type input "0814441467"
type input "[GEOGRAPHIC_DATA]"
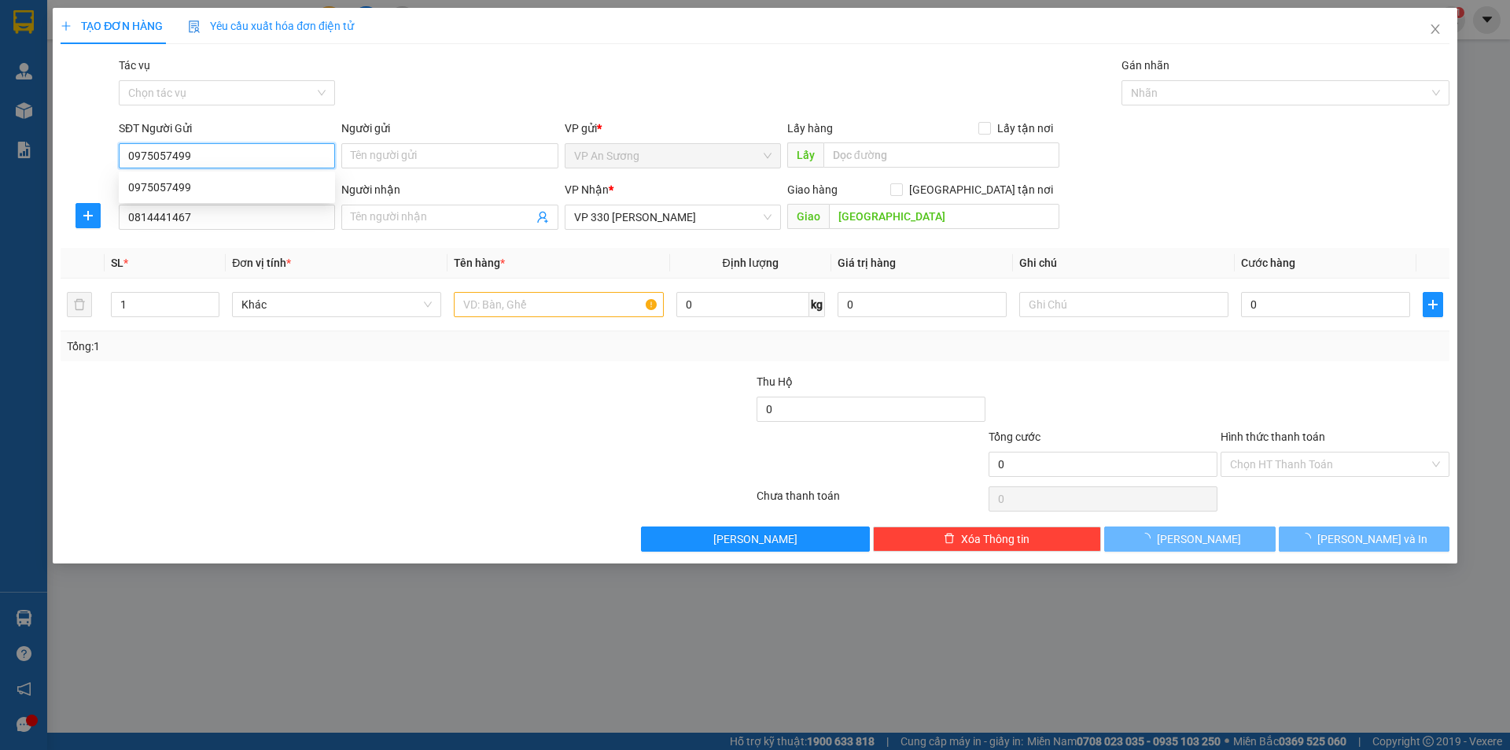
type input "300.000"
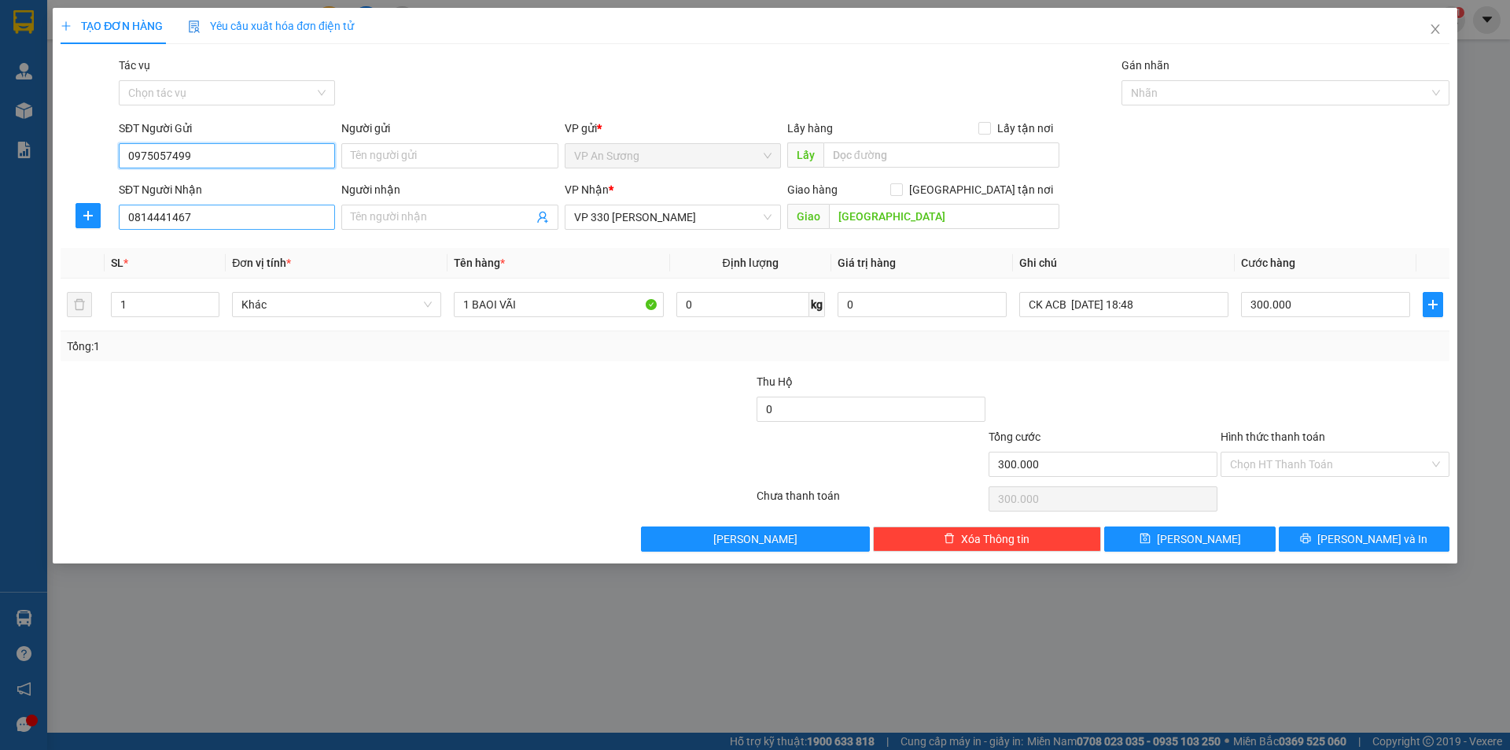
type input "0975057499"
click at [233, 220] on input "0814441467" at bounding box center [227, 217] width 216 height 25
click at [233, 219] on input "0814441467" at bounding box center [227, 217] width 216 height 25
click at [245, 249] on div "0942887097 - HIỆP VẢI BO" at bounding box center [226, 248] width 197 height 17
type input "0942887097"
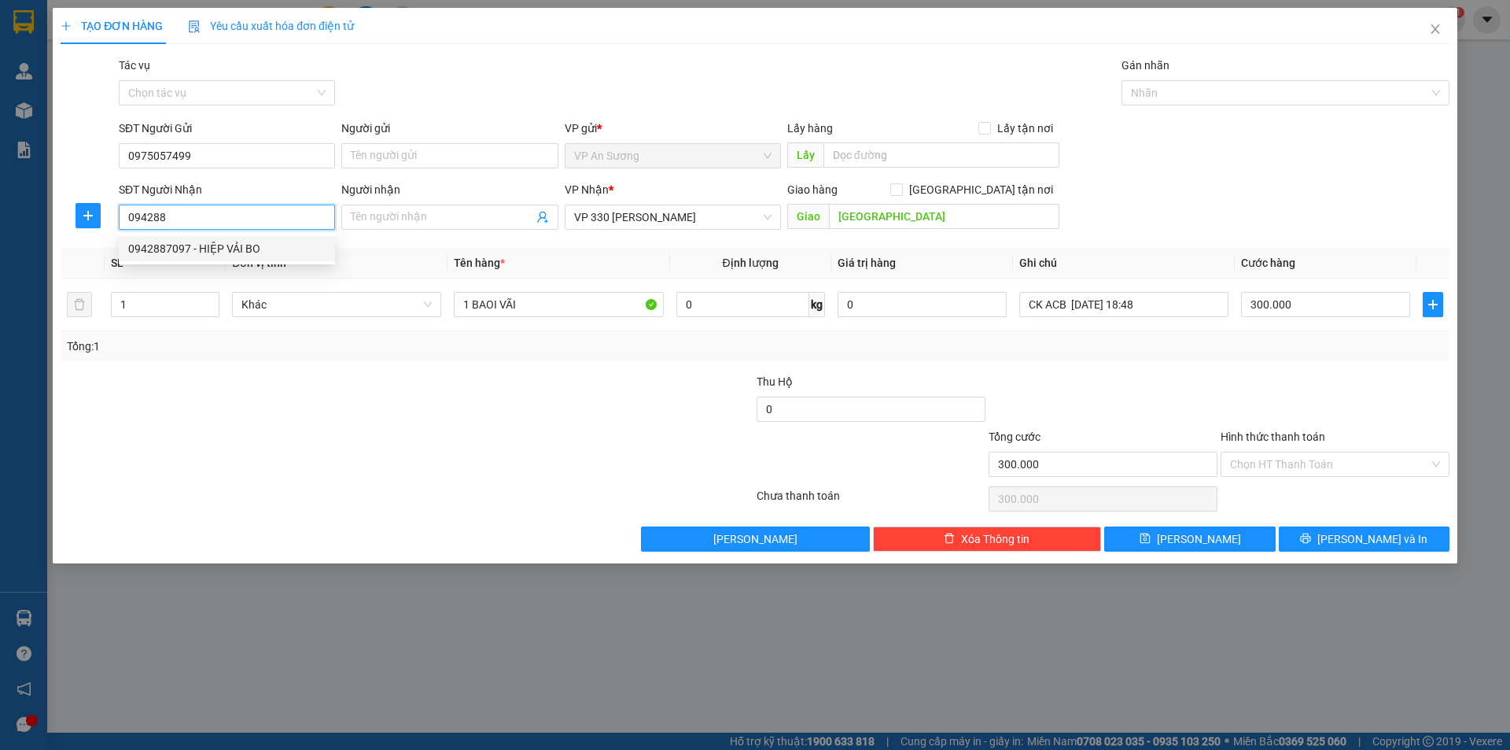
type input "HIỆP VẢI BO"
type input "CAM LỘ"
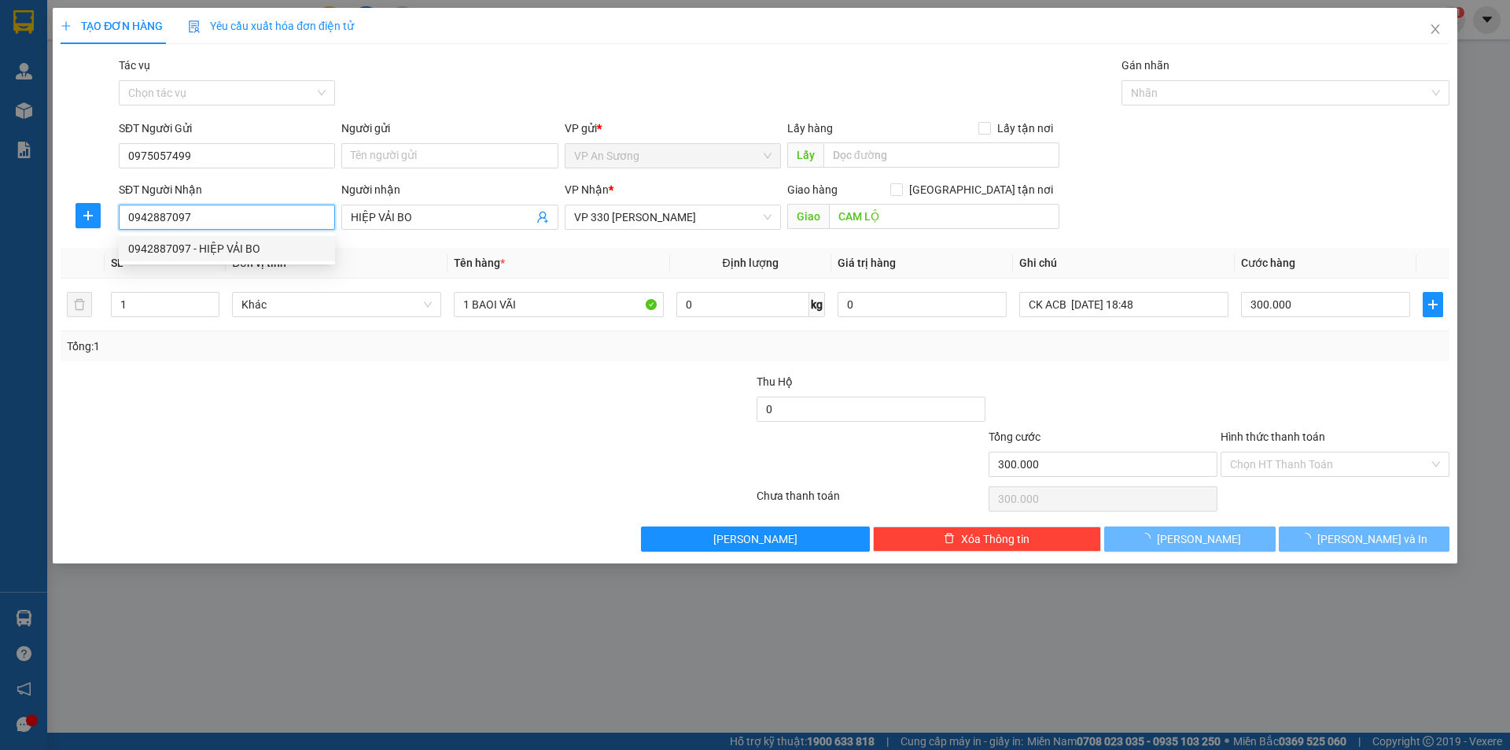
type input "200.000"
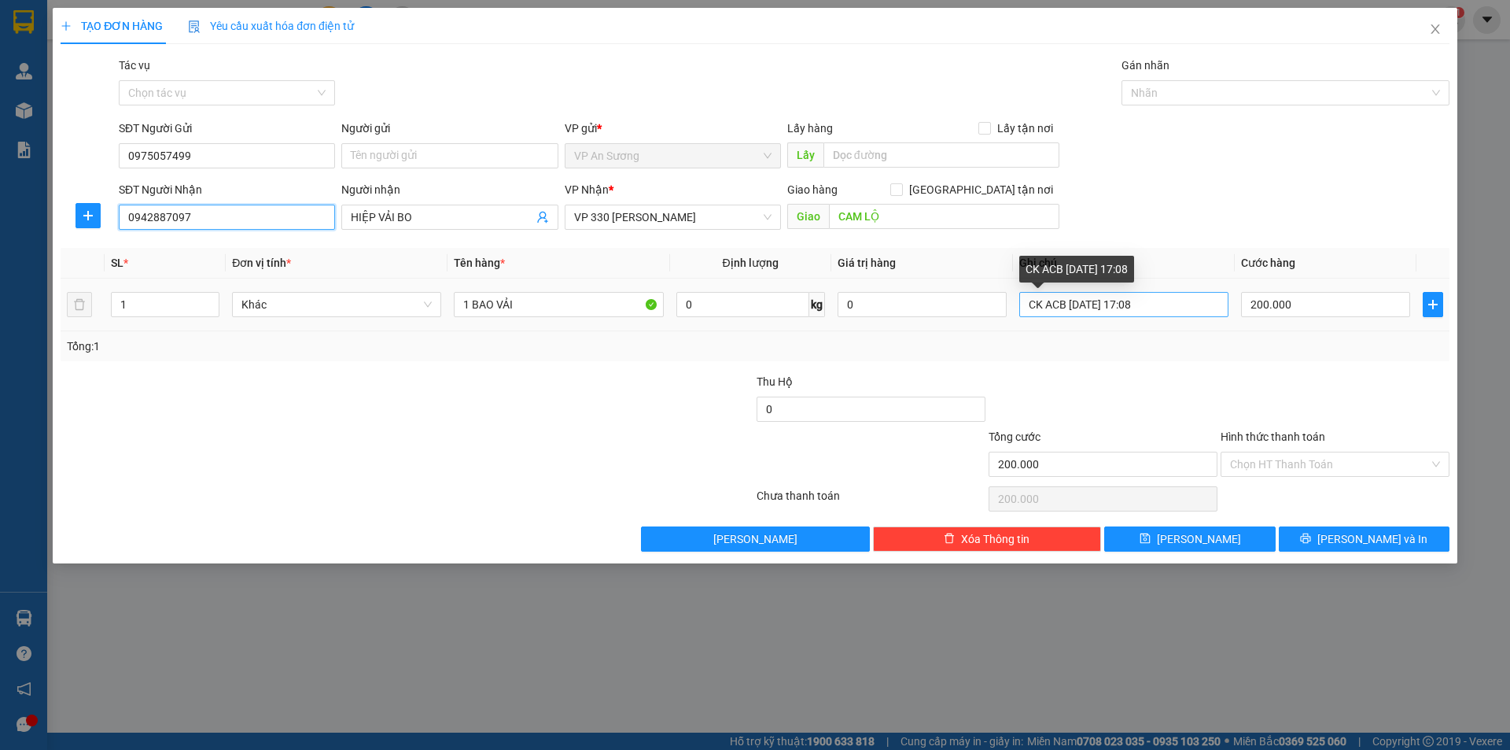
type input "0942887097"
click at [1175, 300] on input "CK ACB [DATE] 17:08" at bounding box center [1123, 304] width 209 height 25
click at [1174, 307] on input "CK ACB [DATE] 17:08" at bounding box center [1123, 304] width 209 height 25
type input "CK ACB [DATE] 18:48"
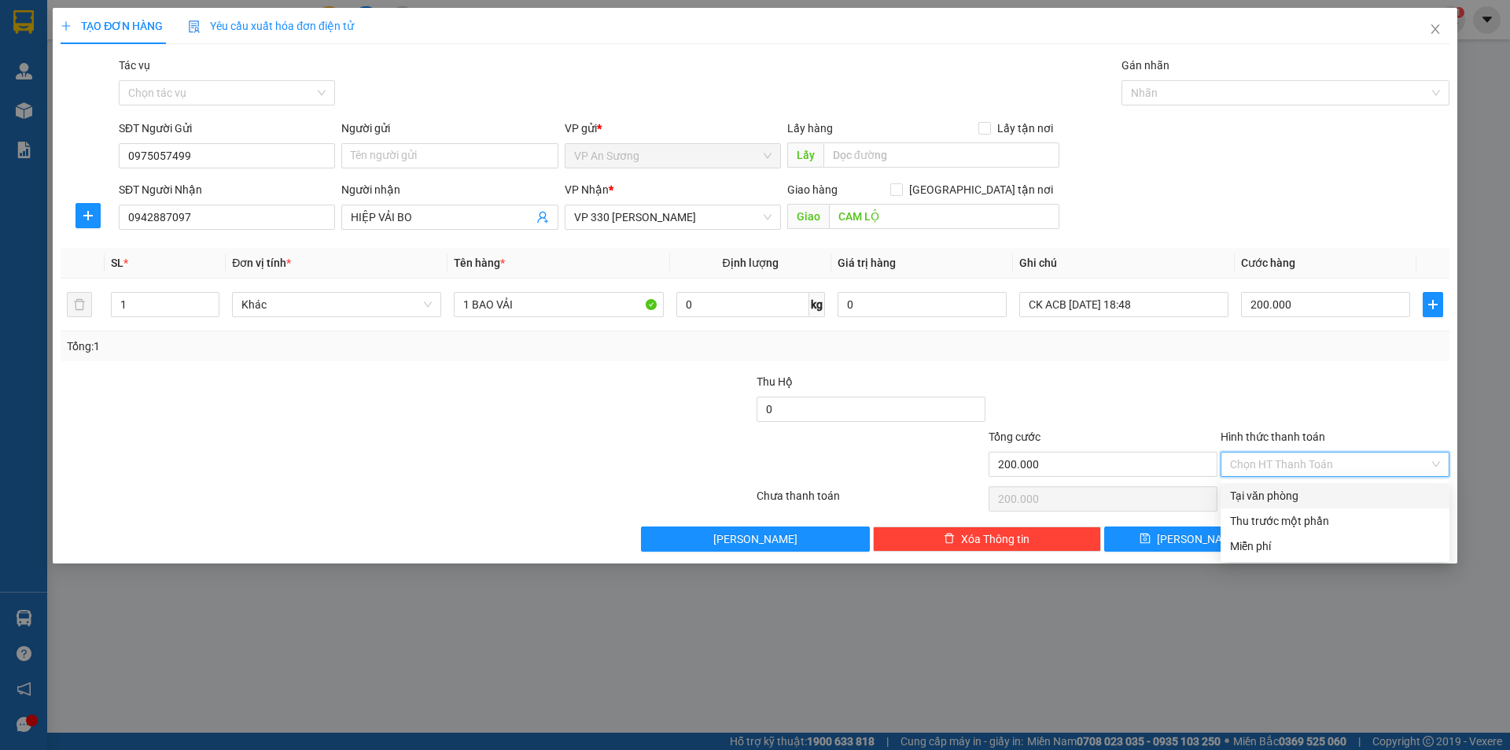
click at [1278, 465] on input "Hình thức thanh toán" at bounding box center [1329, 464] width 199 height 24
click at [1274, 500] on div "Tại văn phòng" at bounding box center [1335, 495] width 210 height 17
type input "0"
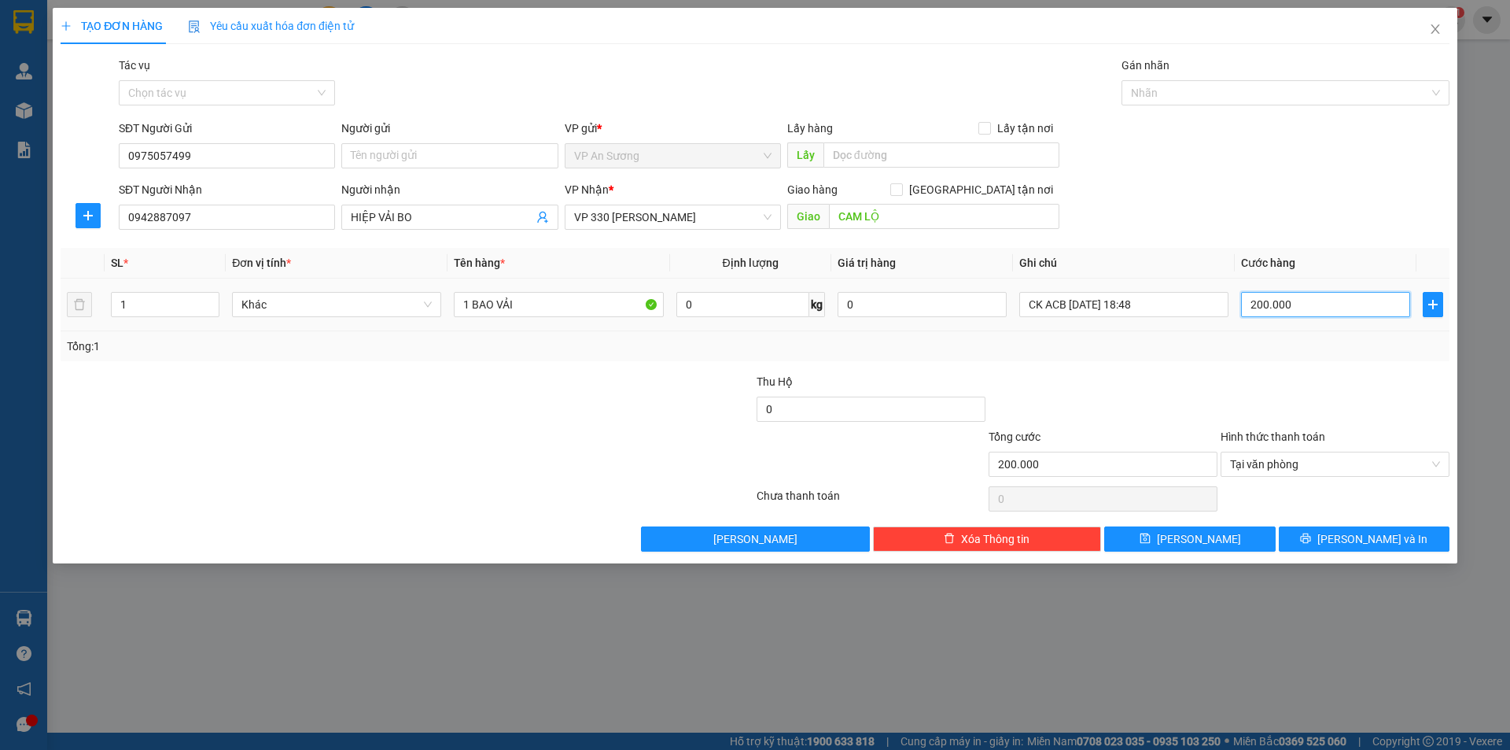
click at [1314, 314] on input "200.000" at bounding box center [1325, 304] width 169 height 25
type input "3"
type input "30"
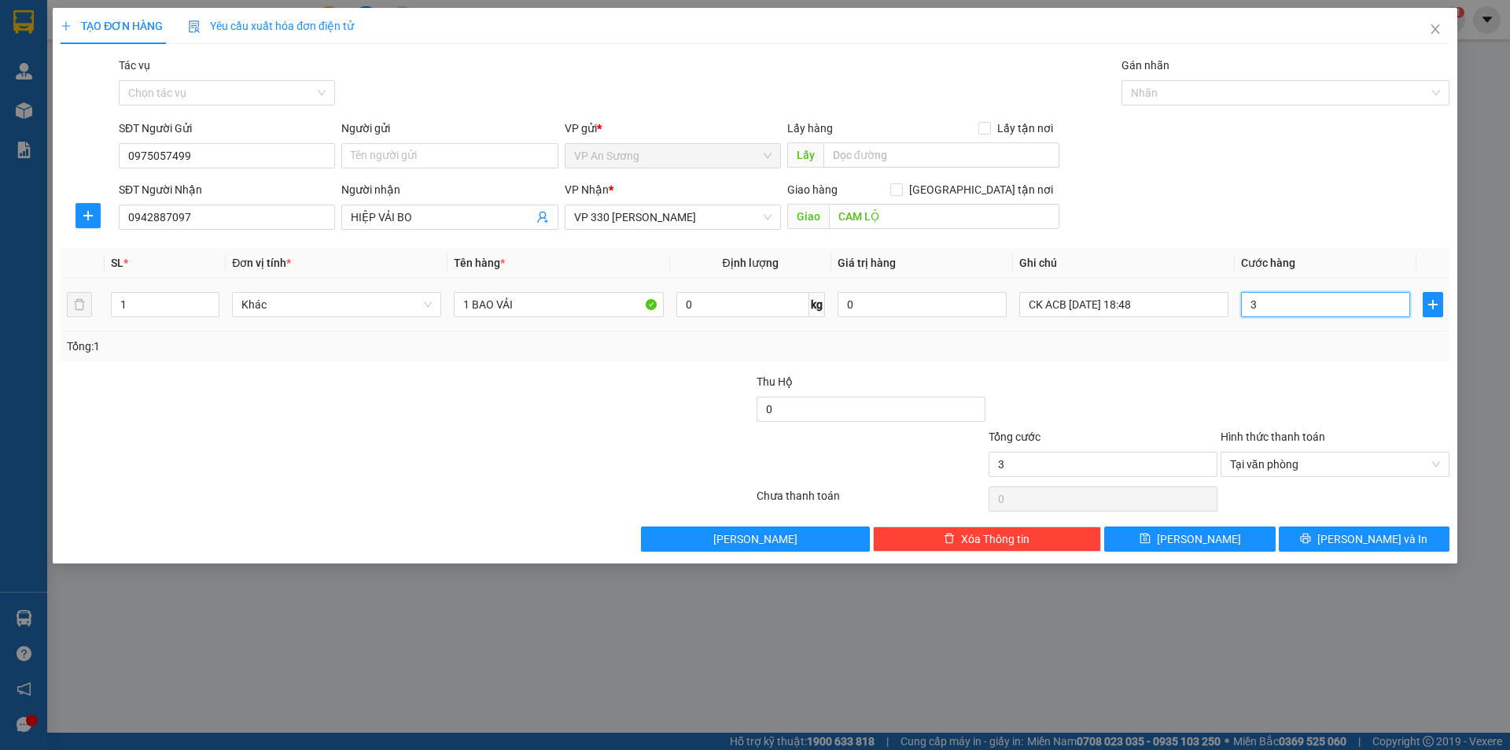
type input "30"
type input "300"
type input "3.000"
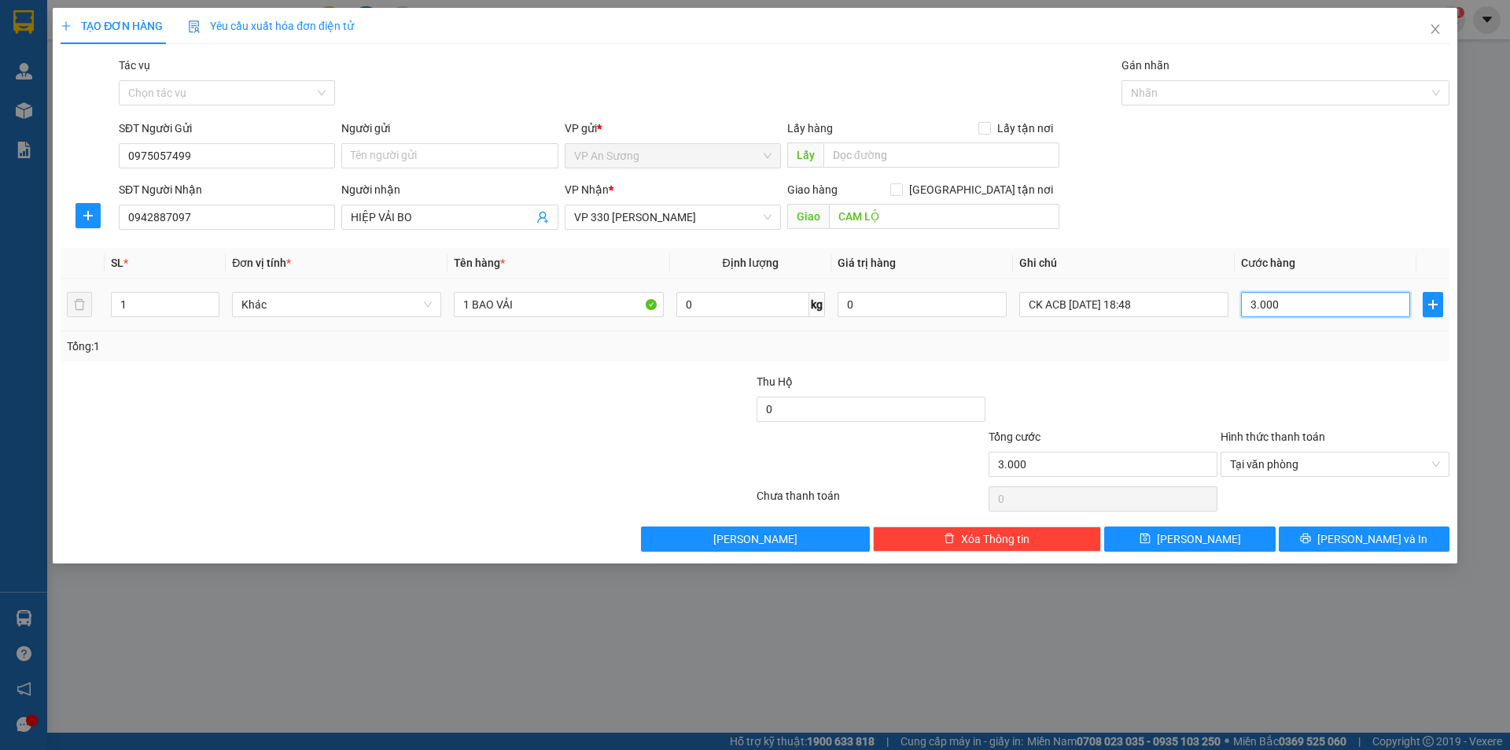
type input "30.000"
type input "300.000"
click at [1395, 542] on span "[PERSON_NAME] và In" at bounding box center [1373, 538] width 110 height 17
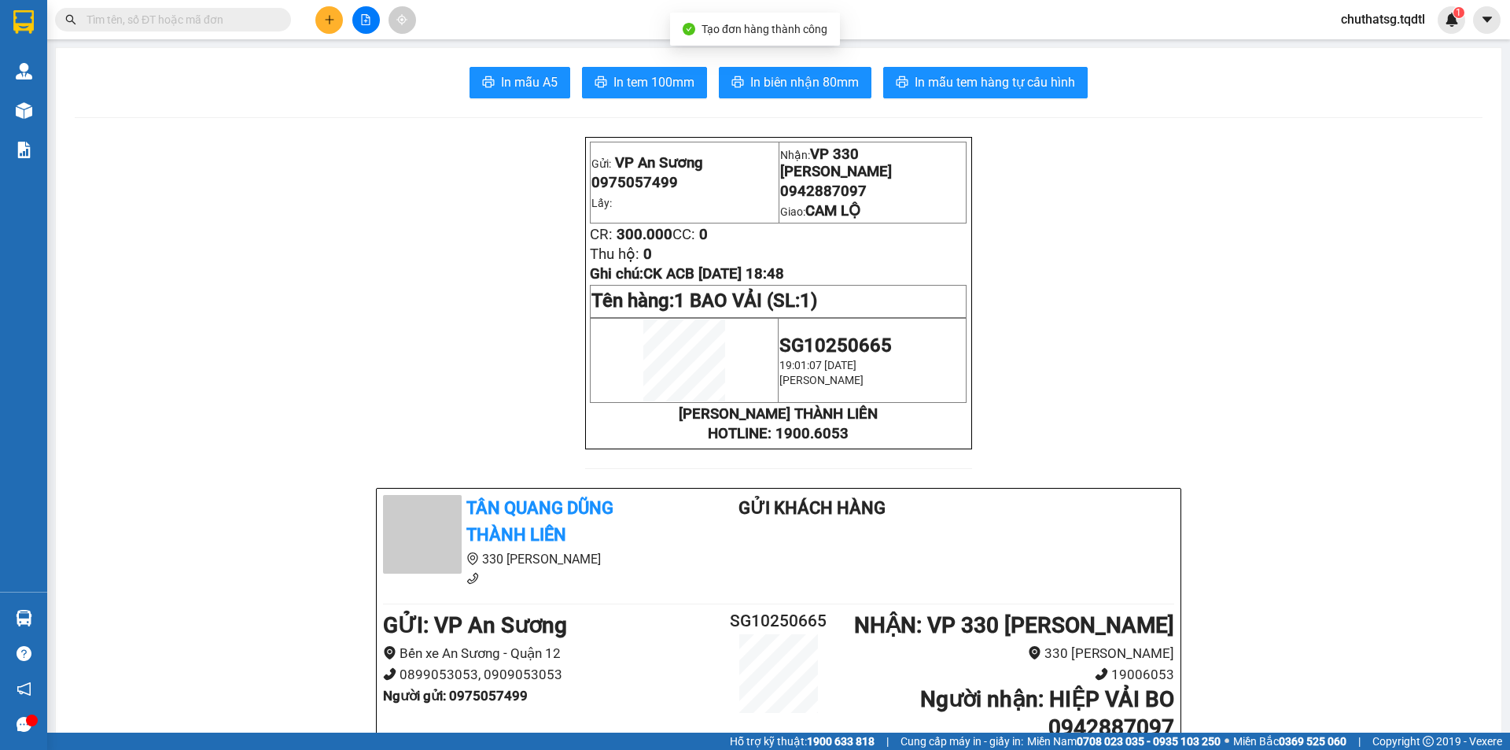
click at [800, 92] on span "In biên nhận 80mm" at bounding box center [804, 82] width 109 height 20
click at [960, 72] on span "In mẫu tem hàng tự cấu hình" at bounding box center [995, 82] width 160 height 20
click at [325, 17] on icon "plus" at bounding box center [329, 19] width 11 height 11
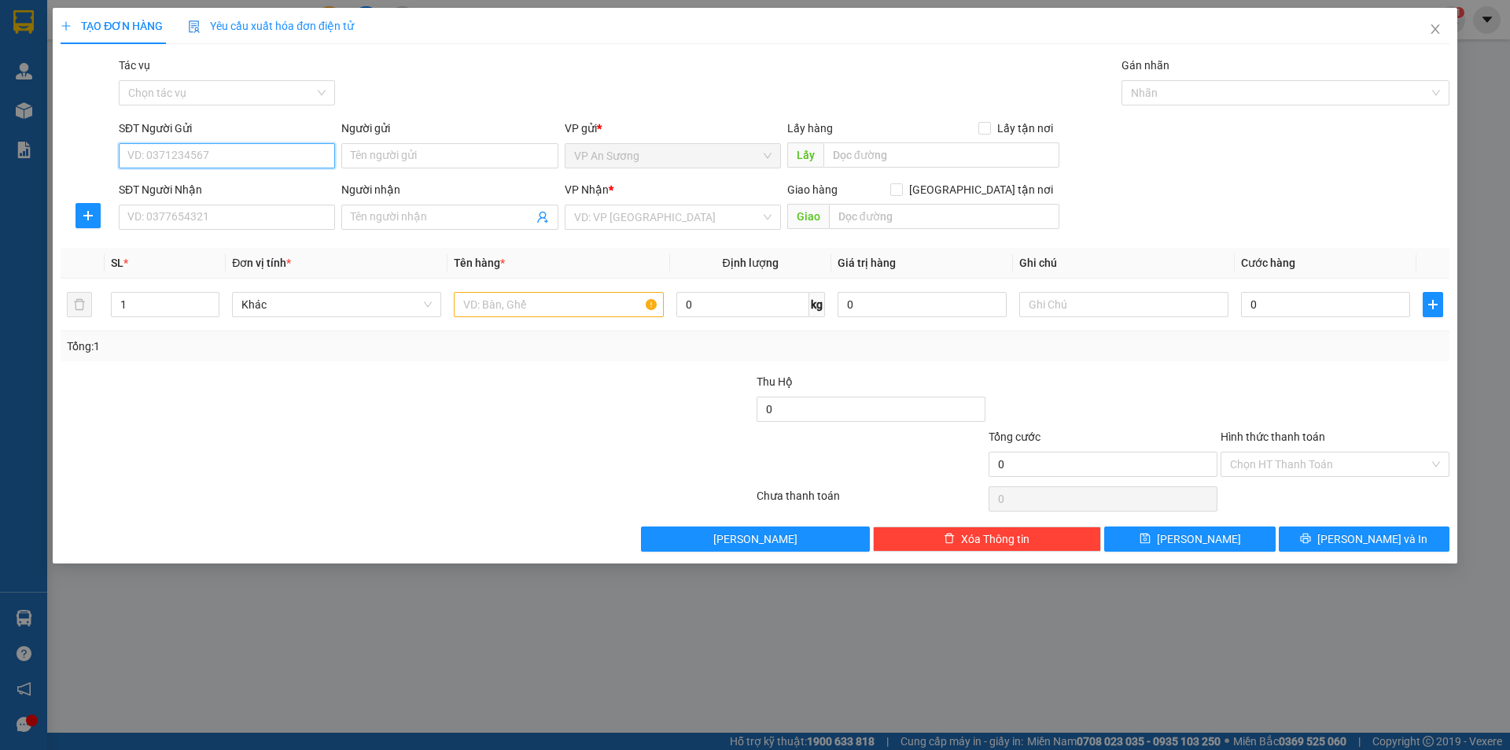
click at [207, 149] on input "SĐT Người Gửi" at bounding box center [227, 155] width 216 height 25
type input "0969840296"
click at [230, 183] on div "0969840296" at bounding box center [226, 187] width 197 height 17
type input "0795657657"
type input "THANH KHUÊ [GEOGRAPHIC_DATA]"
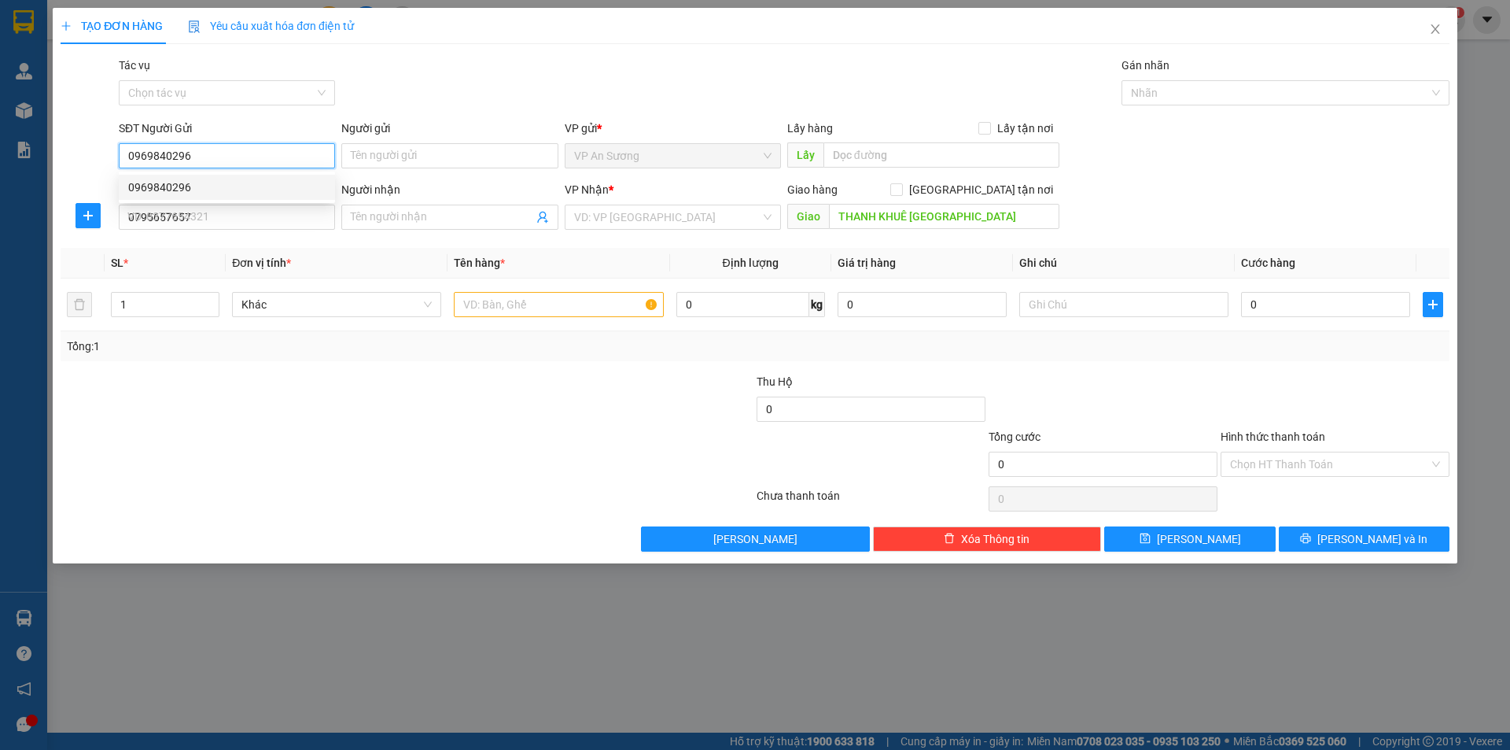
type input "400.000"
type input "0969840296"
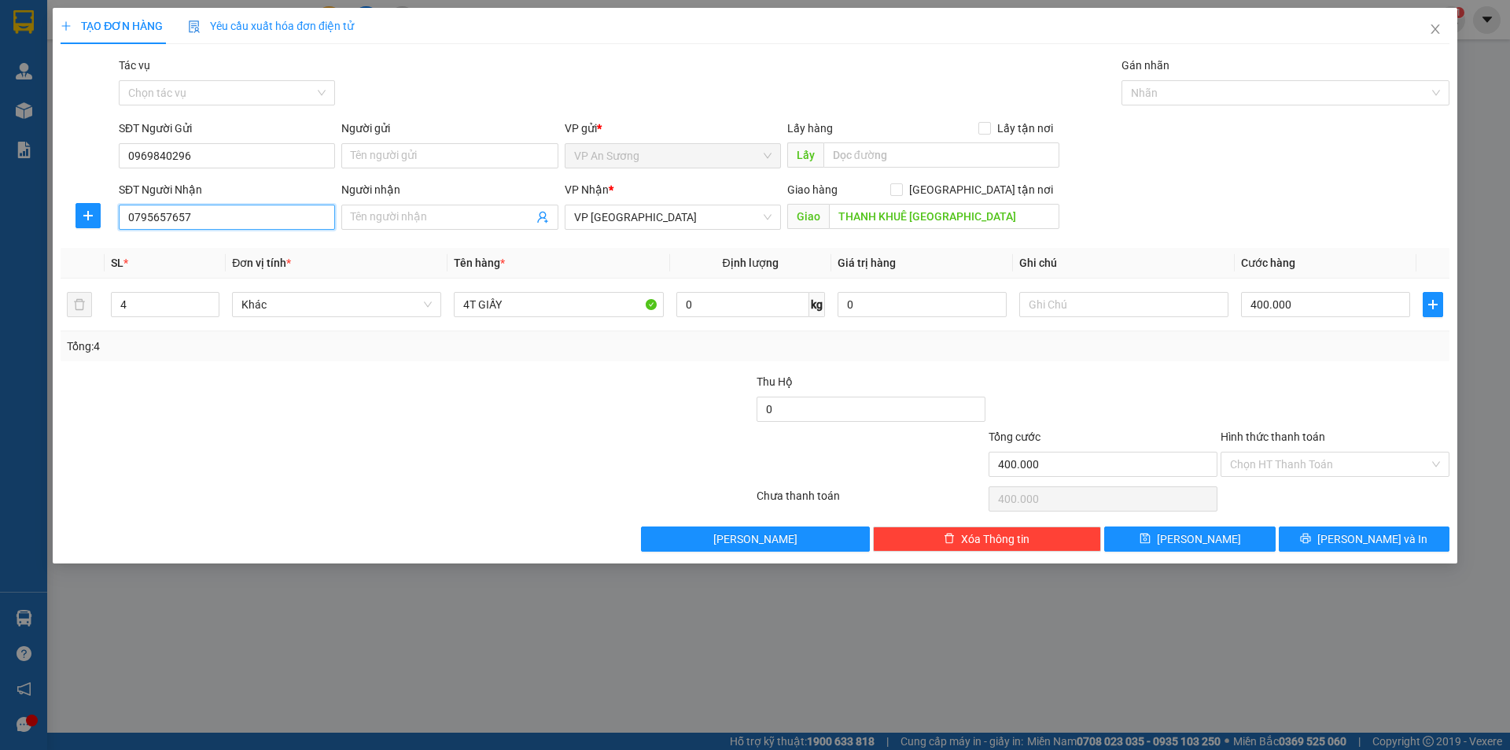
click at [216, 215] on input "0795657657" at bounding box center [227, 217] width 216 height 25
type input "0"
type input "0965223471"
click at [979, 214] on input "THANH KHUÊ [GEOGRAPHIC_DATA]" at bounding box center [944, 216] width 230 height 25
click at [978, 214] on input "THANH KHUÊ [GEOGRAPHIC_DATA]" at bounding box center [944, 216] width 230 height 25
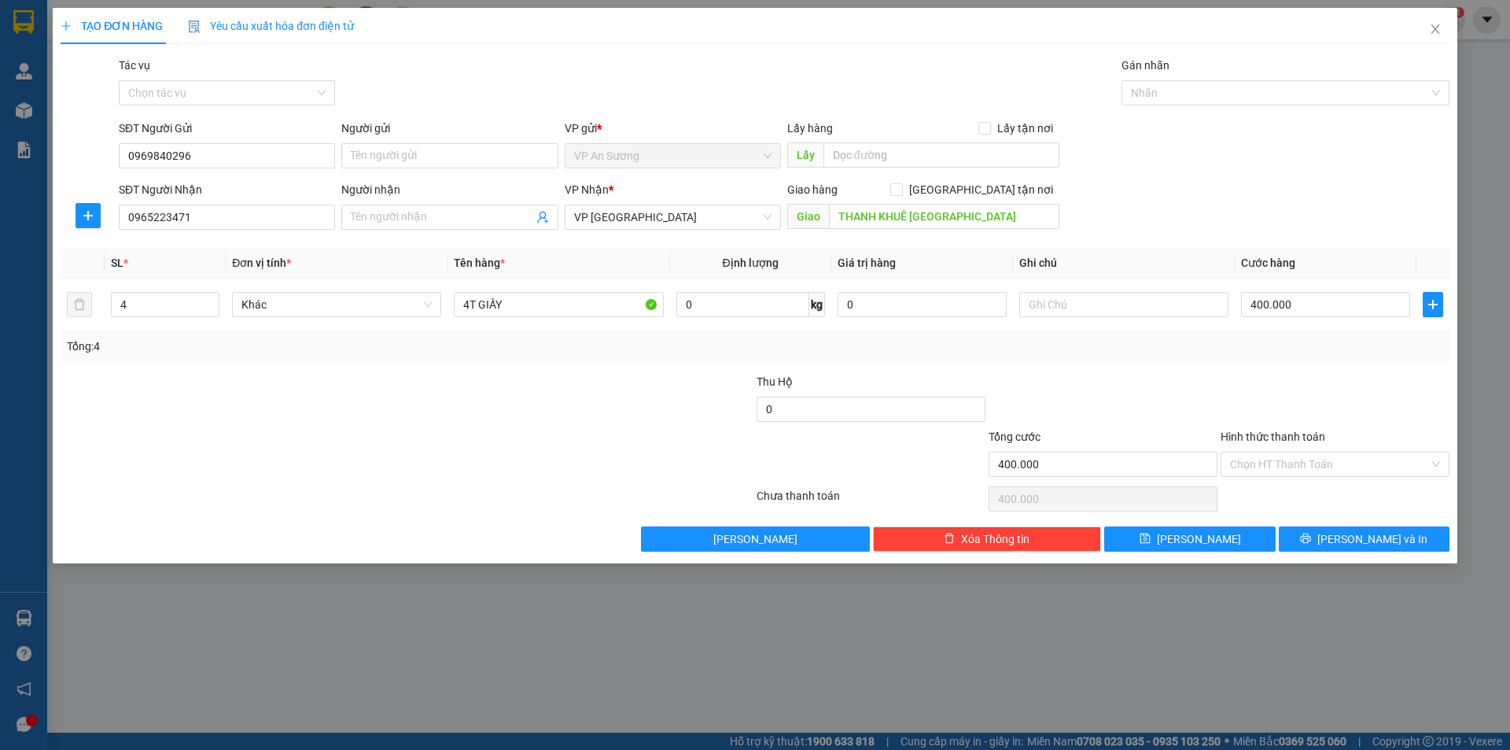
click at [954, 234] on div "Giao hàng [GEOGRAPHIC_DATA] tận nơi [PERSON_NAME][GEOGRAPHIC_DATA] [GEOGRAPHIC_…" at bounding box center [923, 208] width 272 height 55
click at [1007, 211] on input "THANH KHUÊ [GEOGRAPHIC_DATA]" at bounding box center [944, 216] width 230 height 25
type input "68 [PERSON_NAME]"
click at [1085, 302] on input "text" at bounding box center [1123, 304] width 209 height 25
type input "GIAO TẬN NƠI"
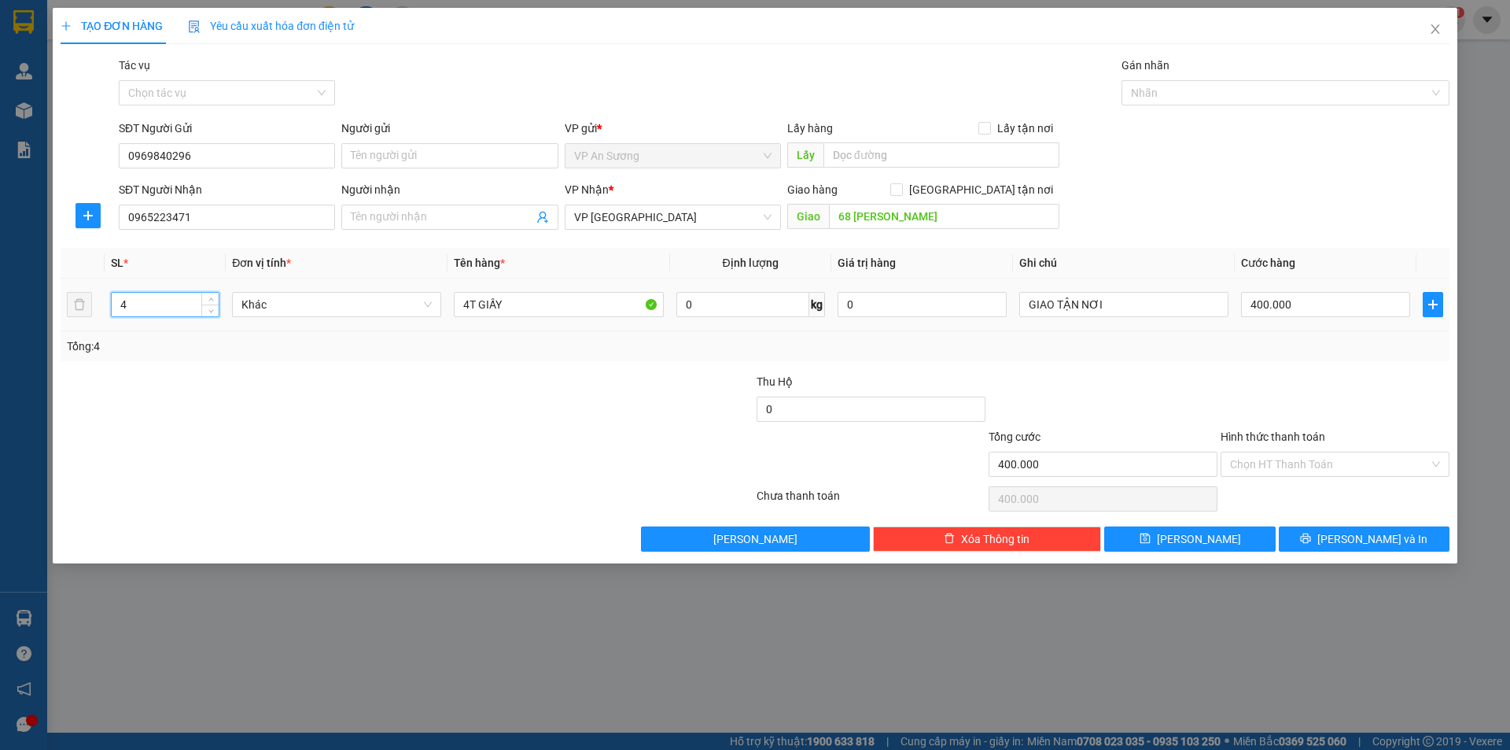
click at [135, 304] on input "4" at bounding box center [165, 305] width 107 height 24
click at [134, 304] on input "4" at bounding box center [165, 305] width 107 height 24
type input "15"
click at [532, 303] on input "4T GIẤY" at bounding box center [558, 304] width 209 height 25
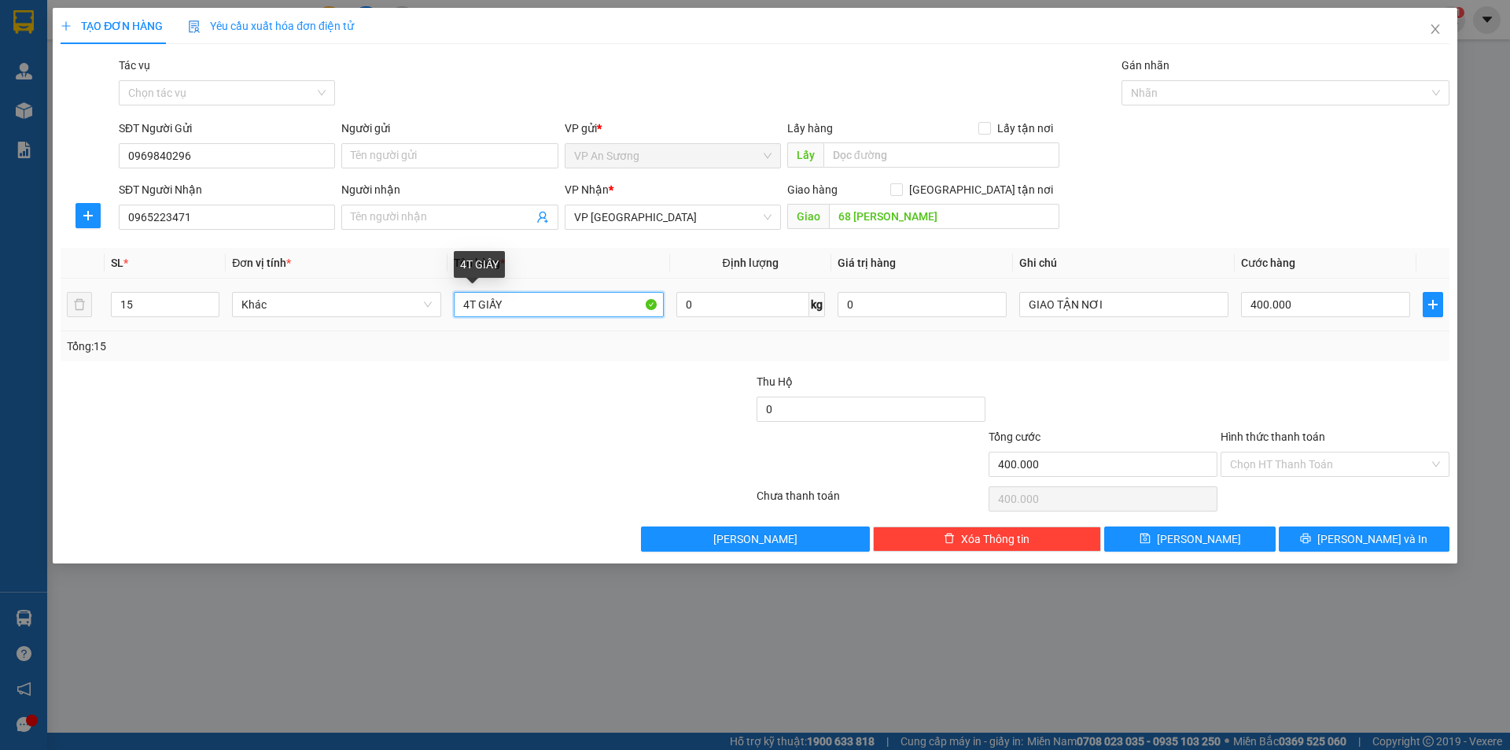
click at [532, 303] on input "4T GIẤY" at bounding box center [558, 304] width 209 height 25
type input "15T GIẤY VĂN PHÒNG PHẨM"
drag, startPoint x: 1319, startPoint y: 301, endPoint x: 1295, endPoint y: 326, distance: 34.5
click at [1317, 302] on input "400.000" at bounding box center [1325, 304] width 169 height 25
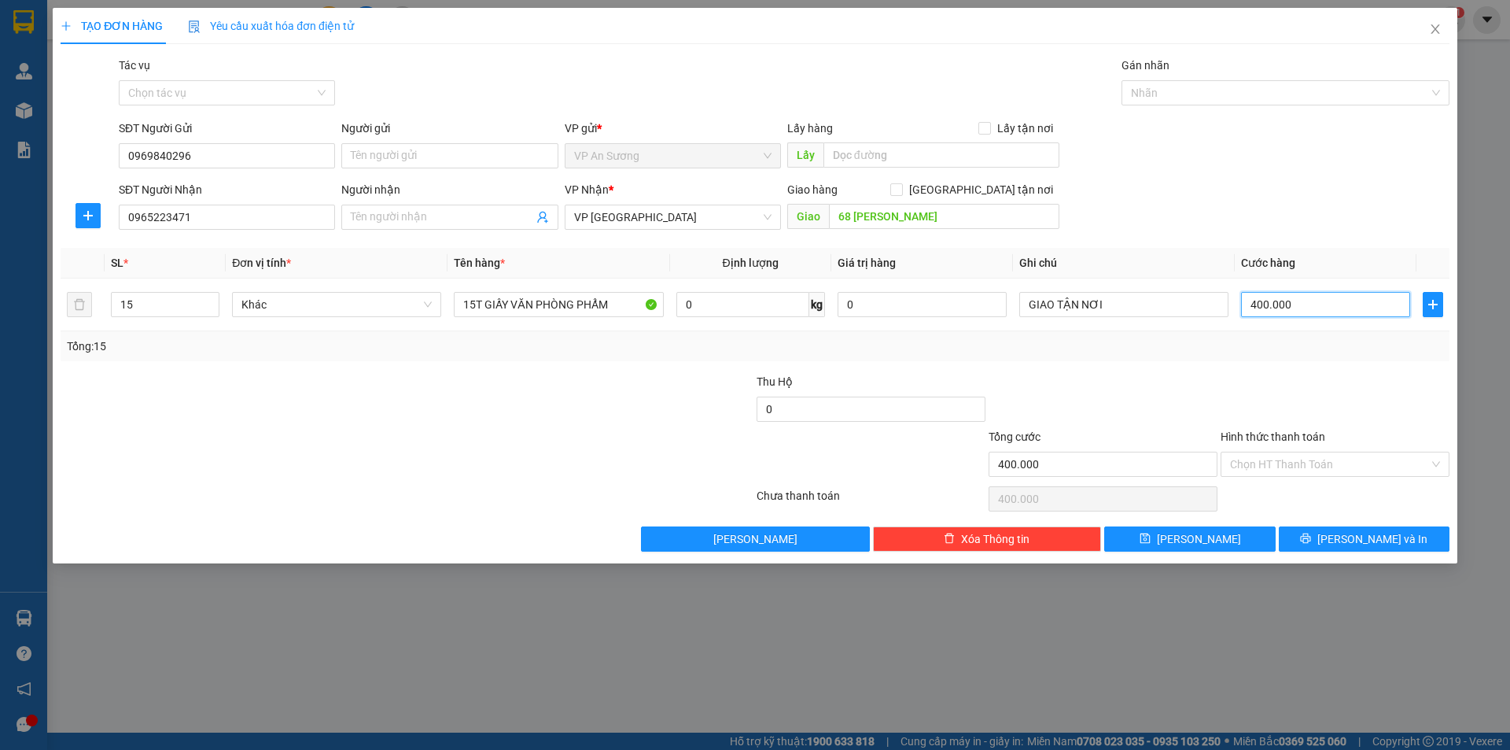
type input "3"
type input "37"
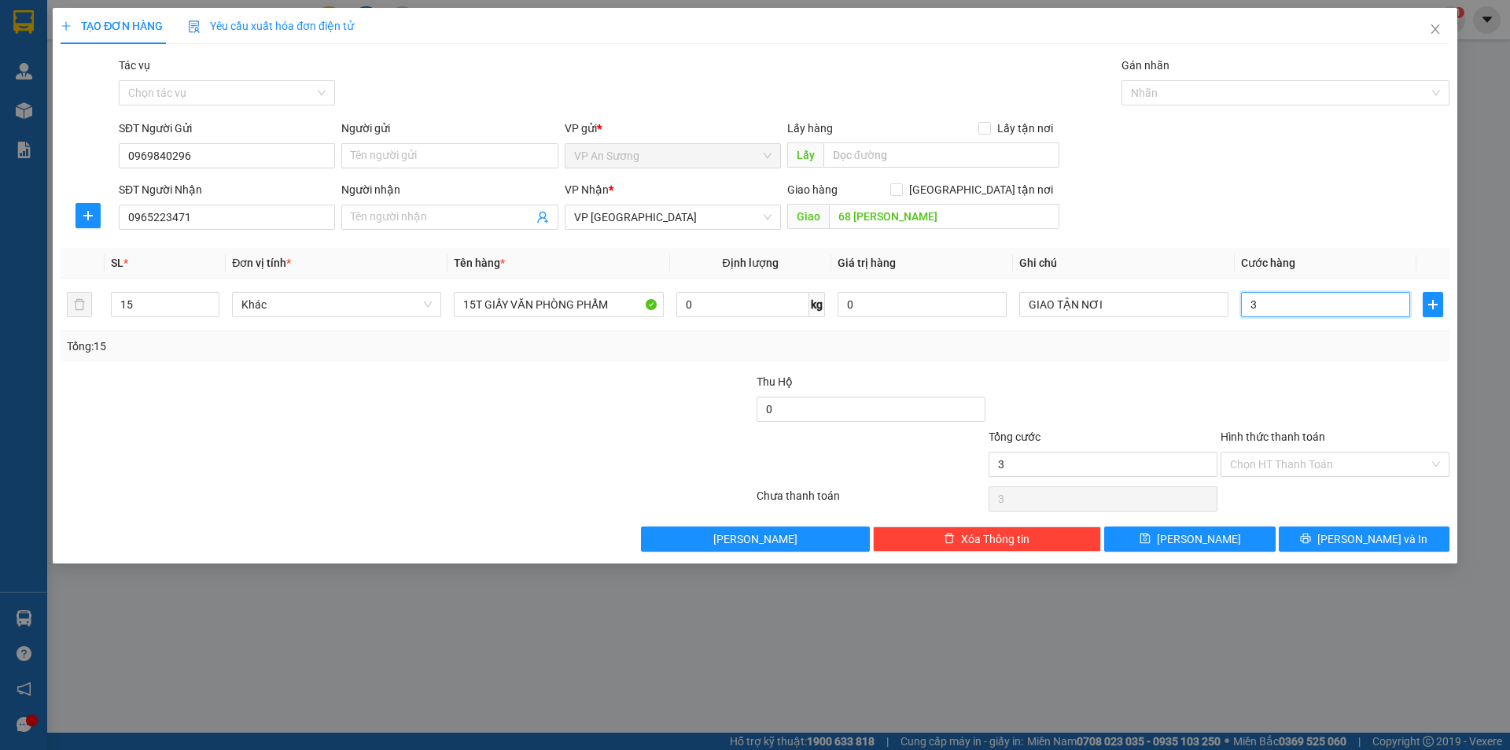
type input "37"
type input "374"
type input "37"
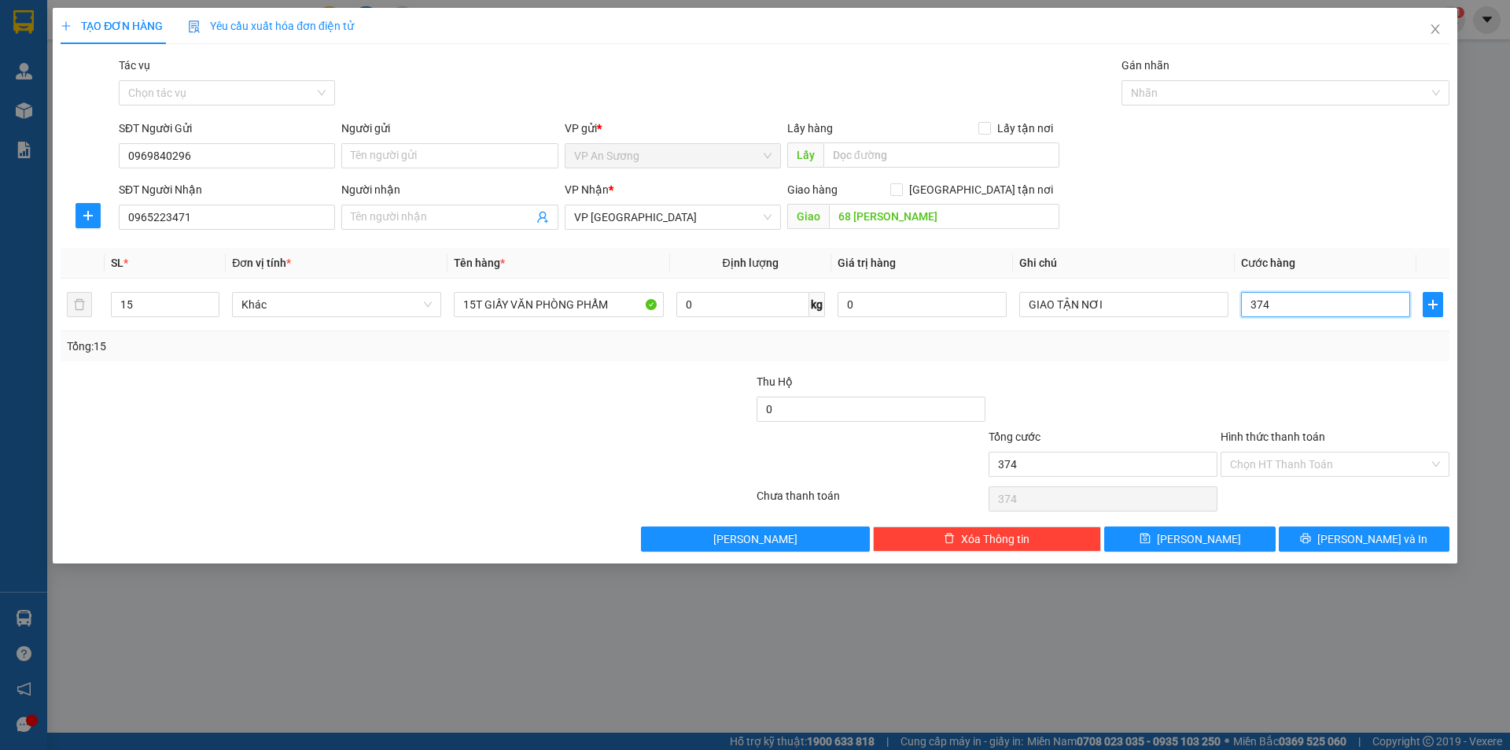
type input "37"
type input "375"
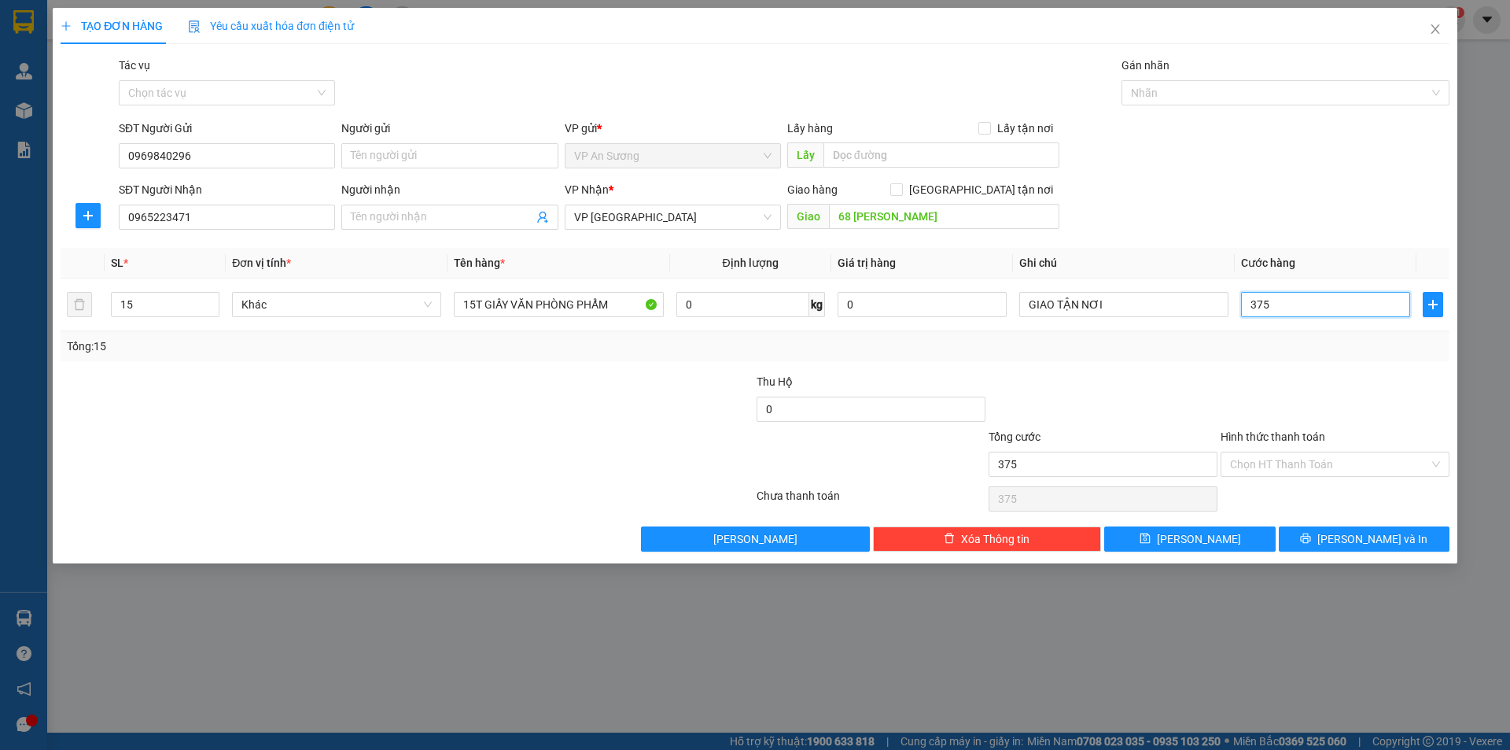
type input "3.750"
type input "37.500"
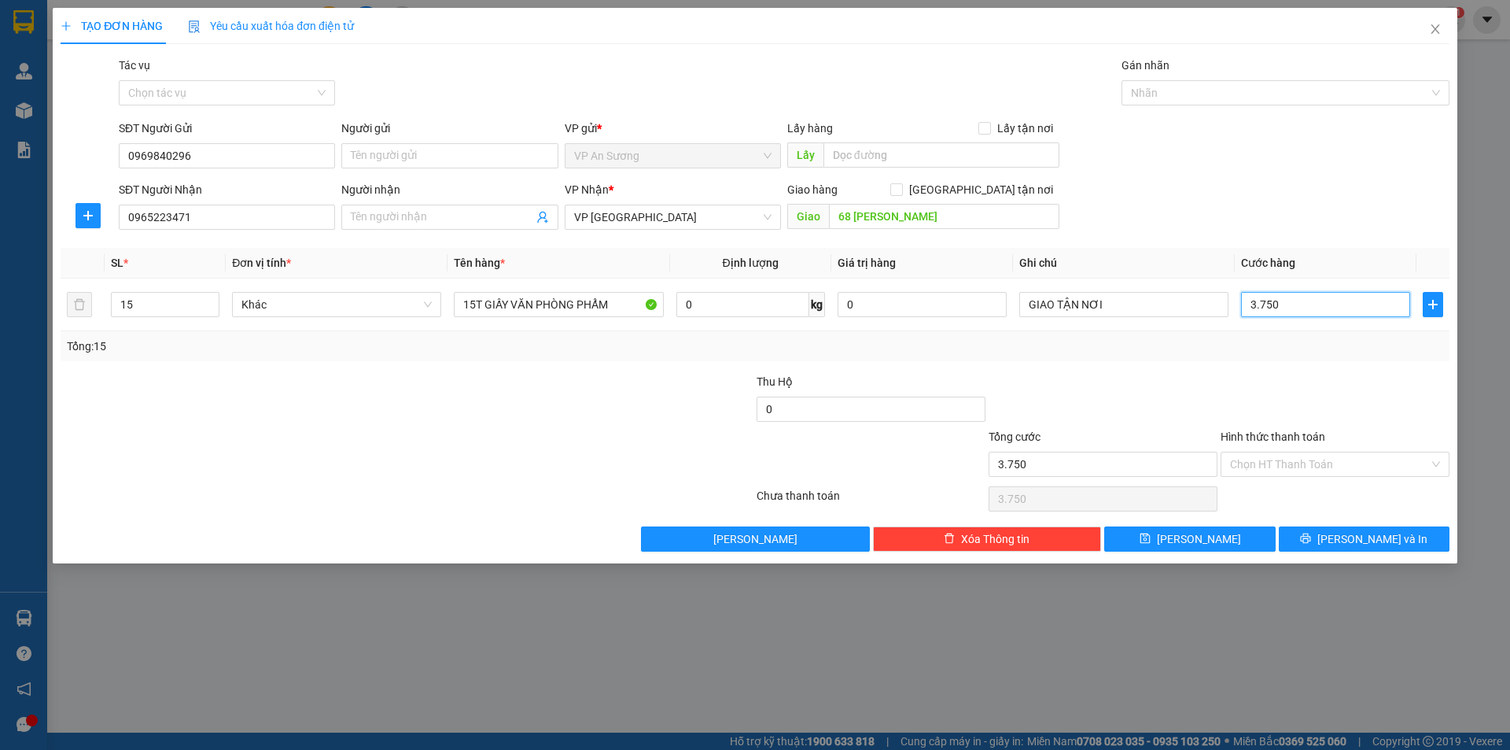
type input "37.500"
type input "375.000"
type input "3.750.000"
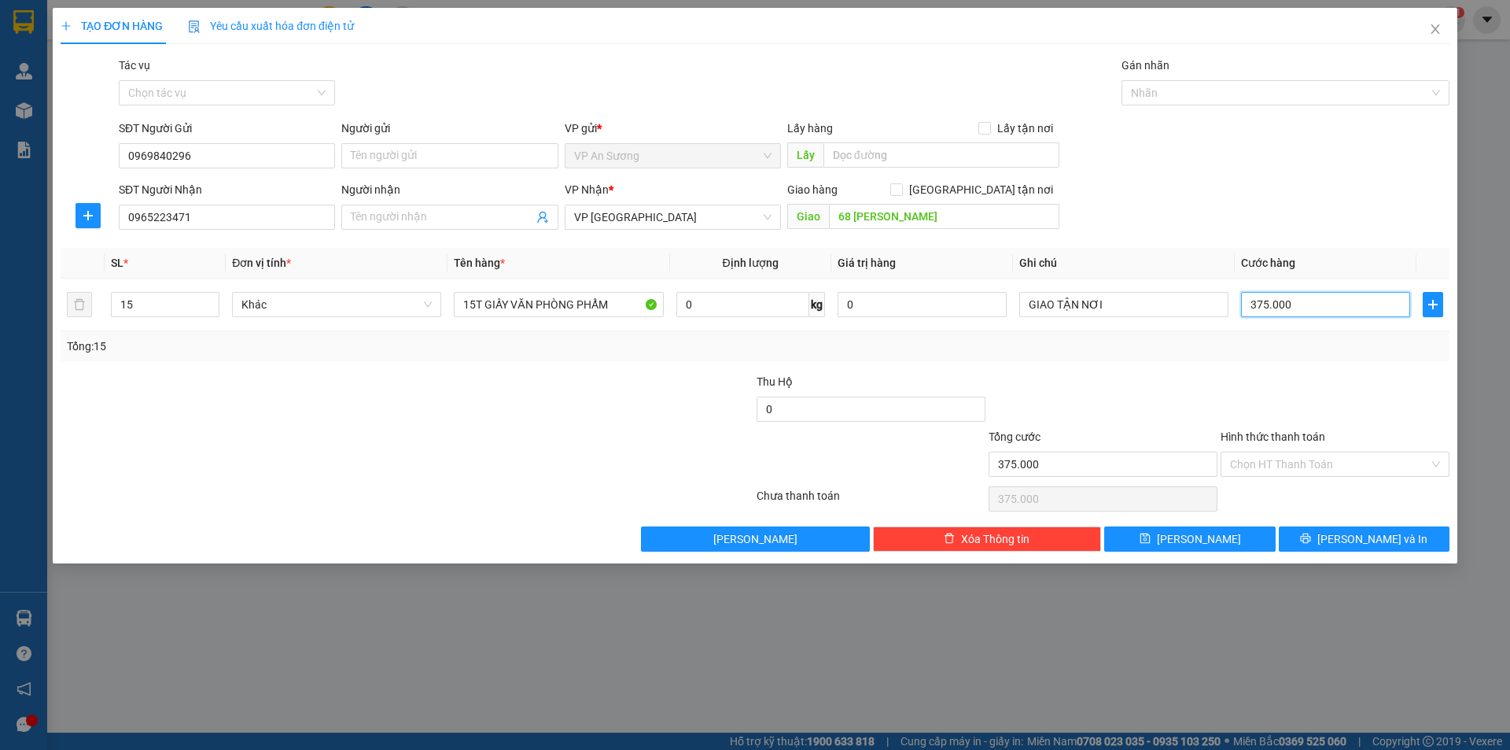
type input "3.750.000"
click at [1061, 356] on div "Tổng: 15" at bounding box center [755, 346] width 1389 height 30
click at [1311, 540] on button "[PERSON_NAME] và In" at bounding box center [1364, 538] width 171 height 25
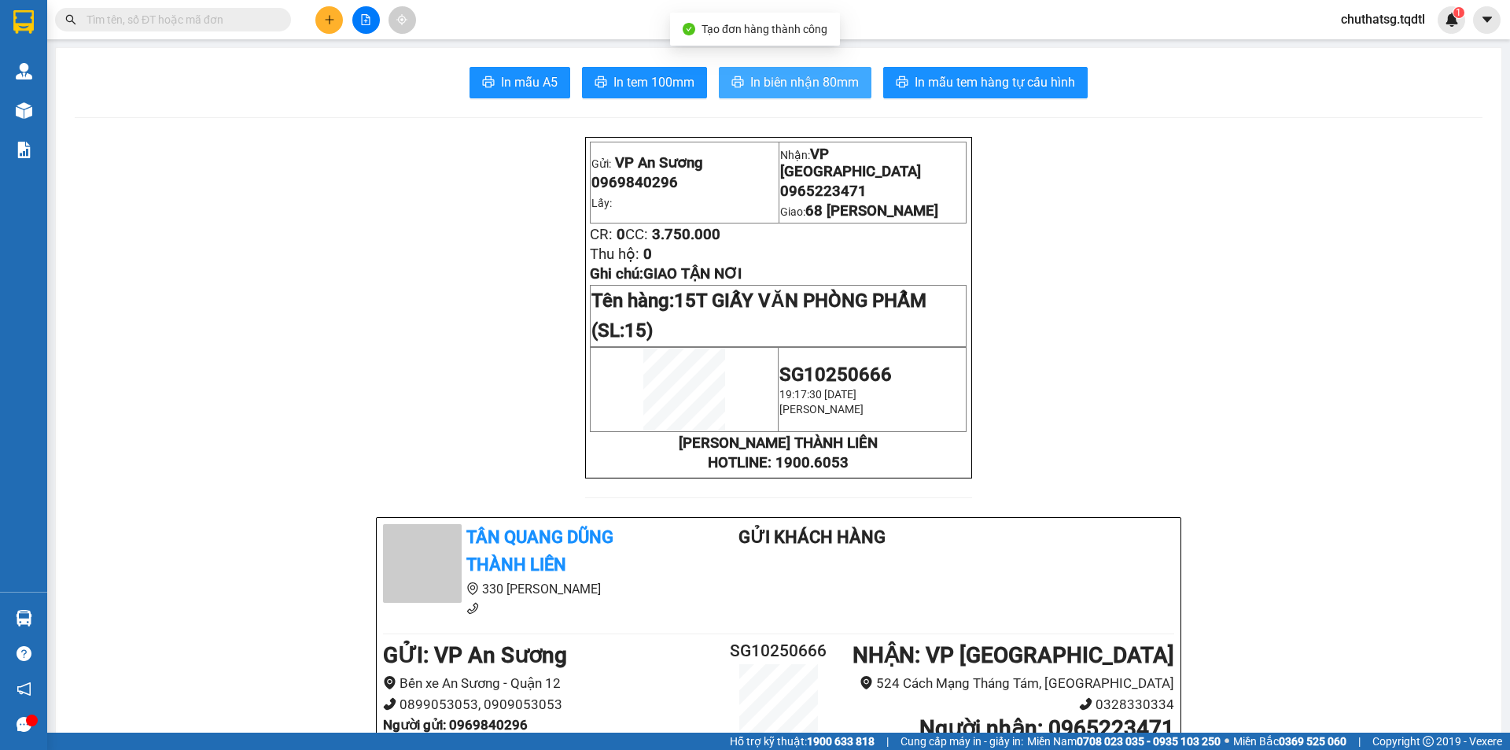
click at [820, 86] on span "In biên nhận 80mm" at bounding box center [804, 82] width 109 height 20
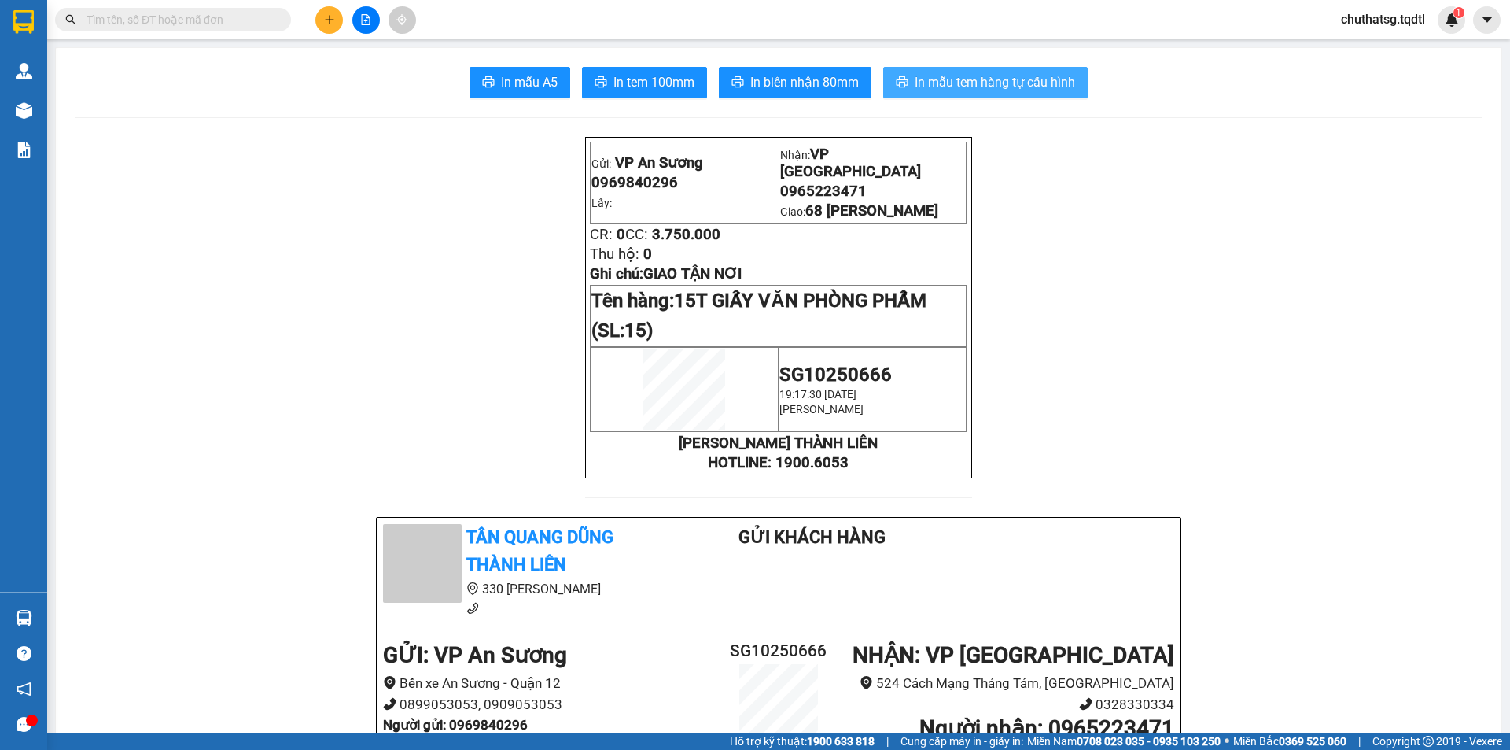
click at [935, 74] on span "In mẫu tem hàng tự cấu hình" at bounding box center [995, 82] width 160 height 20
click at [247, 16] on input "text" at bounding box center [180, 19] width 186 height 17
drag, startPoint x: 127, startPoint y: 18, endPoint x: 157, endPoint y: 4, distance: 33.1
click at [135, 16] on input "text" at bounding box center [180, 19] width 186 height 17
click at [185, 11] on span at bounding box center [173, 20] width 236 height 24
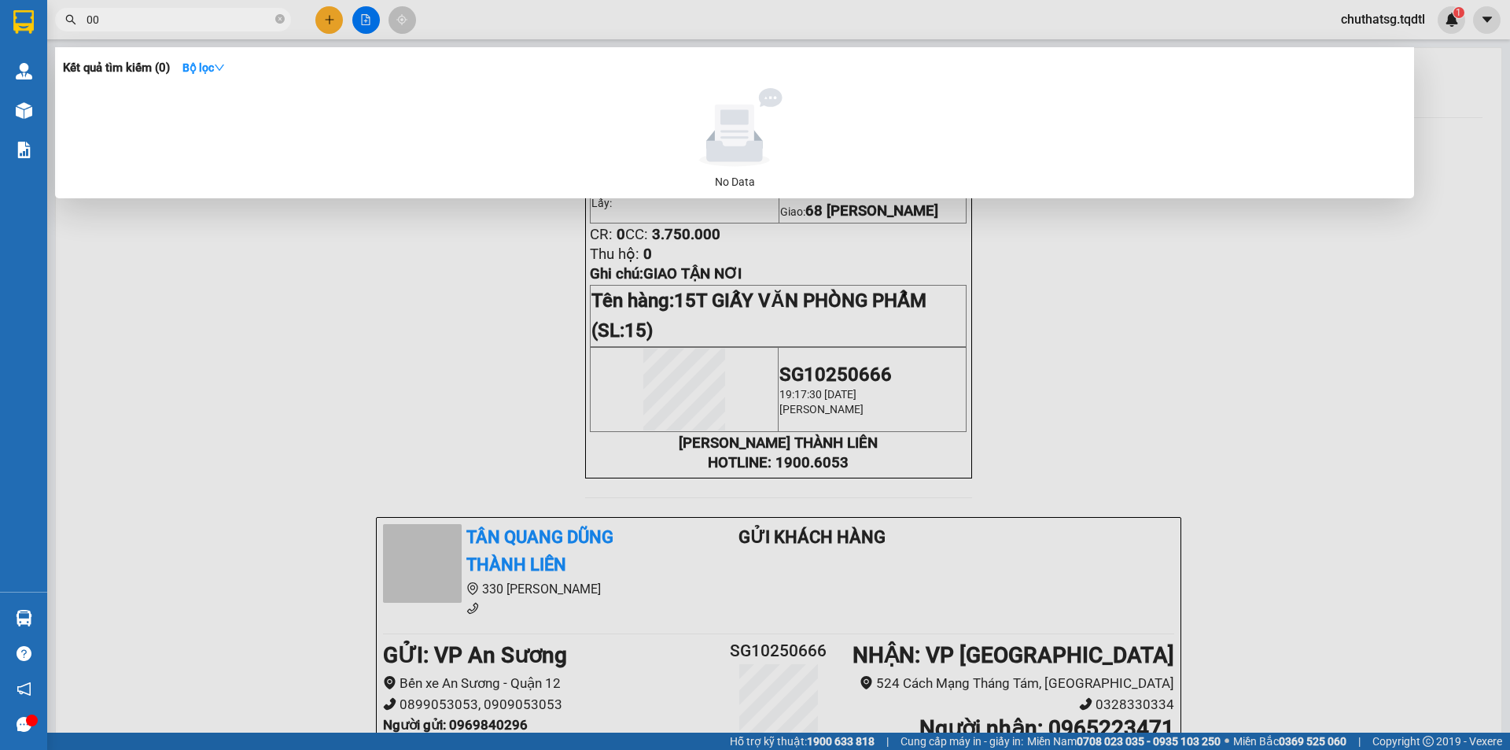
type input "0"
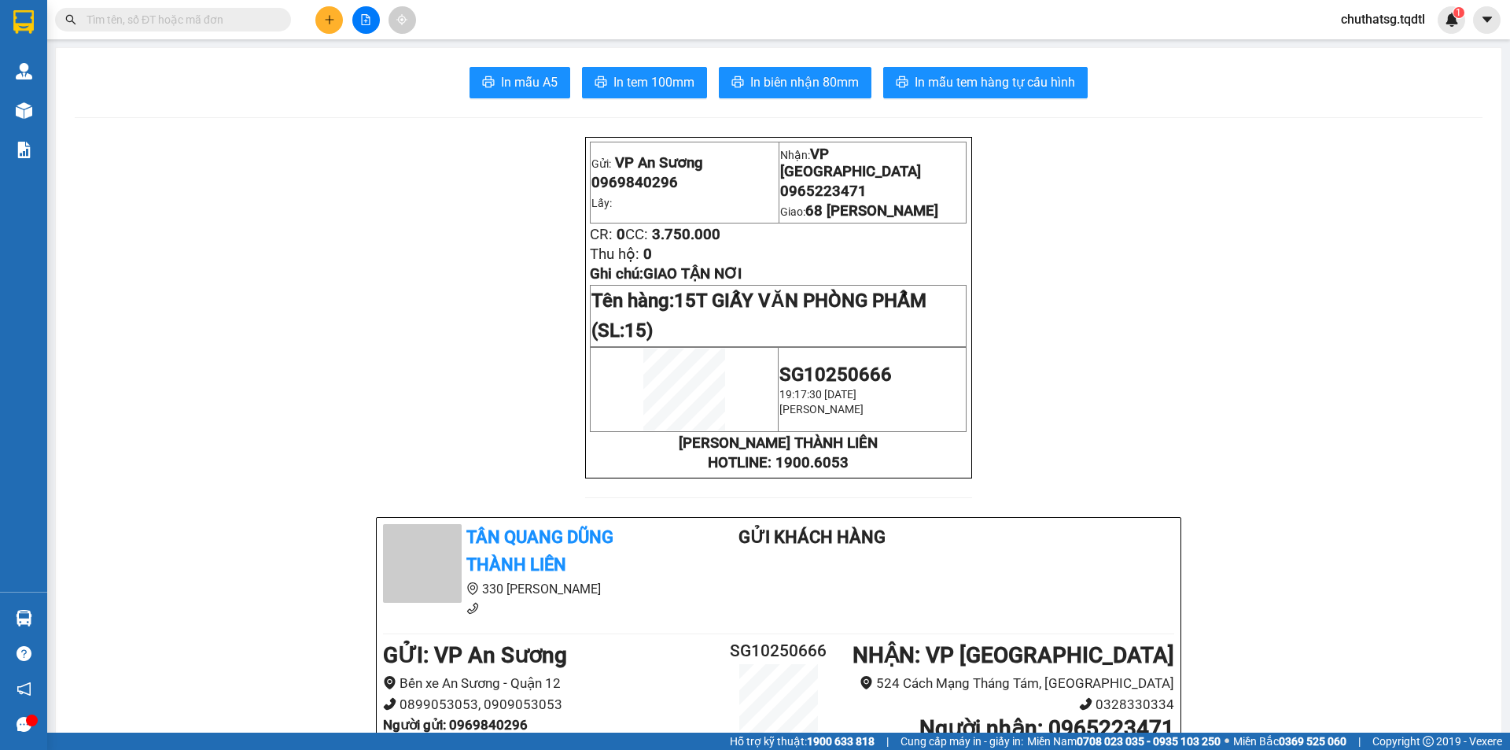
click at [252, 22] on input "text" at bounding box center [180, 19] width 186 height 17
click at [115, 13] on input "text" at bounding box center [180, 19] width 186 height 17
click at [120, 24] on input "text" at bounding box center [180, 19] width 186 height 17
click at [359, 22] on button at bounding box center [366, 20] width 28 height 28
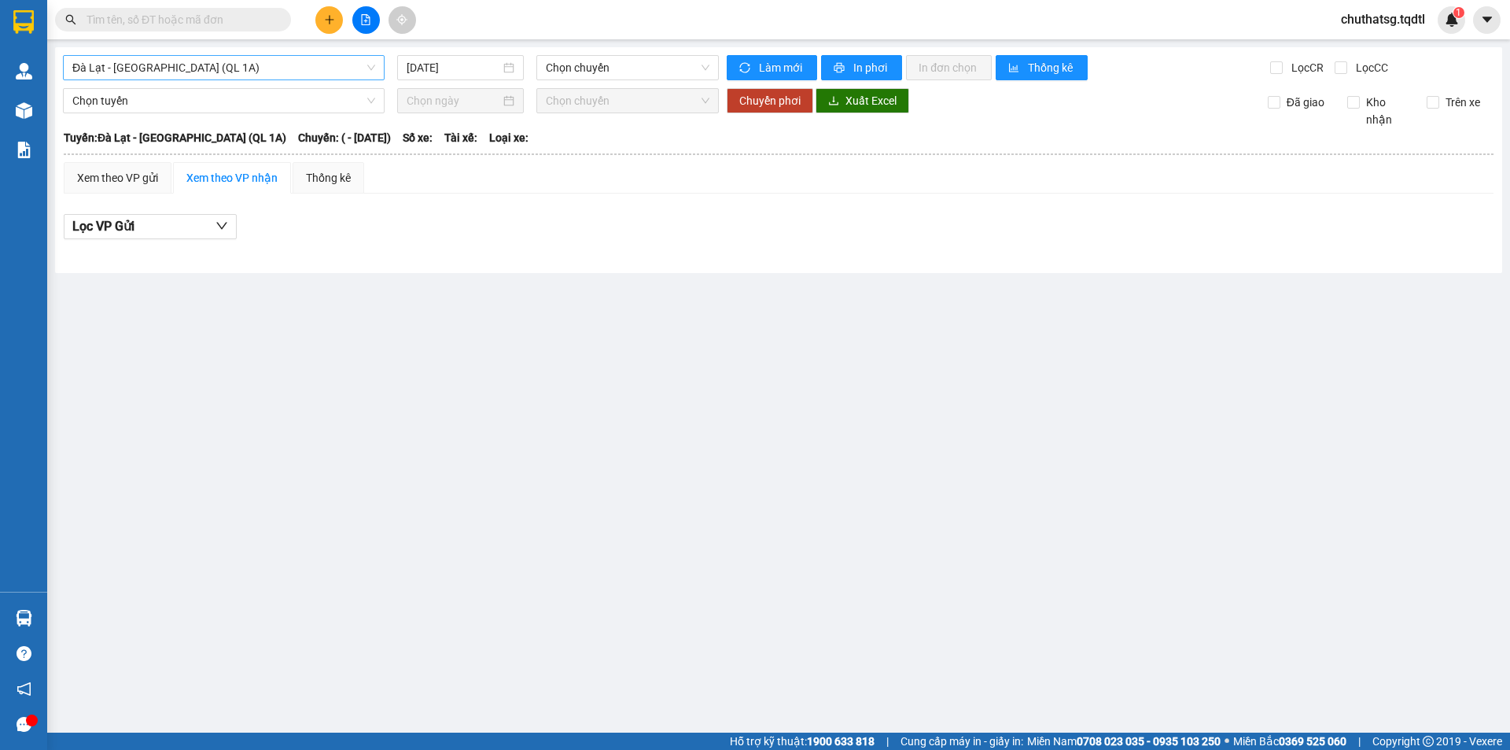
click at [220, 64] on span "Đà Lạt - [GEOGRAPHIC_DATA] (QL 1A)" at bounding box center [223, 68] width 303 height 24
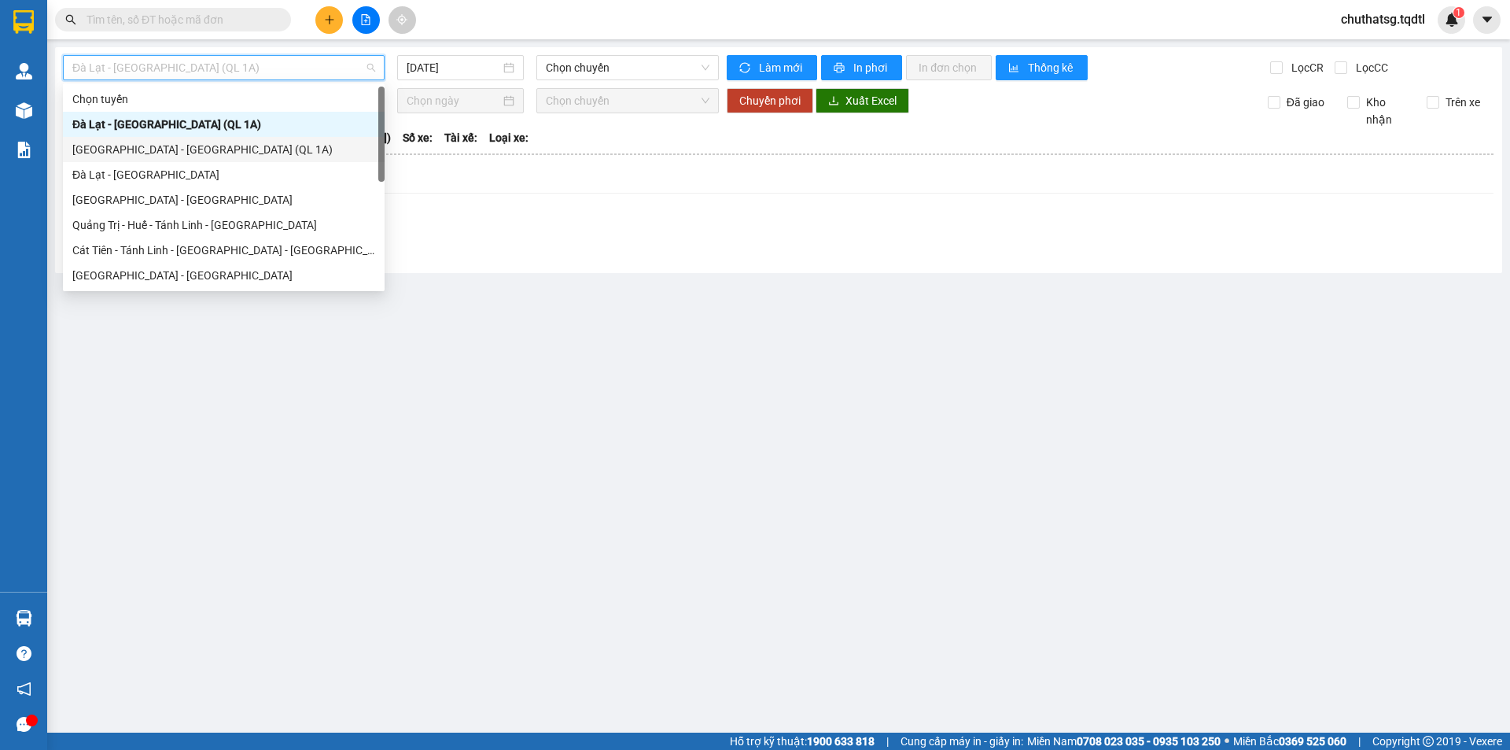
type input "S"
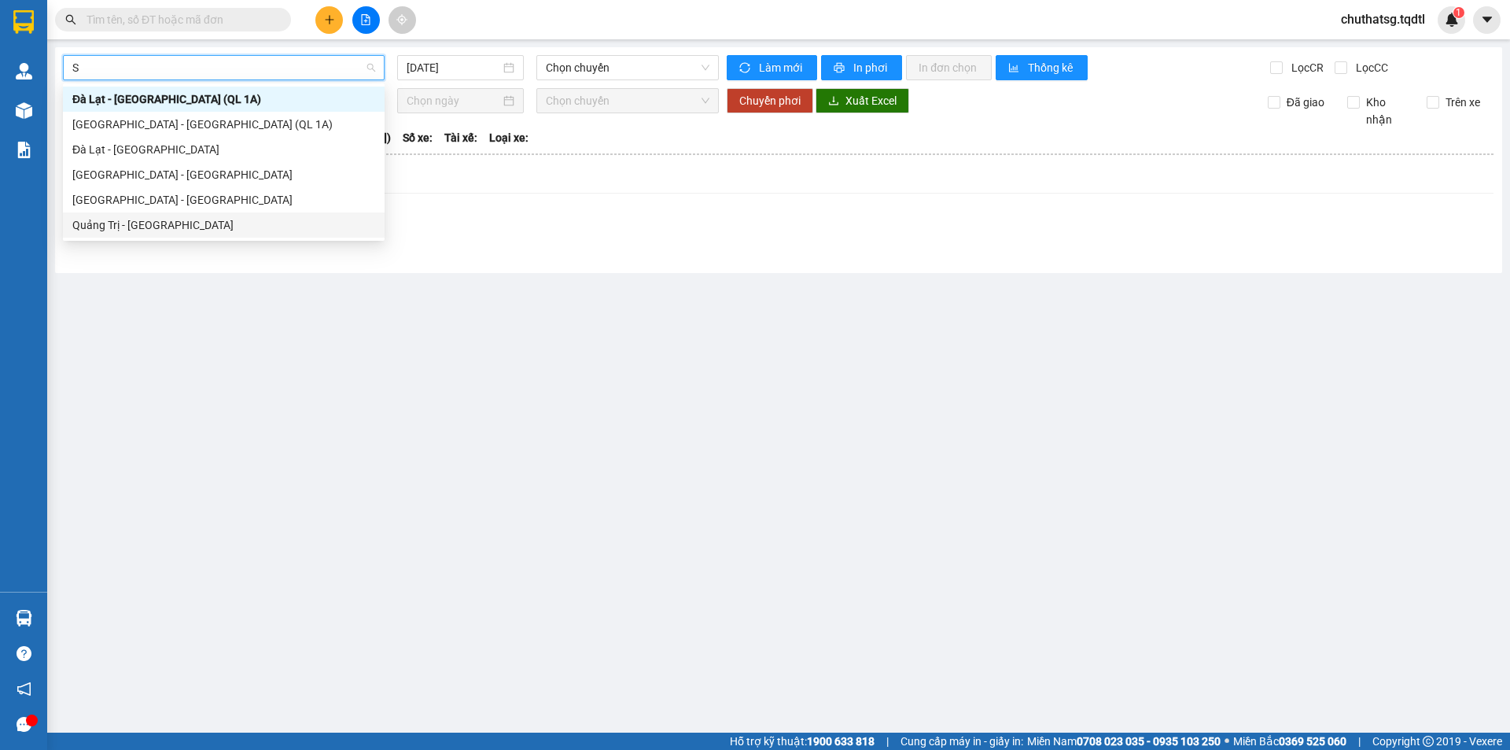
click at [168, 224] on div "Quảng Trị - [GEOGRAPHIC_DATA]" at bounding box center [223, 224] width 303 height 17
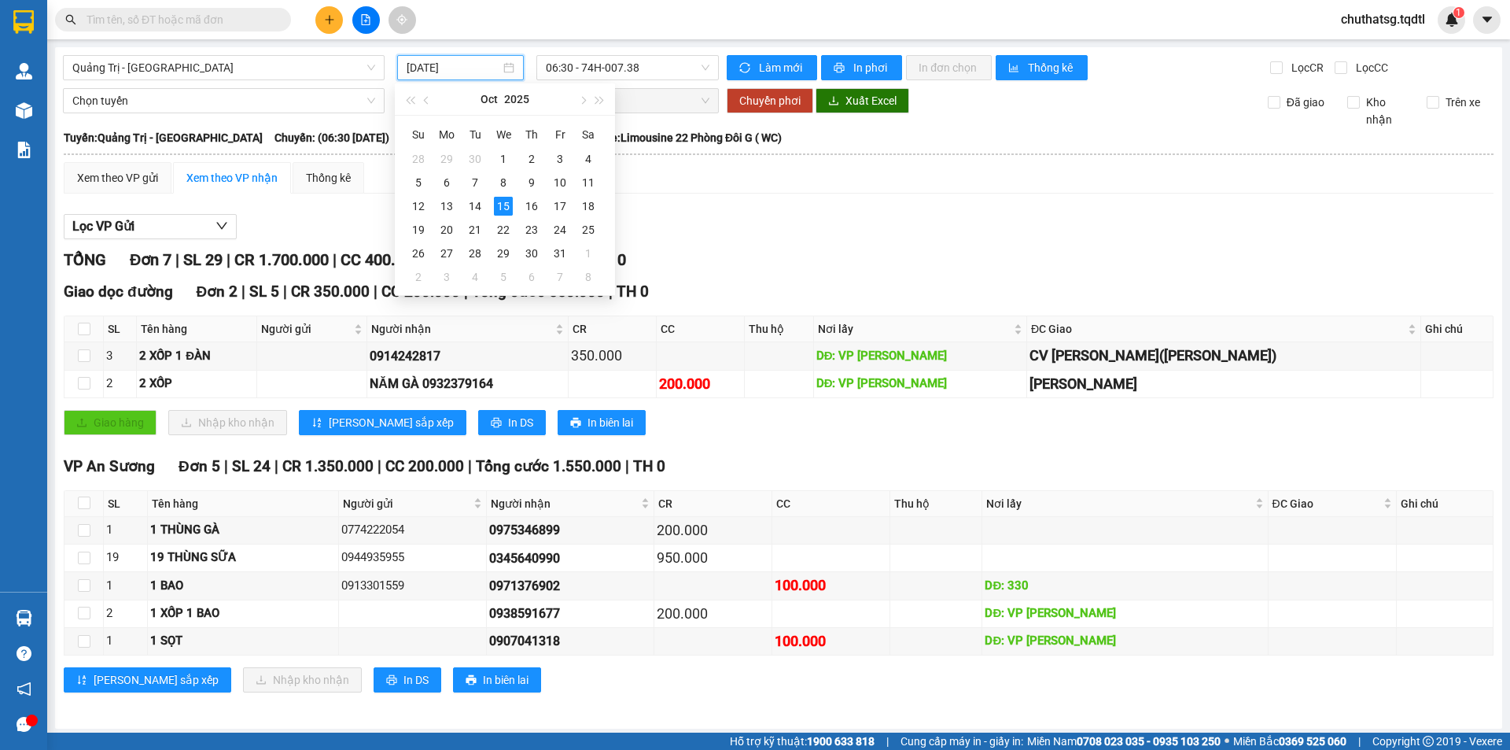
click at [434, 67] on input "[DATE]" at bounding box center [454, 67] width 94 height 17
click at [470, 204] on div "14" at bounding box center [475, 206] width 19 height 19
type input "[DATE]"
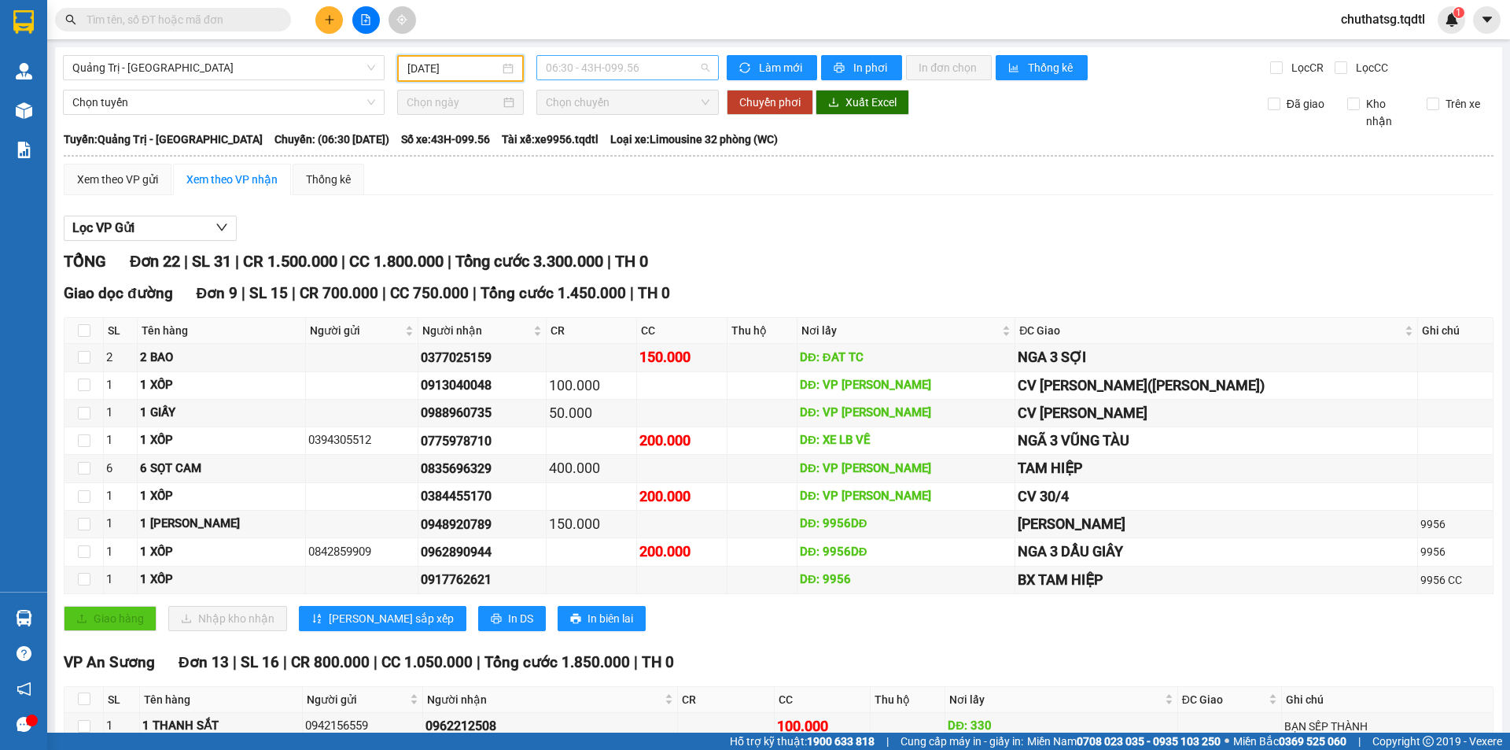
click at [590, 68] on span "06:30 - 43H-099.56" at bounding box center [628, 68] width 164 height 24
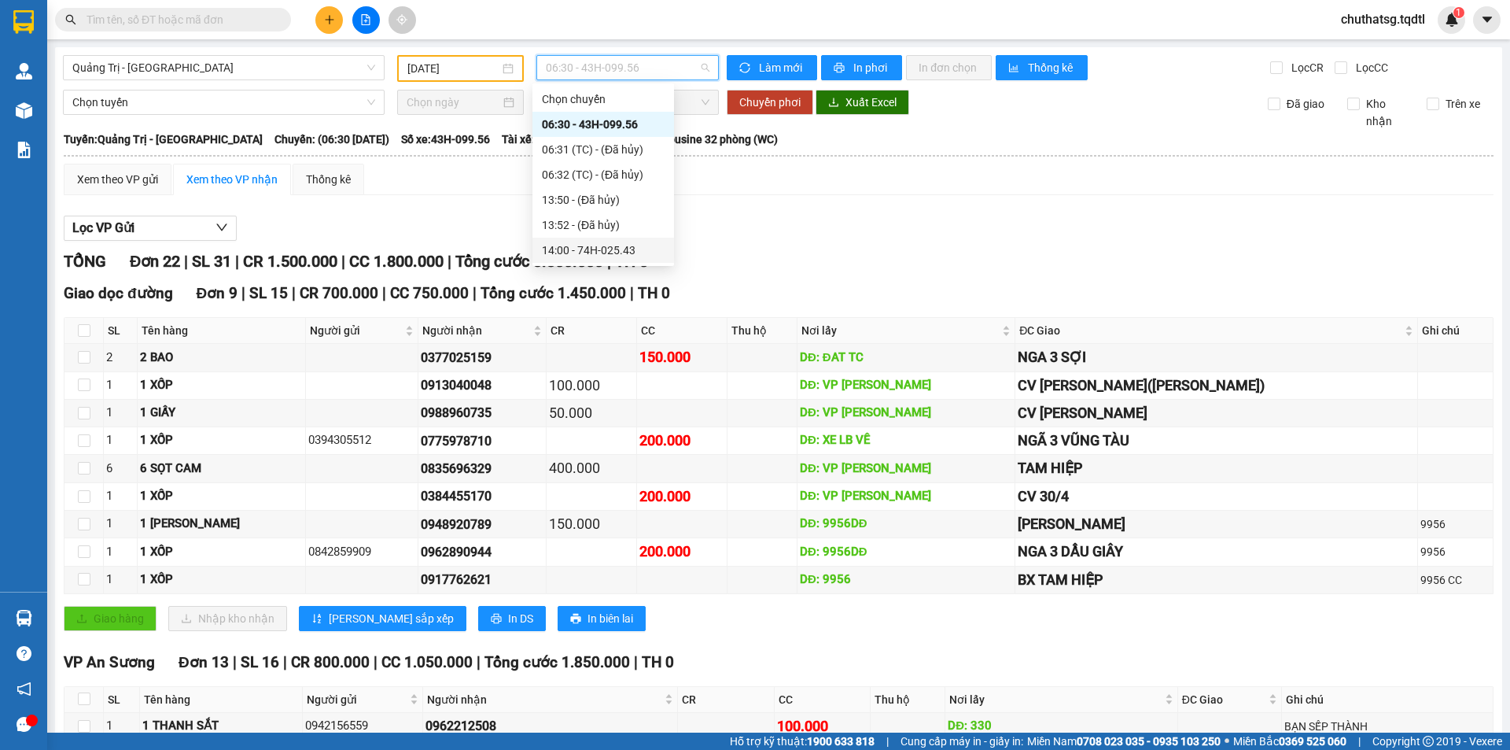
click at [600, 247] on div "14:00 - 74H-025.43" at bounding box center [603, 249] width 123 height 17
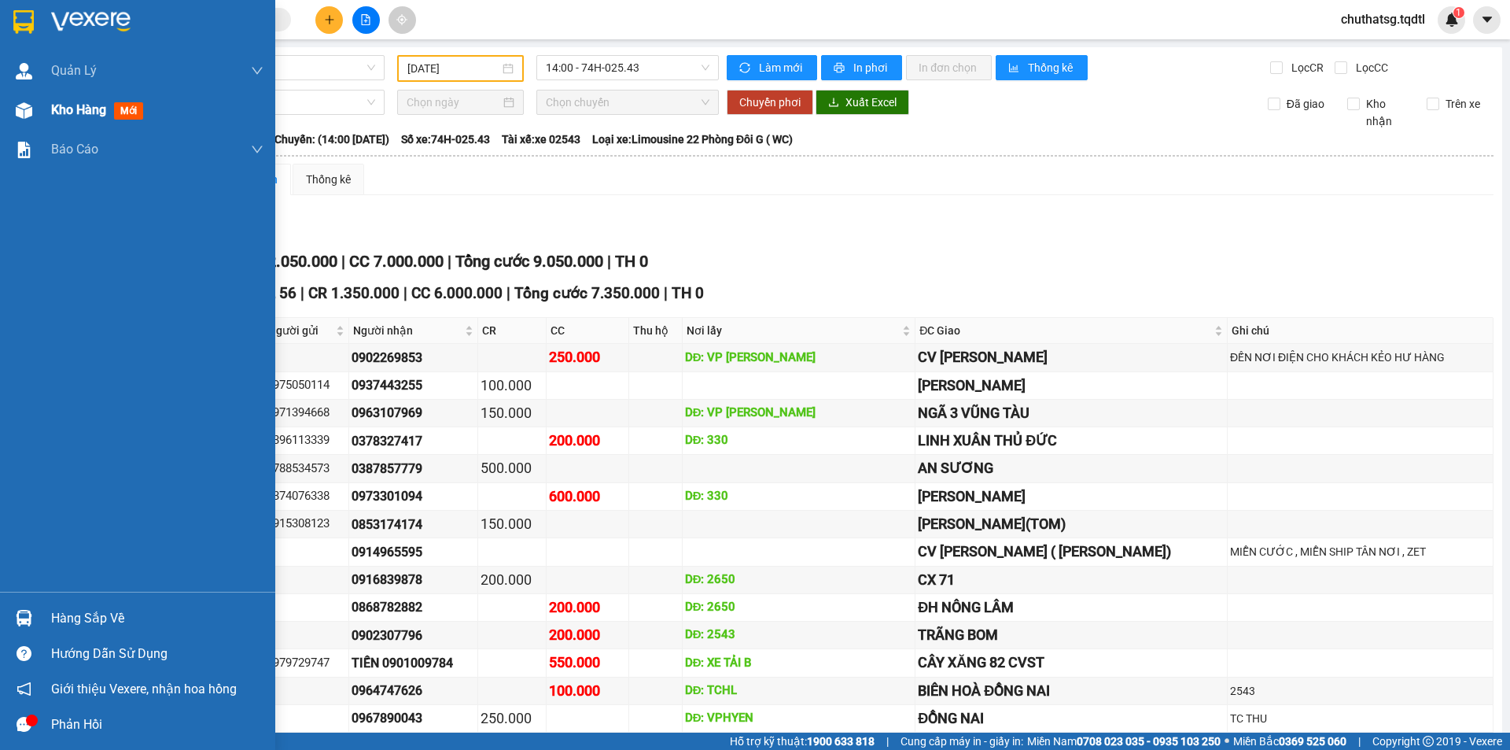
click at [88, 112] on span "Kho hàng" at bounding box center [78, 109] width 55 height 15
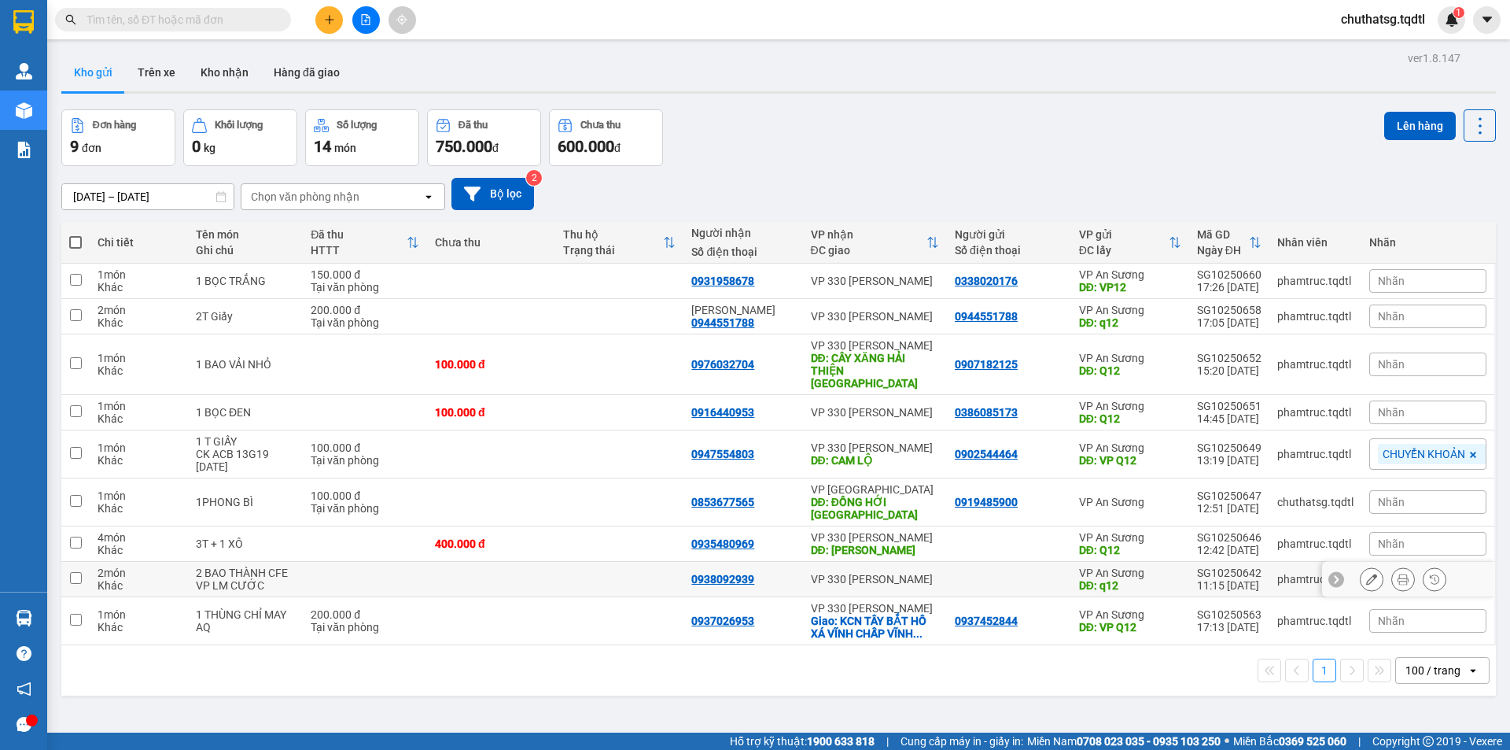
click at [1139, 645] on div "Chi tiết Tên món Ghi chú Đã thu HTTT Chưa thu Thu hộ Trạng thái Người nhận Số đ…" at bounding box center [778, 459] width 1435 height 474
click at [1366, 496] on icon at bounding box center [1371, 501] width 11 height 11
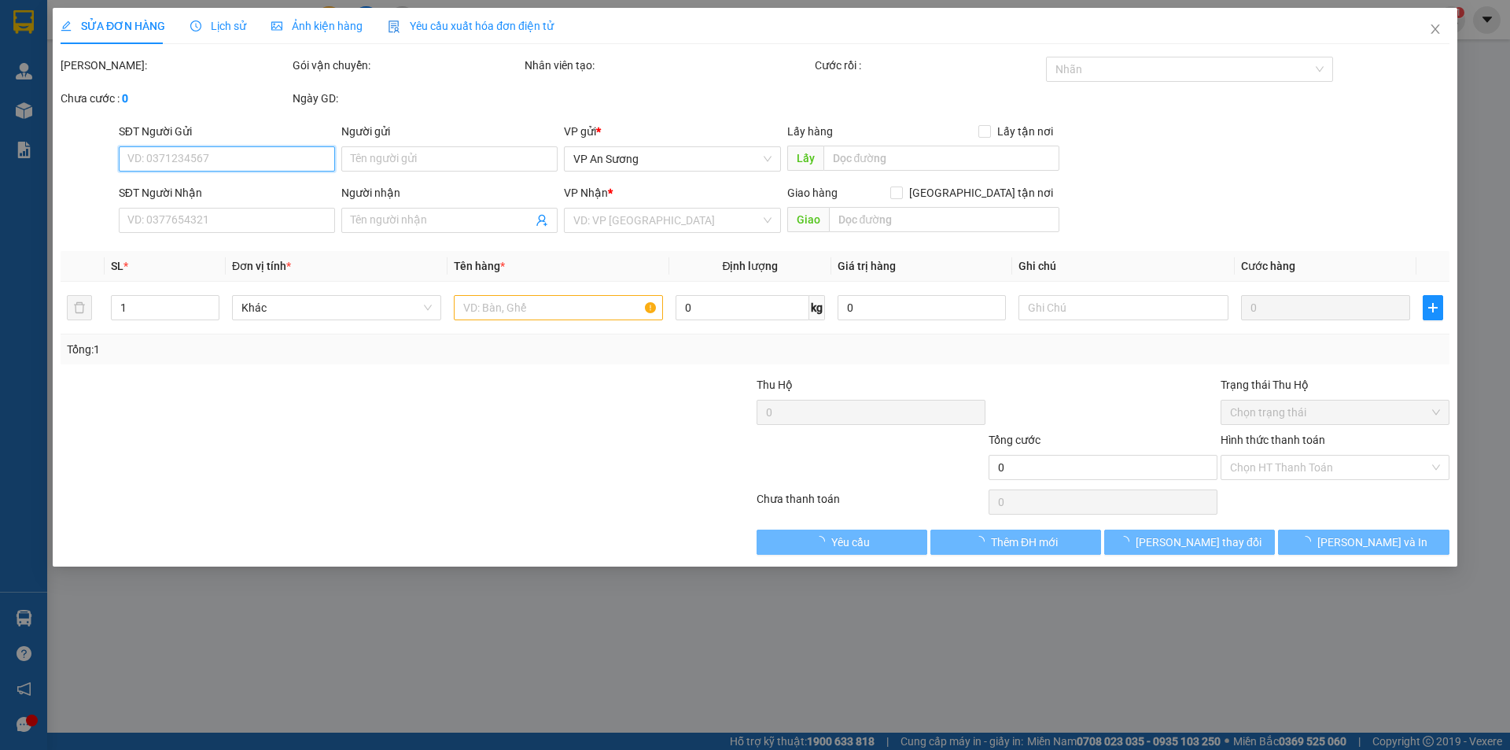
type input "0919485900"
type input "0853677565"
type input "ĐỒNG HỚI QUẢNG BÌNH"
type input "100.000"
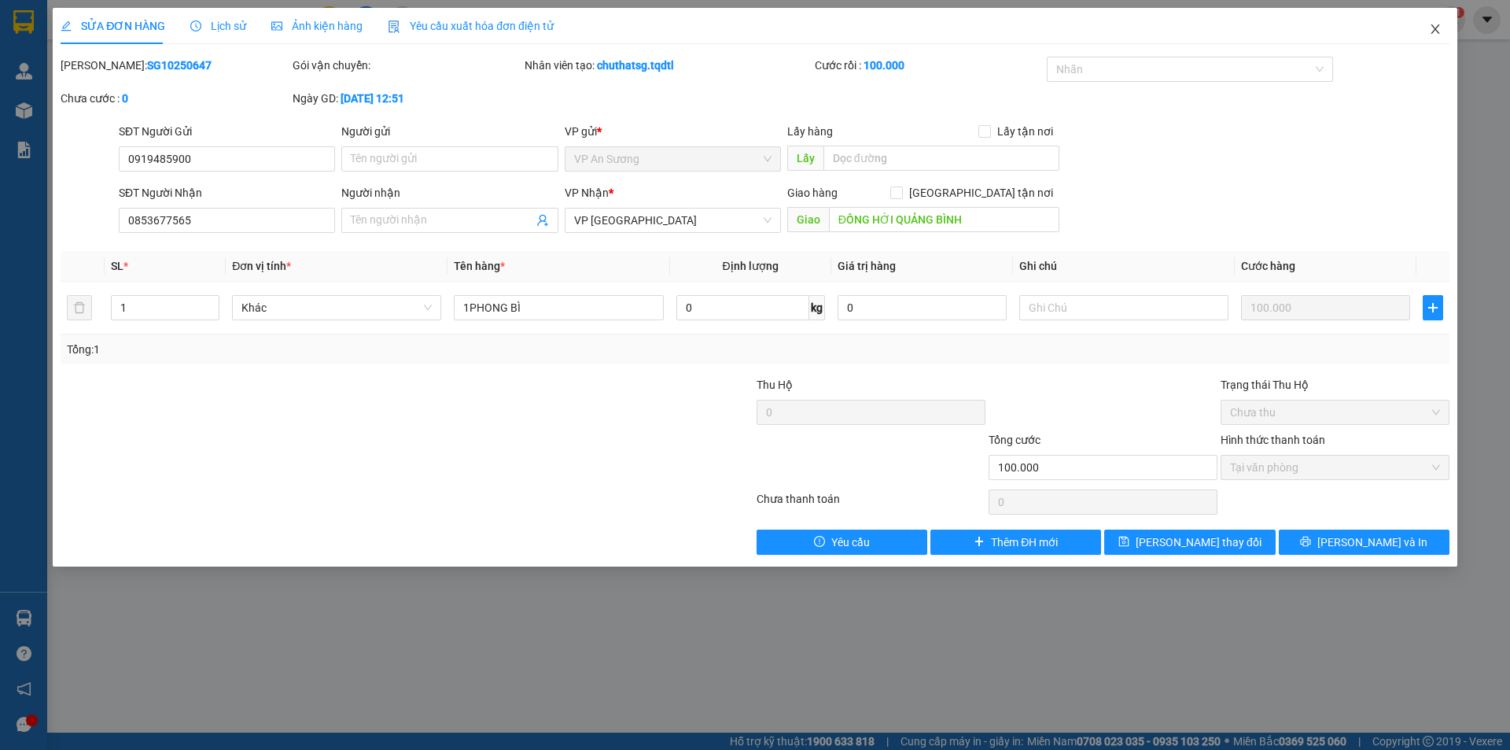
click at [1425, 30] on span "Close" at bounding box center [1436, 30] width 44 height 44
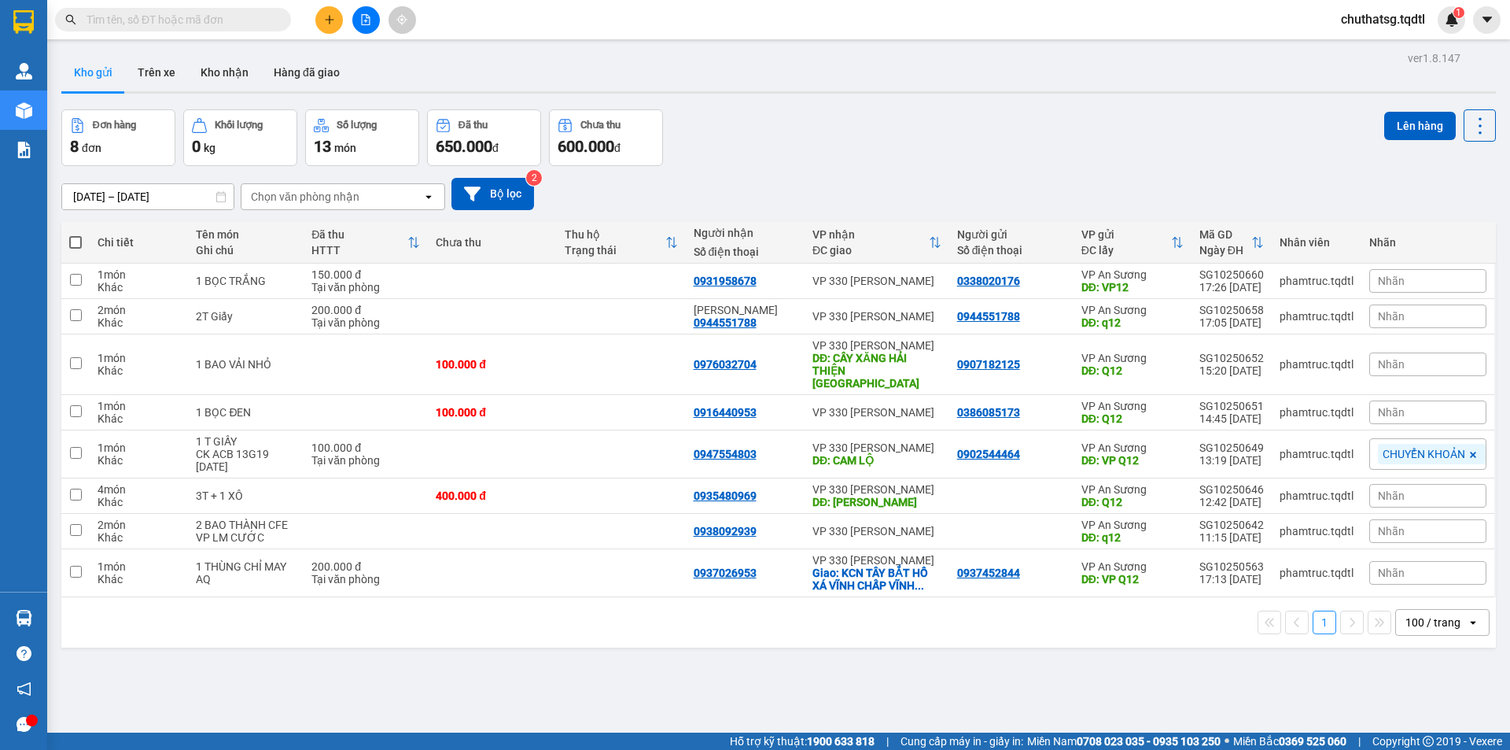
click at [1436, 614] on div "100 / trang" at bounding box center [1431, 622] width 71 height 25
click at [1436, 614] on div "100 / trang" at bounding box center [1433, 622] width 55 height 16
click at [1441, 570] on span "100 / trang" at bounding box center [1426, 575] width 60 height 16
